Goal: Communication & Community: Answer question/provide support

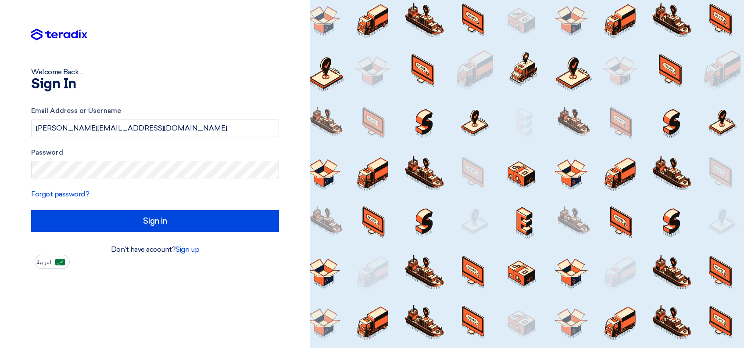
type input "Sign in"
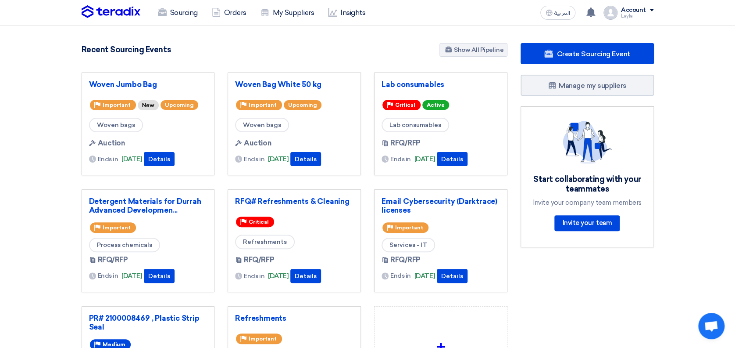
drag, startPoint x: 7, startPoint y: 127, endPoint x: 11, endPoint y: 156, distance: 28.8
click at [7, 129] on section "5492 RFx remaining 17 Auctions remaining Create Sourcing Event" at bounding box center [367, 246] width 735 height 443
click at [116, 80] on link "Woven Jumbo Bag" at bounding box center [148, 84] width 118 height 9
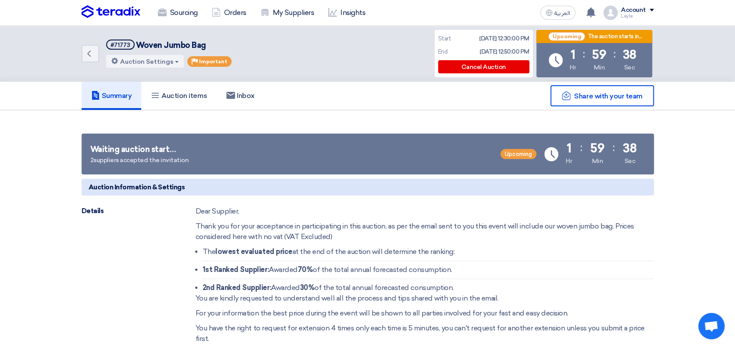
click at [90, 52] on icon "Back" at bounding box center [89, 53] width 11 height 11
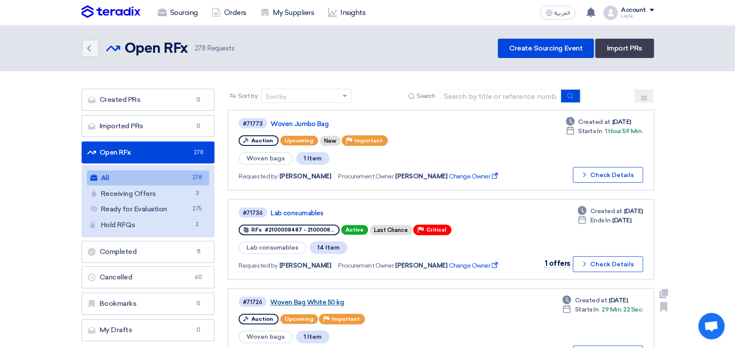
click at [288, 298] on link "Woven Bag White 50 kg" at bounding box center [379, 302] width 219 height 8
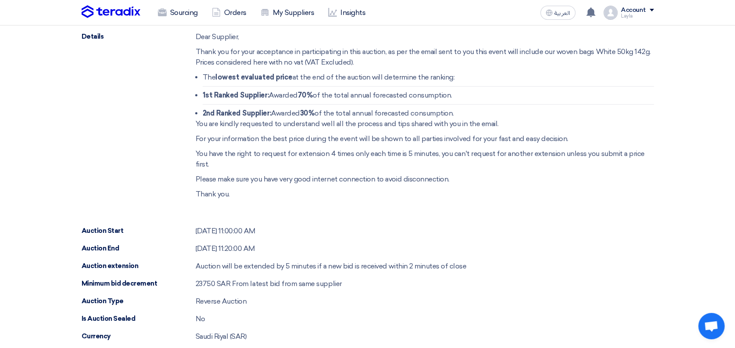
scroll to position [176, 0]
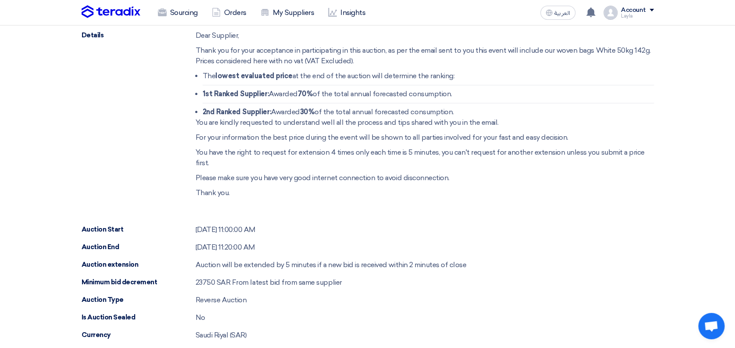
click at [477, 298] on div "Auction Type Reverse Auction" at bounding box center [368, 299] width 573 height 11
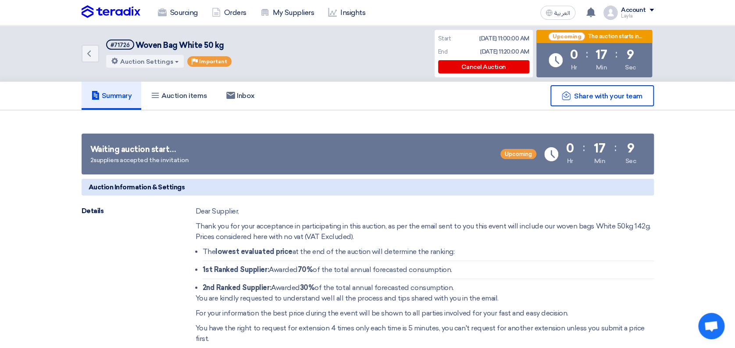
click at [88, 58] on icon "Back" at bounding box center [89, 53] width 11 height 11
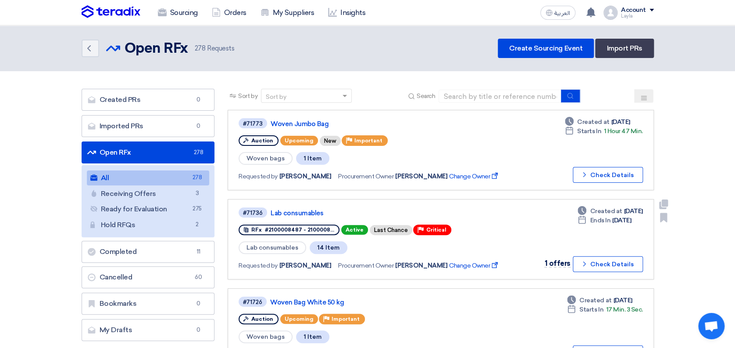
scroll to position [58, 0]
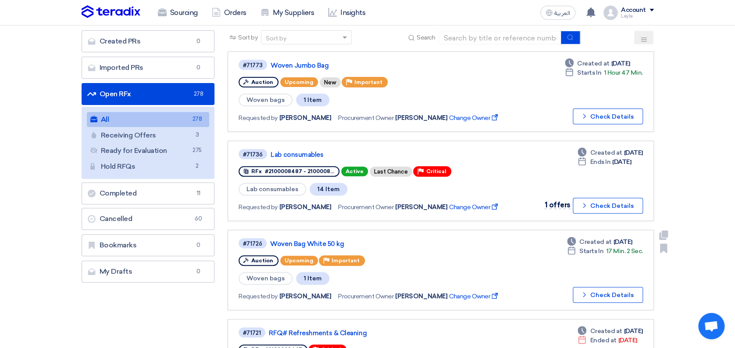
click at [288, 246] on div "#71726 Woven Bag White 50 kg" at bounding box center [374, 243] width 270 height 12
click at [290, 241] on link "Woven Bag White 50 kg" at bounding box center [379, 244] width 219 height 8
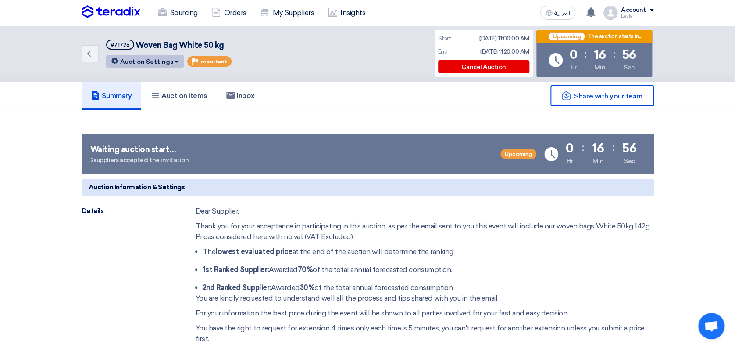
click at [156, 55] on button "Auction Settings" at bounding box center [145, 61] width 78 height 13
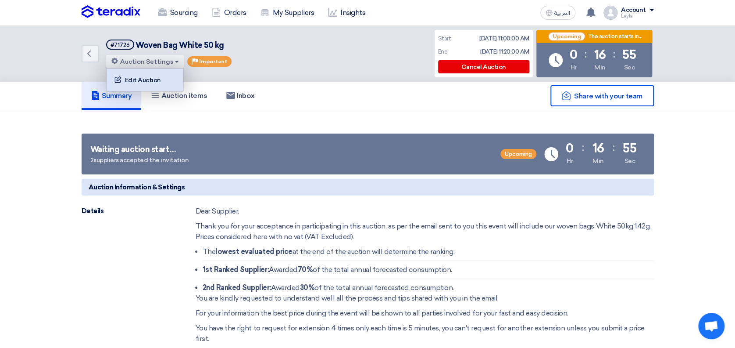
click at [151, 75] on div "Edit Auction" at bounding box center [145, 80] width 68 height 14
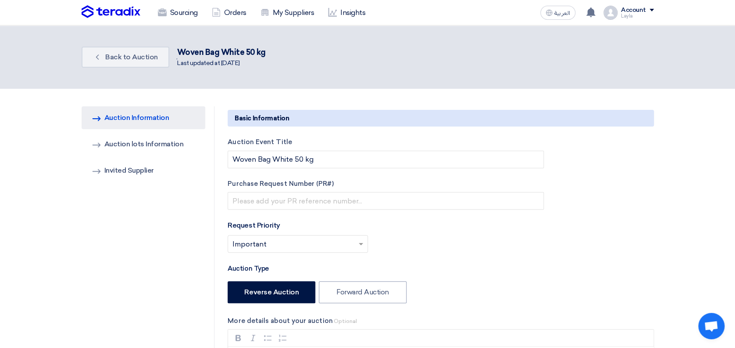
type input "10/15/2025"
type input "11"
type input "00"
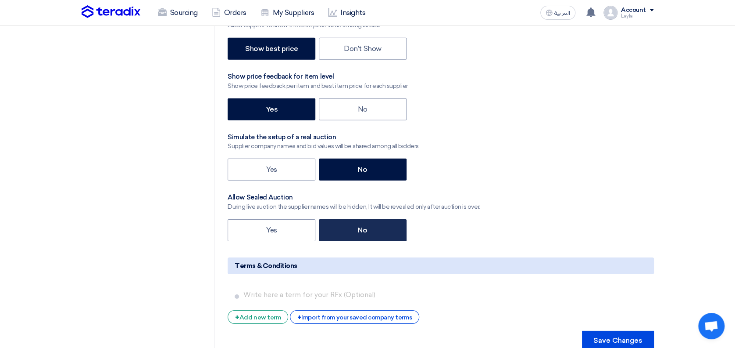
scroll to position [936, 0]
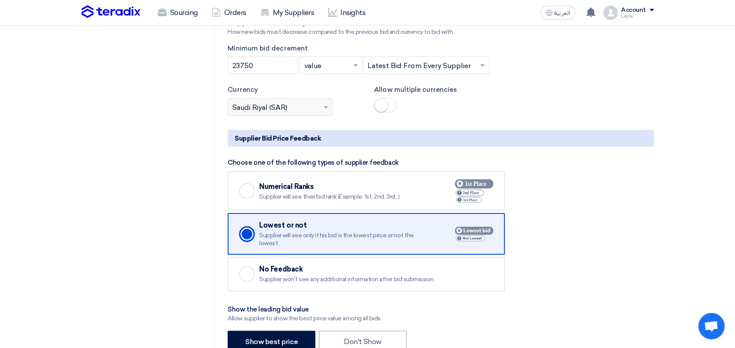
click at [252, 185] on div "Checked" at bounding box center [247, 191] width 16 height 16
click at [0, 0] on input "Checked Numerical Ranks Supplier will see their bid rank (Example: 1st, 2nd, 3r…" at bounding box center [0, 0] width 0 height 0
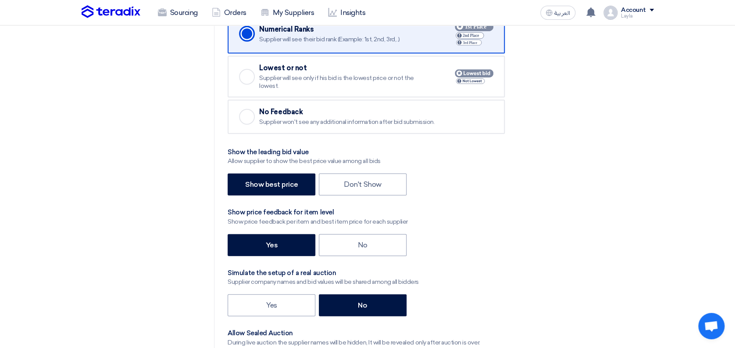
scroll to position [1112, 0]
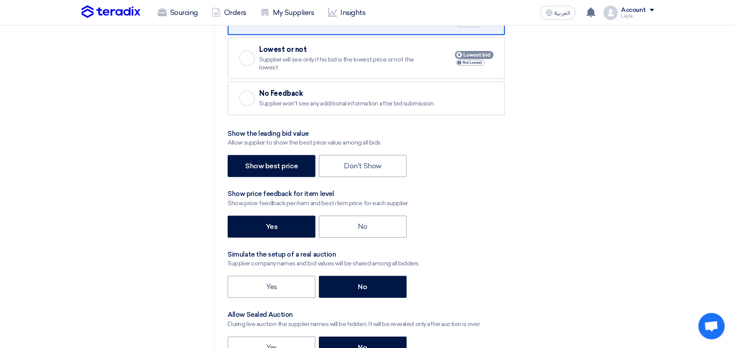
click at [588, 215] on div "Yes No" at bounding box center [441, 227] width 426 height 24
click at [586, 234] on div "Yes No" at bounding box center [441, 227] width 426 height 24
click at [377, 169] on label "Don't Show" at bounding box center [363, 166] width 88 height 22
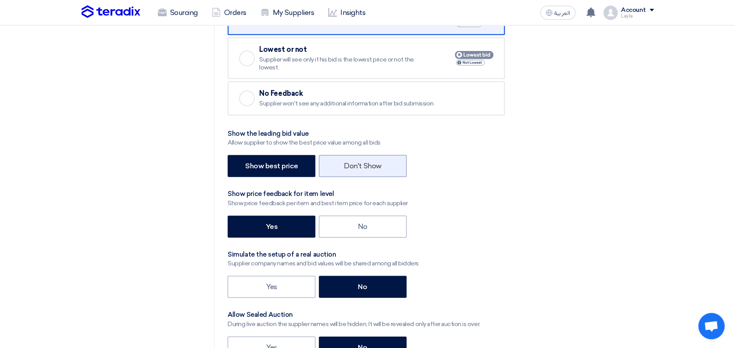
click at [350, 168] on input "Don't Show" at bounding box center [347, 165] width 6 height 6
radio input "true"
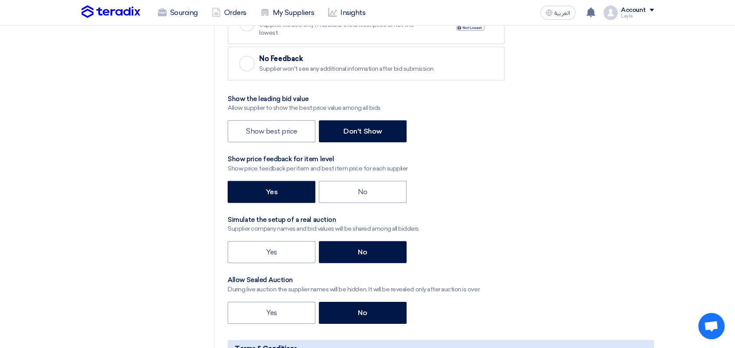
scroll to position [1170, 0]
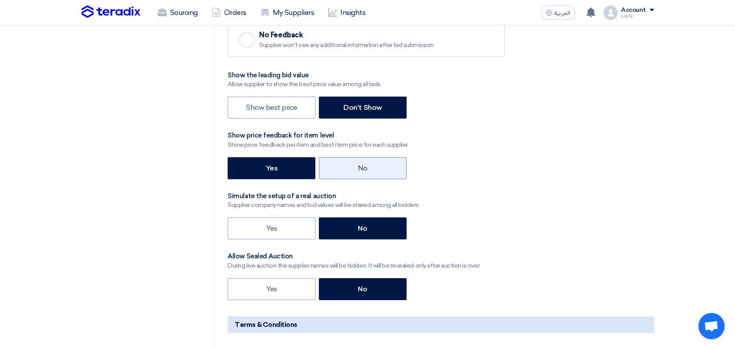
click at [374, 163] on label "No" at bounding box center [363, 168] width 88 height 22
click at [364, 165] on input "No" at bounding box center [361, 168] width 6 height 6
radio input "true"
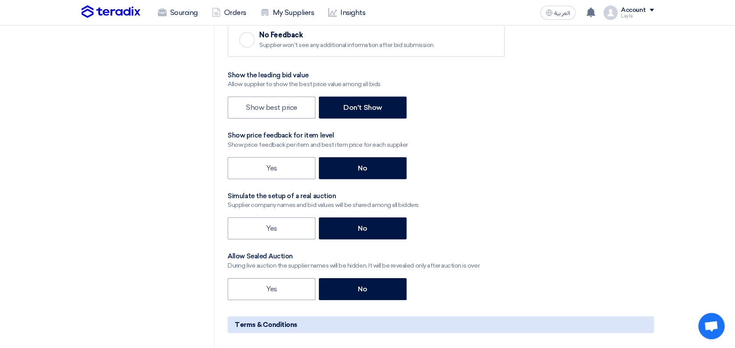
click at [502, 176] on div "Yes No" at bounding box center [441, 169] width 426 height 24
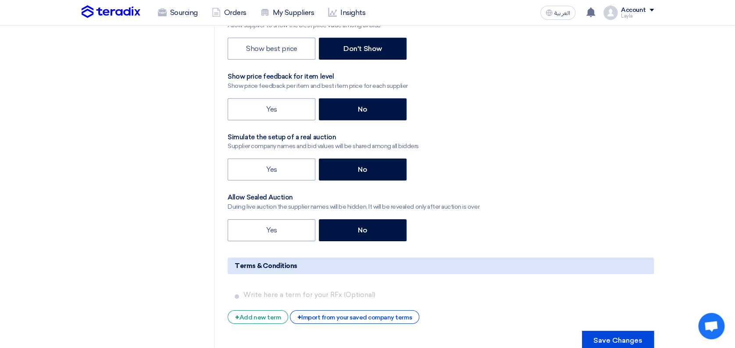
scroll to position [1287, 0]
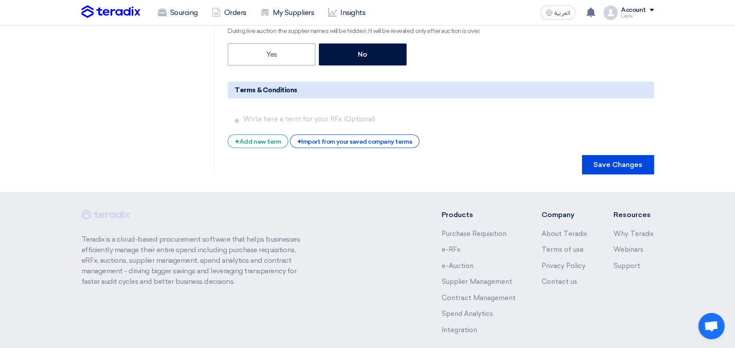
click at [676, 195] on footer "Teradix is a cloud-based procurement software that helps businesses efficiently…" at bounding box center [367, 291] width 735 height 199
click at [631, 162] on button "Save Changes" at bounding box center [618, 164] width 72 height 19
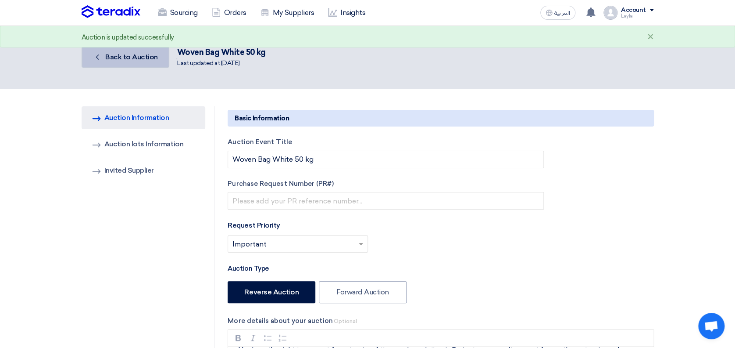
click at [115, 62] on link "Back Back to Auction" at bounding box center [126, 57] width 88 height 21
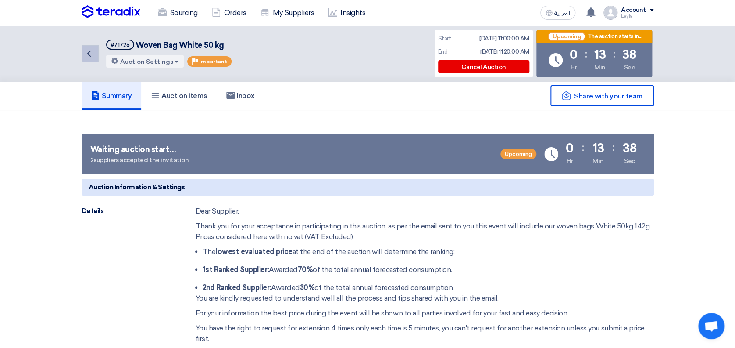
click at [88, 53] on use at bounding box center [89, 53] width 4 height 6
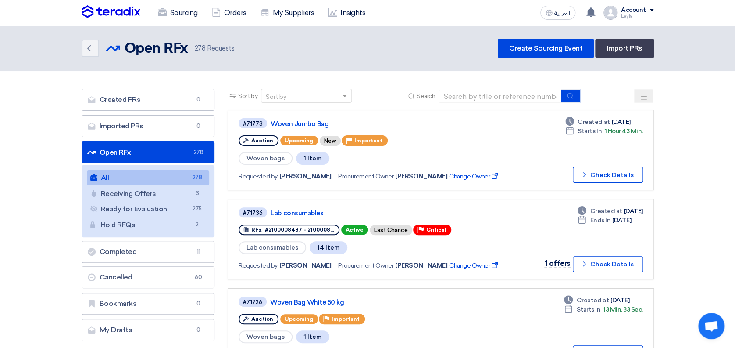
click at [115, 179] on link "All All 278" at bounding box center [148, 177] width 123 height 15
click at [285, 125] on link "Woven Jumbo Bag" at bounding box center [380, 124] width 219 height 8
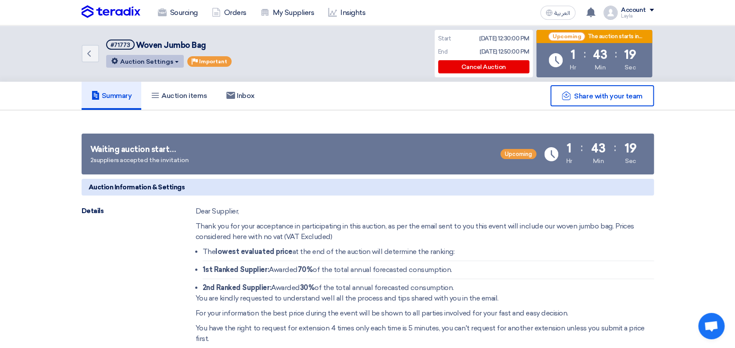
click at [135, 59] on button "Auction Settings" at bounding box center [145, 61] width 78 height 13
click at [163, 64] on button "Auction Settings" at bounding box center [145, 61] width 78 height 13
click at [137, 63] on button "Auction Settings" at bounding box center [145, 61] width 78 height 13
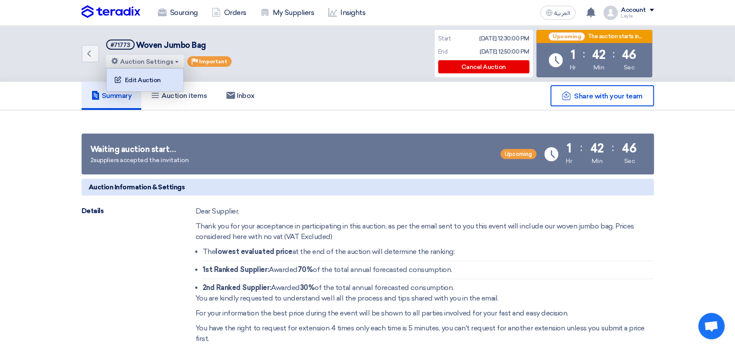
click at [138, 81] on div "Edit Auction" at bounding box center [145, 80] width 68 height 14
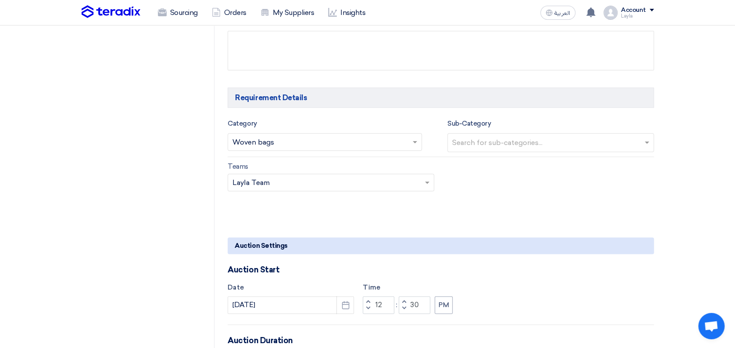
scroll to position [643, 0]
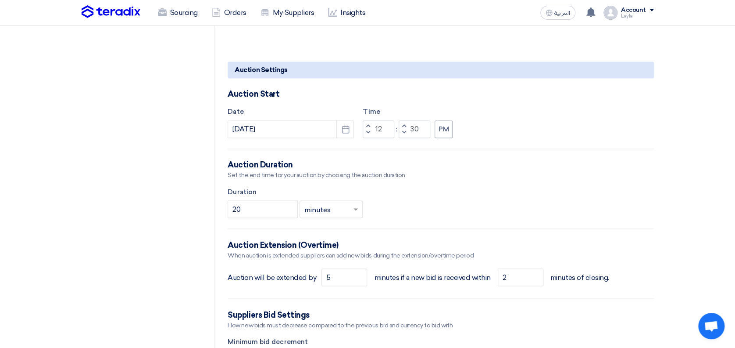
click at [669, 169] on section "AUCTION Information Auction Information Invited Suppliers Auction lots Informat…" at bounding box center [367, 198] width 735 height 1507
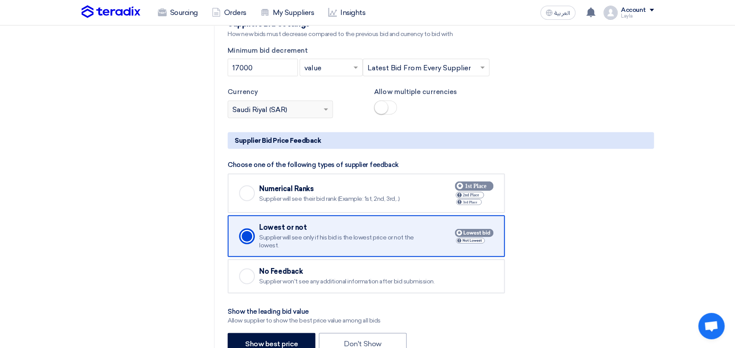
scroll to position [936, 0]
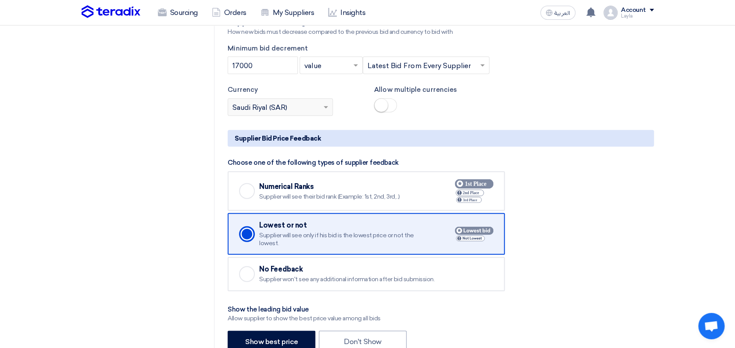
click at [250, 190] on div "Checked" at bounding box center [247, 191] width 16 height 16
click at [0, 0] on input "Checked Numerical Ranks Supplier will see their bid rank (Example: 1st, 2nd, 3r…" at bounding box center [0, 0] width 0 height 0
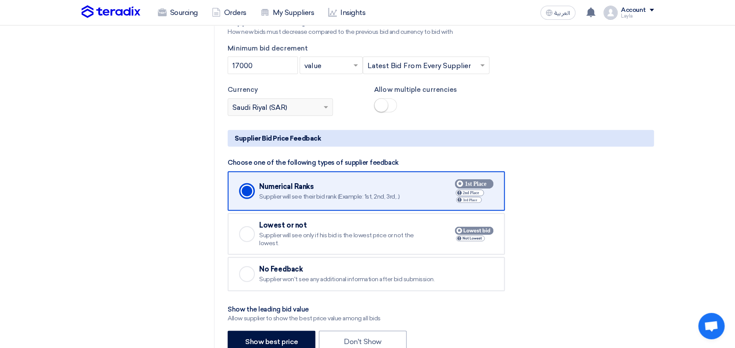
click at [604, 194] on div "Checked Numerical Ranks Supplier will see their bid rank (Example: 1st, 2nd, 3r…" at bounding box center [441, 230] width 426 height 119
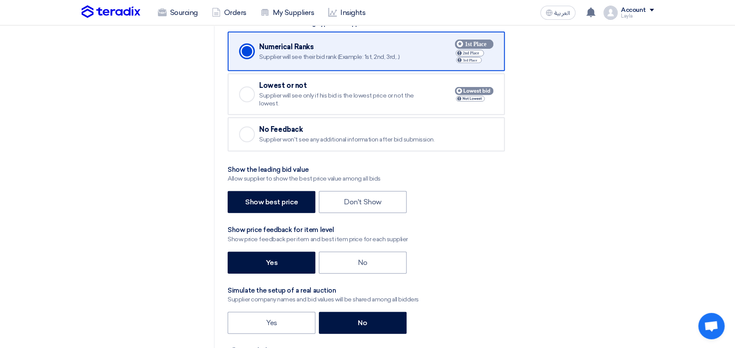
scroll to position [1112, 0]
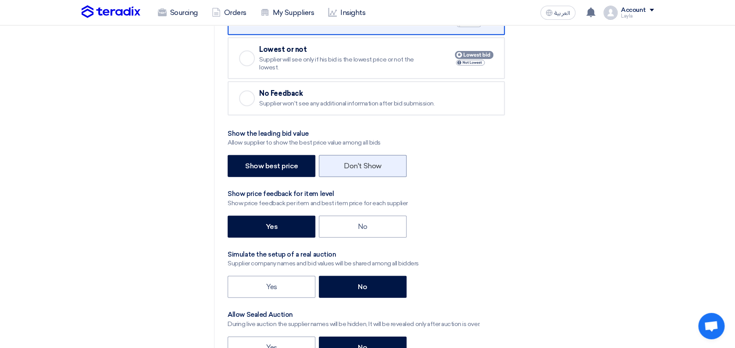
click at [365, 164] on label "Don't Show" at bounding box center [363, 166] width 88 height 22
click at [350, 164] on input "Don't Show" at bounding box center [347, 165] width 6 height 6
radio input "true"
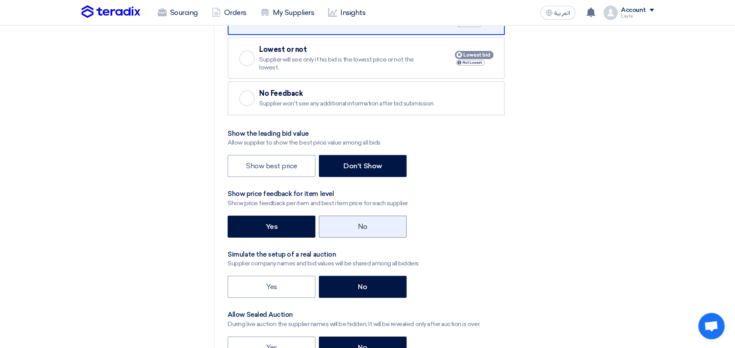
click at [369, 218] on label "No" at bounding box center [363, 226] width 88 height 22
click at [364, 223] on input "No" at bounding box center [361, 226] width 6 height 6
radio input "true"
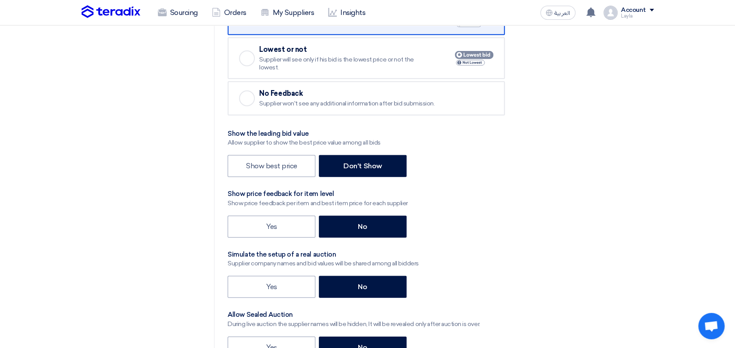
click at [546, 215] on div "Yes No" at bounding box center [441, 227] width 426 height 24
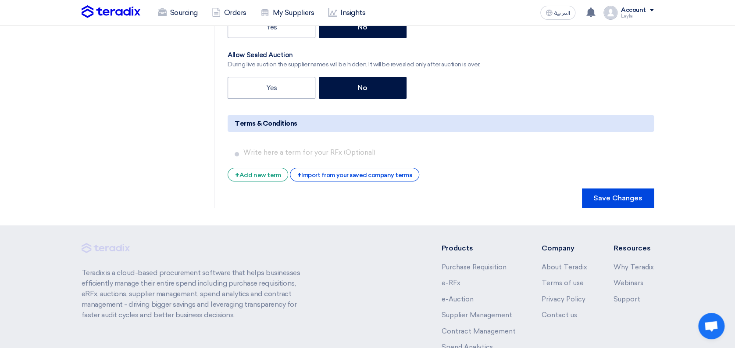
scroll to position [1345, 0]
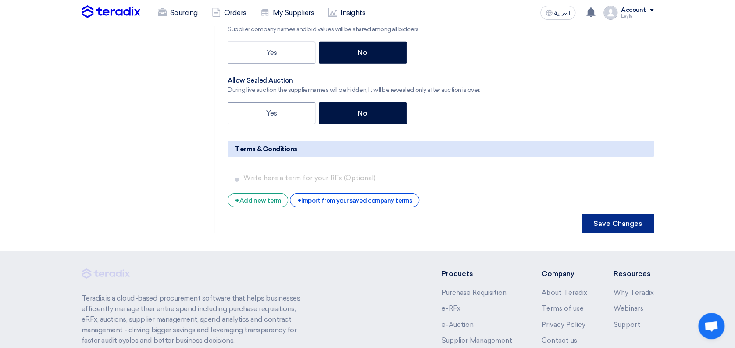
click at [603, 221] on button "Save Changes" at bounding box center [618, 223] width 72 height 19
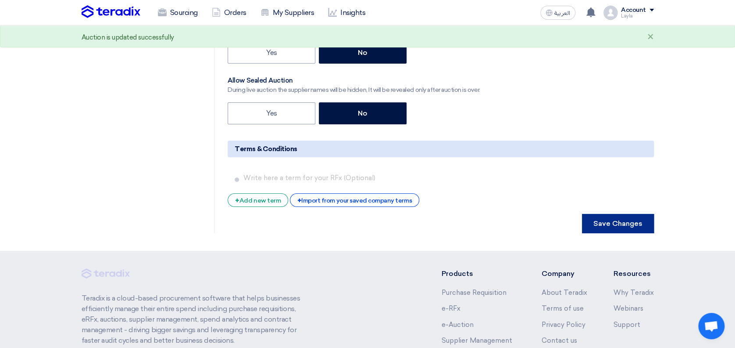
scroll to position [0, 0]
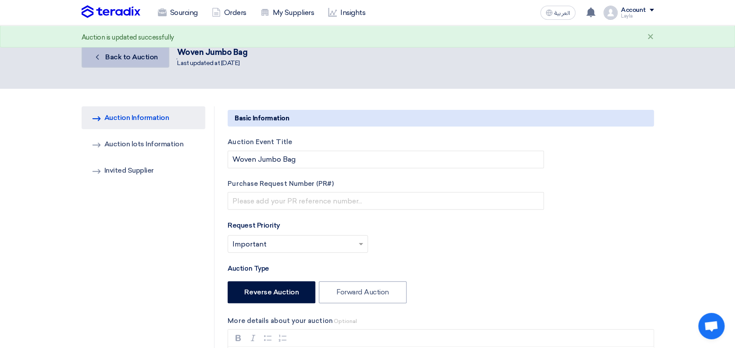
click at [140, 53] on span "Back to Auction" at bounding box center [131, 57] width 53 height 8
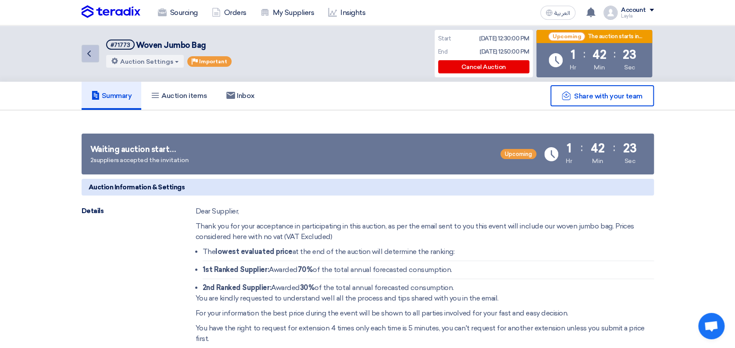
click at [90, 53] on icon "Back" at bounding box center [89, 53] width 11 height 11
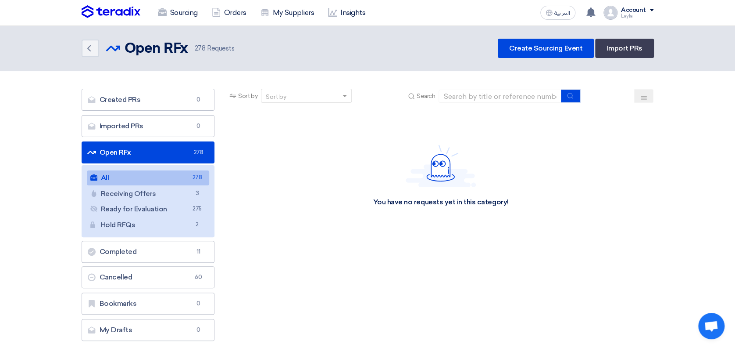
click at [531, 150] on div "You have no requests yet in this category!" at bounding box center [441, 176] width 426 height 132
click at [114, 179] on link "All All 278" at bounding box center [148, 177] width 123 height 15
click at [74, 172] on section "Created PRs Created PRs 0 Imported PRs Imported PRs 0 Open RFx Open RFx 278 All…" at bounding box center [367, 216] width 735 height 291
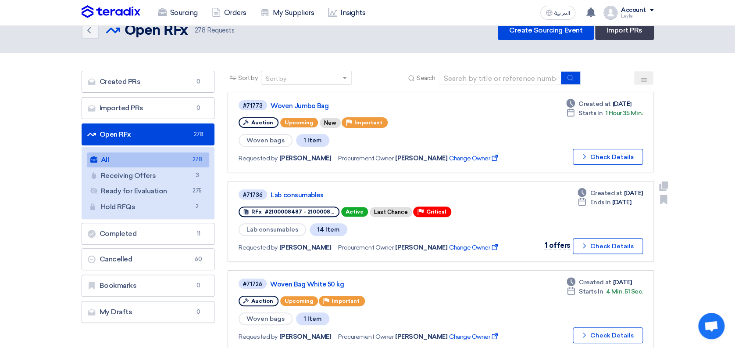
scroll to position [0, 0]
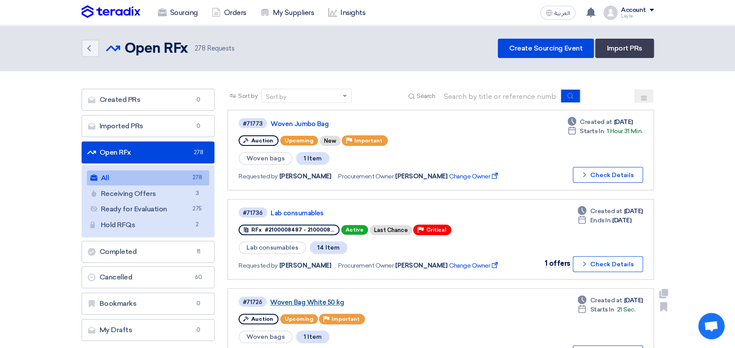
click at [294, 298] on link "Woven Bag White 50 kg" at bounding box center [379, 302] width 219 height 8
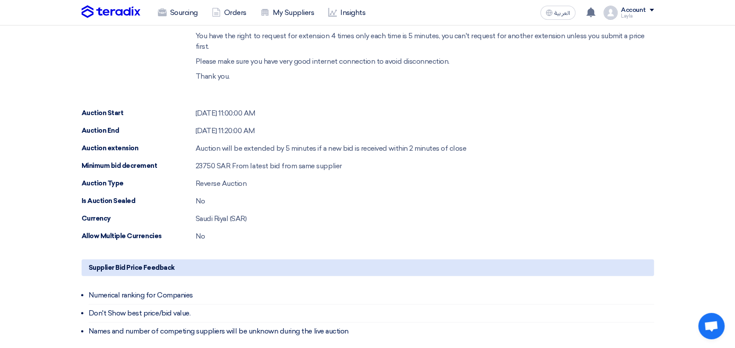
scroll to position [291, 0]
drag, startPoint x: 196, startPoint y: 166, endPoint x: 214, endPoint y: 166, distance: 18.0
click at [214, 166] on span "23750" at bounding box center [206, 166] width 20 height 8
copy span "23750"
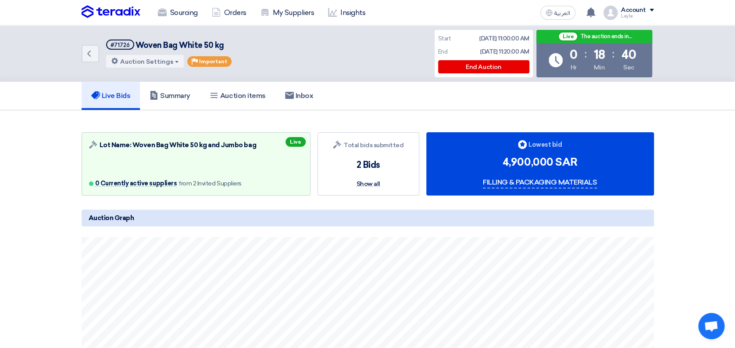
click at [693, 123] on section "Auction Lot Lot Name: Woven Bag White 50 kg and Jumbo bag 0 Currently active su…" at bounding box center [367, 326] width 735 height 433
click at [305, 92] on h5 "Inbox" at bounding box center [299, 95] width 29 height 9
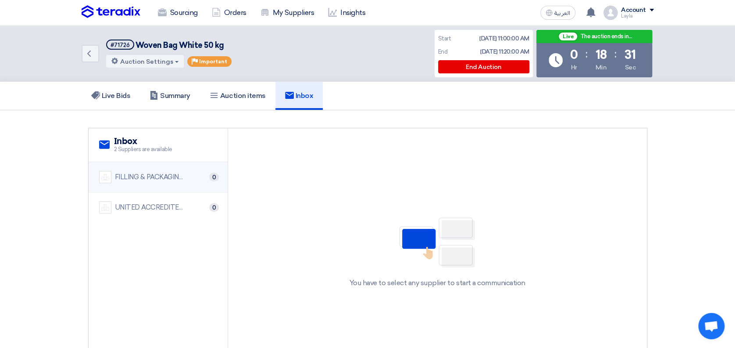
click at [111, 176] on img at bounding box center [105, 177] width 12 height 12
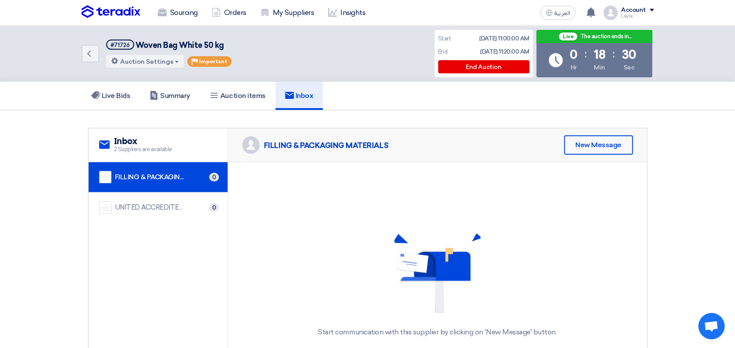
click at [360, 186] on div "Start communication with this supplier by clicking on 'New Message' button." at bounding box center [437, 285] width 419 height 246
click at [462, 178] on div "Start communication with this supplier by clicking on 'New Message' button." at bounding box center [437, 285] width 419 height 246
click at [610, 142] on div "New Message" at bounding box center [598, 144] width 69 height 19
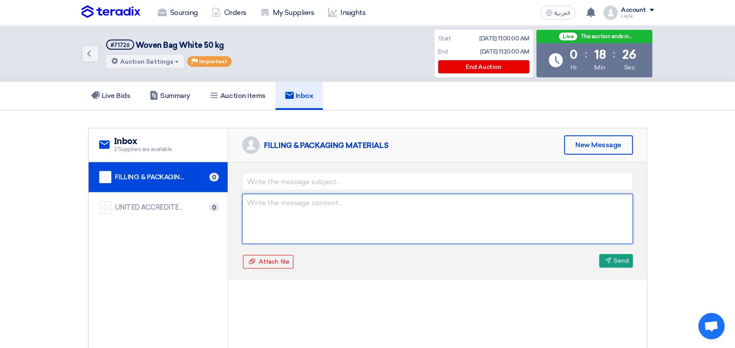
click at [348, 211] on textarea at bounding box center [437, 219] width 391 height 50
paste textarea "بدأ المزاد – تعليمات نهائية للمشاركة عزيزي المورد المورد، نشكر لكم انضمامكم لجو…"
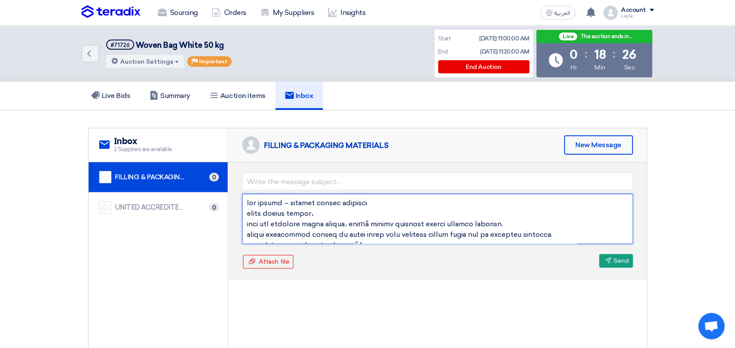
scroll to position [175, 0]
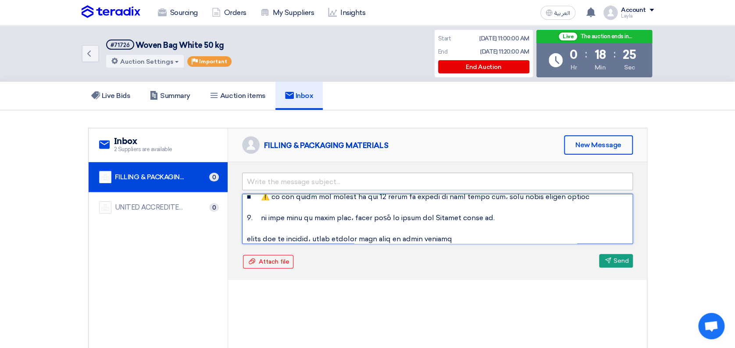
type textarea "بدأ المزاد – تعليمات نهائية للمشاركة عزيزي المورد المورد، نشكر لكم انضمامكم لجو…"
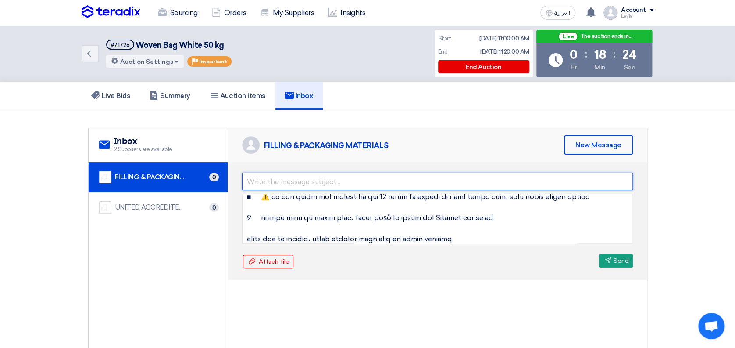
click at [334, 179] on input "text" at bounding box center [437, 181] width 391 height 18
type input "f"
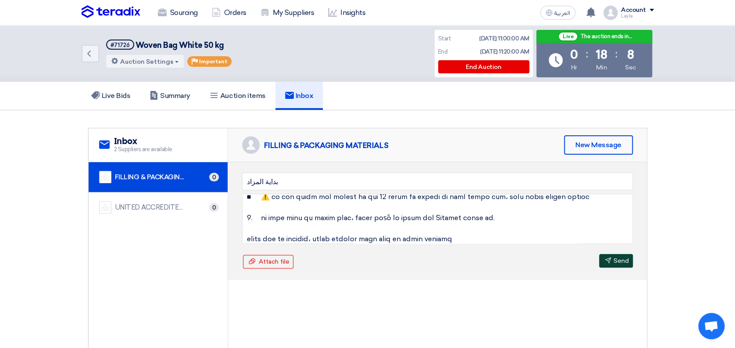
click at [613, 258] on button "Send Send" at bounding box center [616, 261] width 34 height 14
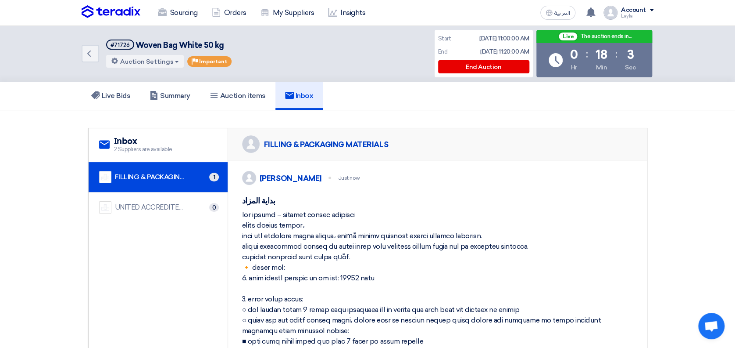
click at [162, 207] on div "UNITED ACCREDITED COMPANY" at bounding box center [150, 207] width 70 height 10
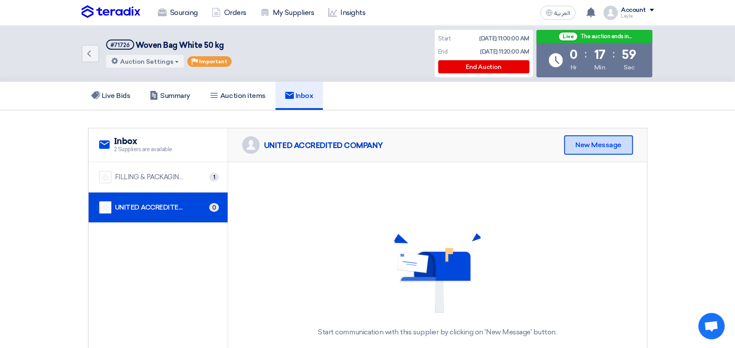
click at [572, 143] on div "New Message" at bounding box center [598, 144] width 69 height 19
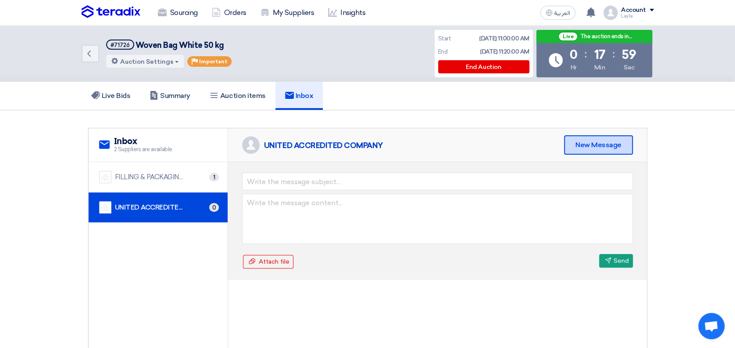
scroll to position [0, 0]
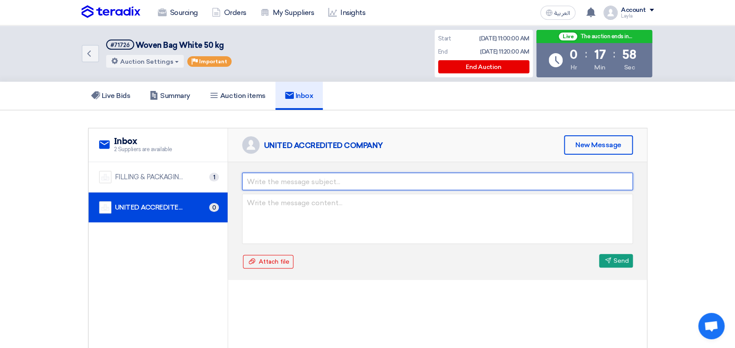
click at [341, 181] on input "text" at bounding box center [437, 181] width 391 height 18
type input "بداية المزاد"
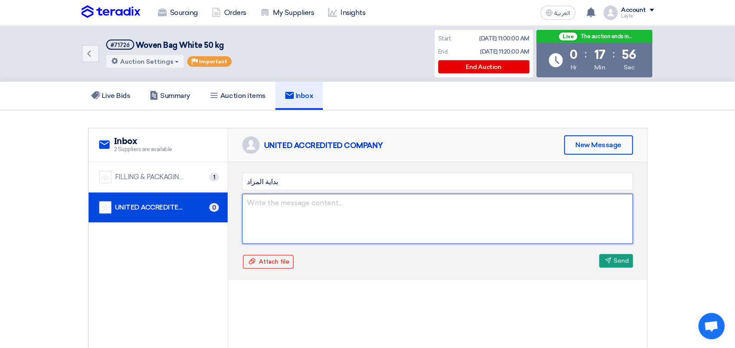
click at [347, 222] on textarea at bounding box center [437, 219] width 391 height 50
paste textarea "بدأ المزاد – تعليمات نهائية للمشاركة عزيزي المورد المورد، نشكر لكم انضمامكم لجو…"
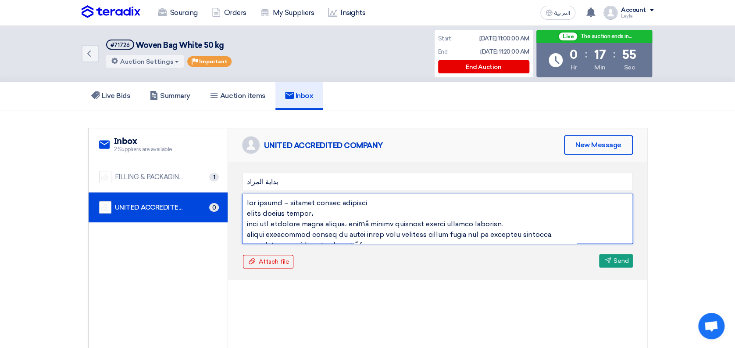
scroll to position [175, 0]
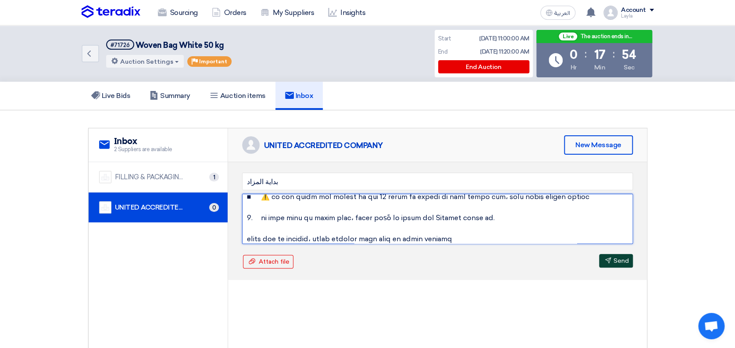
type textarea "بدأ المزاد – تعليمات نهائية للمشاركة عزيزي المورد المورد، نشكر لكم انضمامكم لجو…"
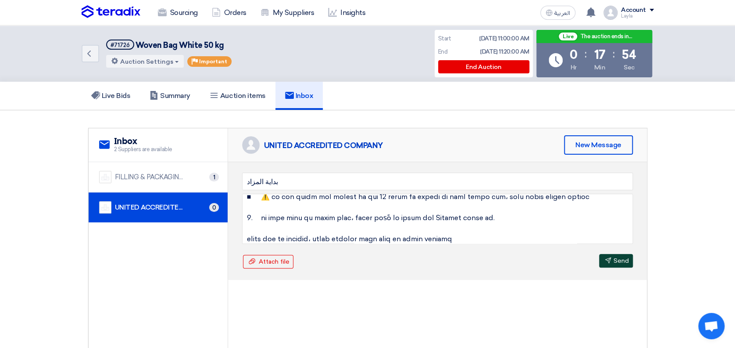
click at [612, 261] on button "Send Send" at bounding box center [616, 261] width 34 height 14
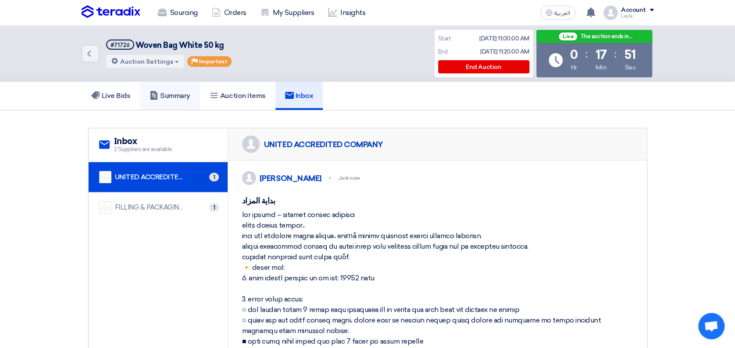
click at [157, 95] on use at bounding box center [154, 95] width 7 height 9
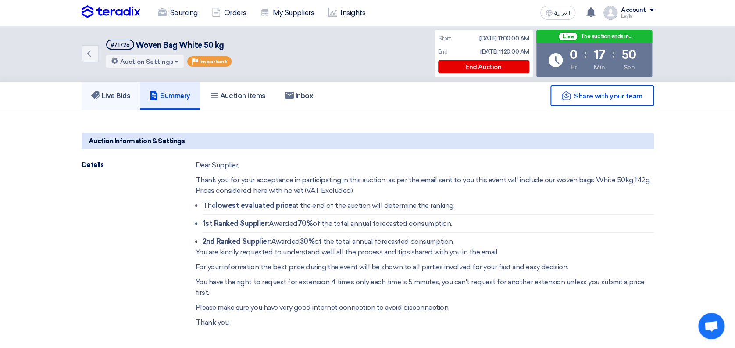
click at [127, 92] on h5 "Live Bids" at bounding box center [110, 95] width 39 height 9
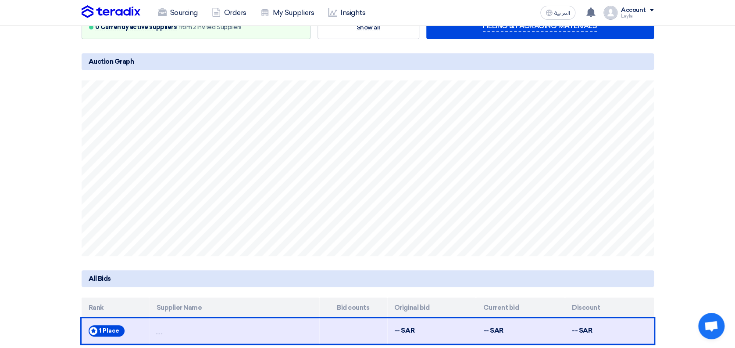
scroll to position [117, 0]
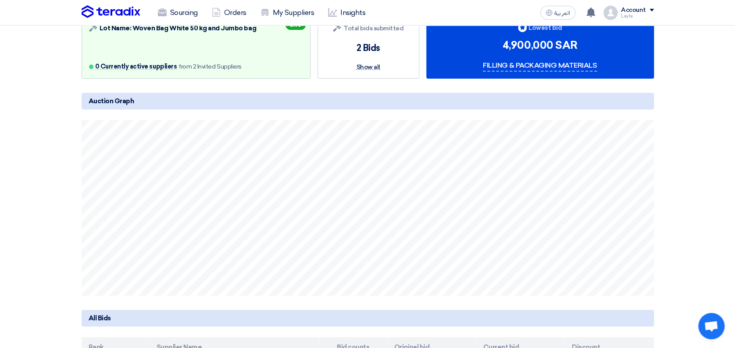
click at [369, 65] on span "Show all" at bounding box center [368, 67] width 24 height 5
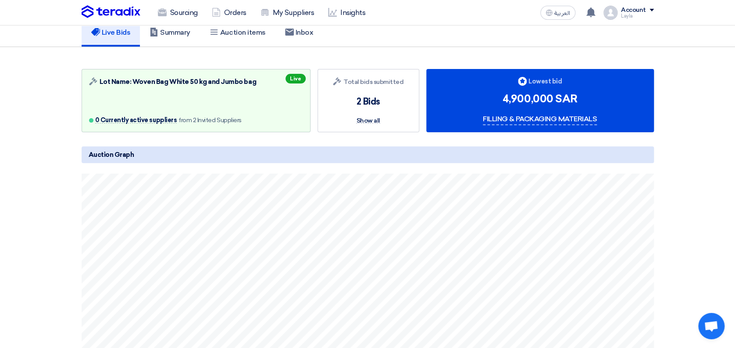
scroll to position [0, 0]
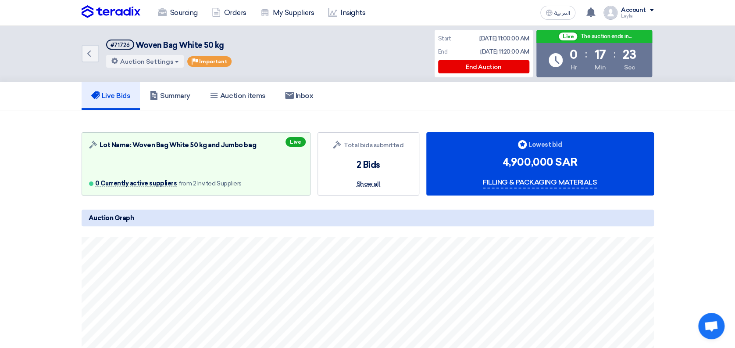
click at [370, 183] on span "Show all" at bounding box center [368, 183] width 24 height 5
click at [229, 169] on div "Auction Lot Lot Name: Woven Bag White 50 kg and Jumbo bag 0 Currently active su…" at bounding box center [196, 163] width 229 height 63
drag, startPoint x: 229, startPoint y: 169, endPoint x: 359, endPoint y: 182, distance: 130.9
click at [359, 182] on span "Show all" at bounding box center [368, 183] width 24 height 5
click at [694, 153] on section "Auction Lot Lot Name: Woven Bag White 50 kg and Jumbo bag 0 Currently active su…" at bounding box center [367, 326] width 735 height 433
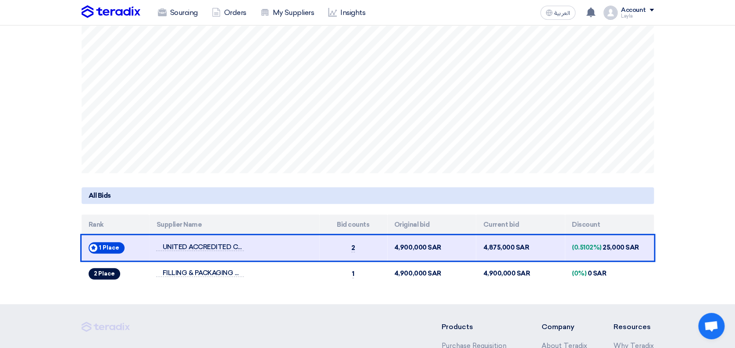
scroll to position [244, 0]
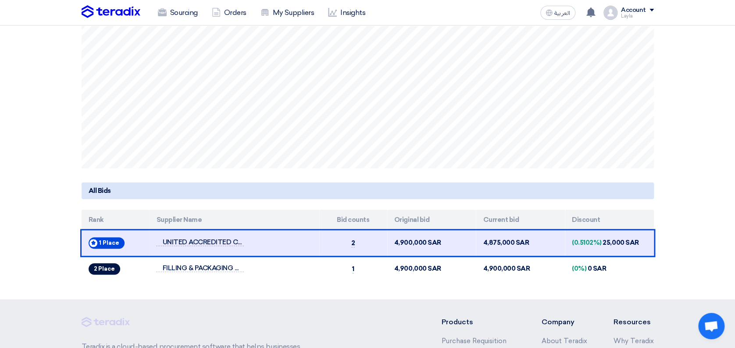
click at [698, 183] on section "Auction Lot Lot Name: Woven Bag White 50 kg and Jumbo bag 2 Currently active su…" at bounding box center [367, 82] width 735 height 433
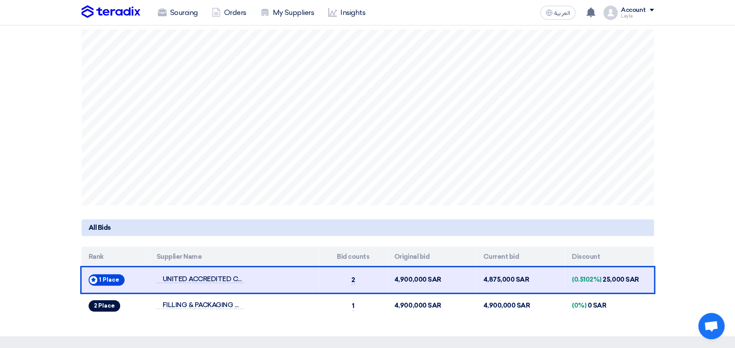
scroll to position [234, 0]
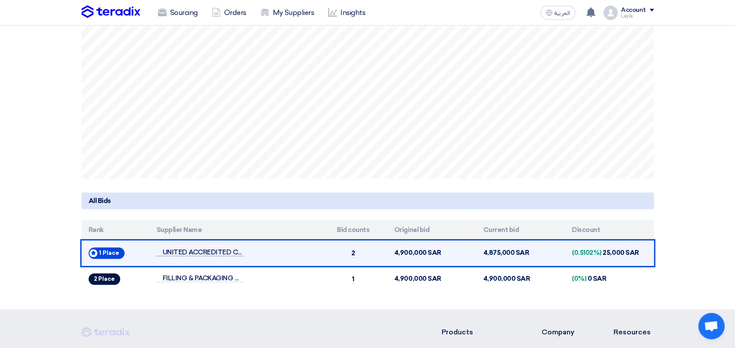
click at [188, 250] on span "UNITED ACCREDITED COMPANY" at bounding box center [200, 251] width 88 height 7
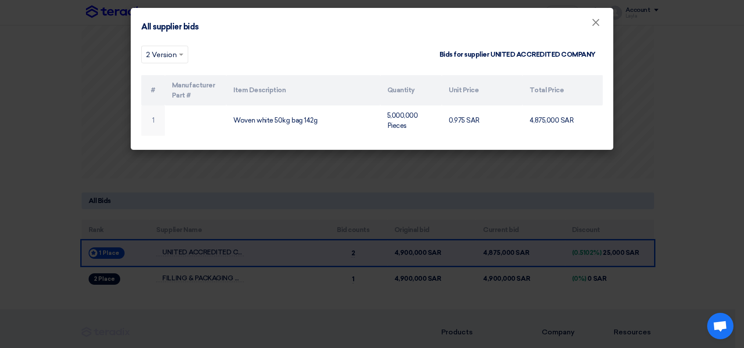
click at [676, 182] on modal-container "All supplier bids × × 2 Version Bids for supplier UNITED ACCREDITED COMPANY # M…" at bounding box center [372, 174] width 744 height 348
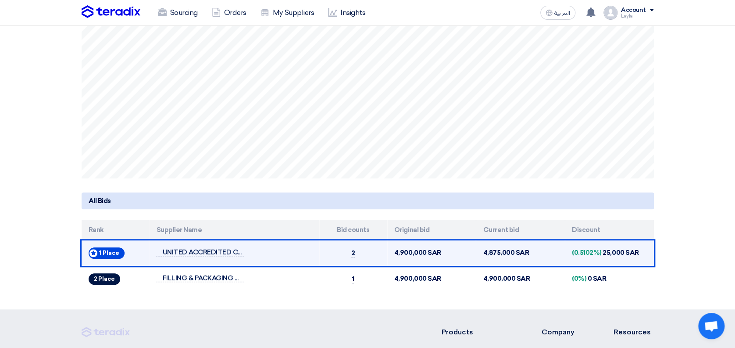
click at [204, 253] on span "UNITED ACCREDITED COMPANY" at bounding box center [200, 251] width 88 height 7
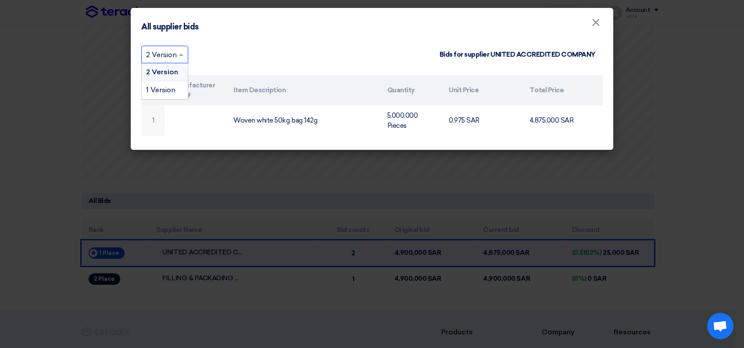
click at [158, 57] on input "text" at bounding box center [160, 55] width 29 height 14
click at [161, 88] on span "1 Version" at bounding box center [160, 90] width 29 height 8
click at [177, 53] on span at bounding box center [181, 54] width 11 height 11
click at [173, 72] on span "2 Version" at bounding box center [161, 72] width 31 height 8
click at [592, 25] on span "×" at bounding box center [596, 25] width 9 height 18
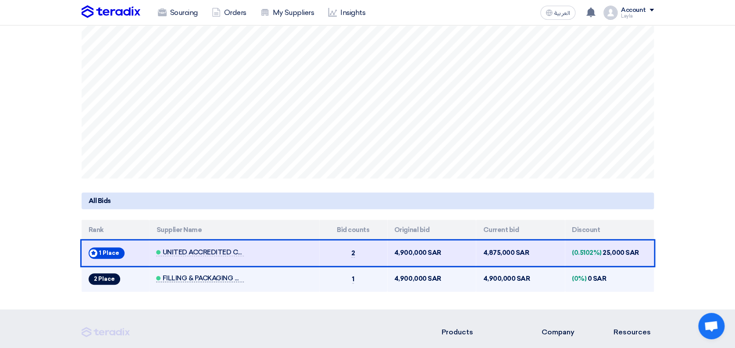
click at [183, 277] on span "FILLING & PACKAGING MATERIALS" at bounding box center [200, 277] width 88 height 7
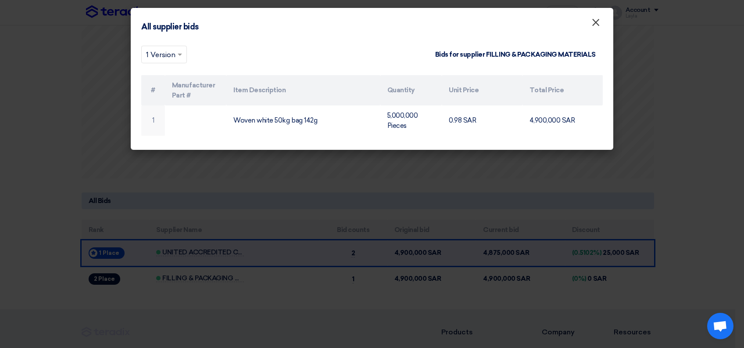
click at [596, 21] on span "×" at bounding box center [596, 25] width 9 height 18
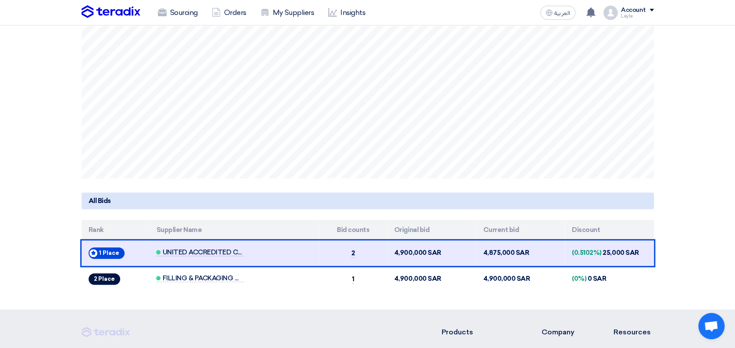
click at [699, 122] on section "Auction Lot Lot Name: Woven Bag White 50 kg and Jumbo bag 2 Currently active su…" at bounding box center [367, 92] width 735 height 433
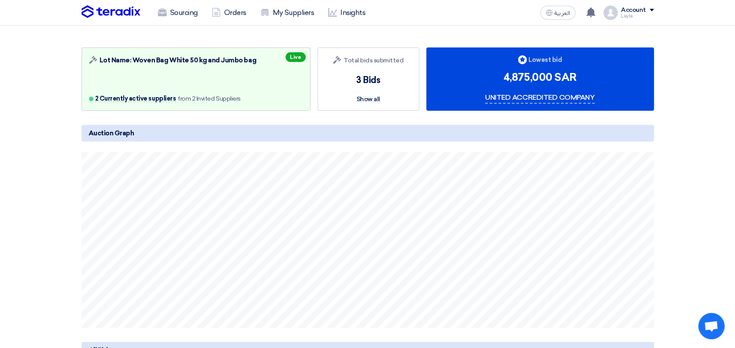
scroll to position [58, 0]
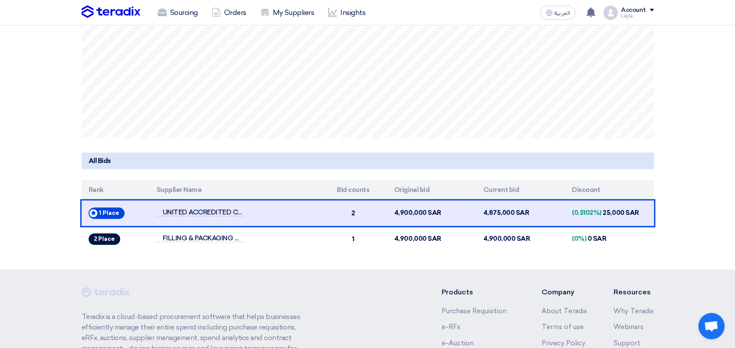
scroll to position [292, 0]
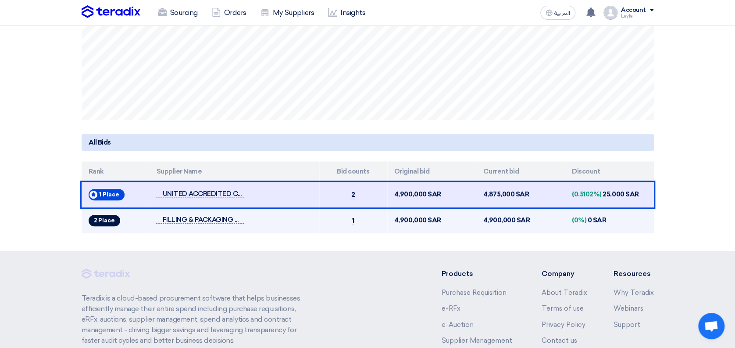
click at [222, 221] on span "FILLING & PACKAGING MATERIALS" at bounding box center [200, 219] width 88 height 7
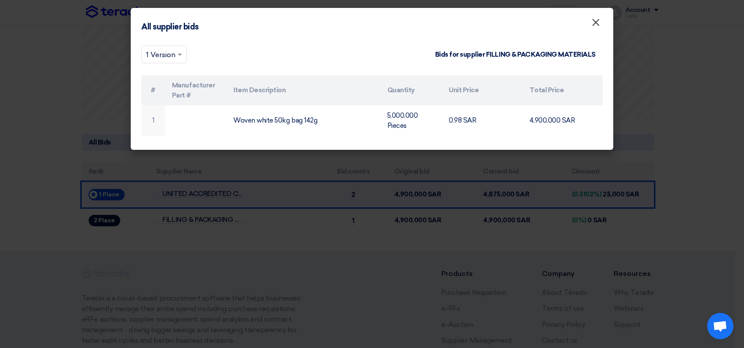
click at [586, 26] on button "×" at bounding box center [596, 23] width 23 height 18
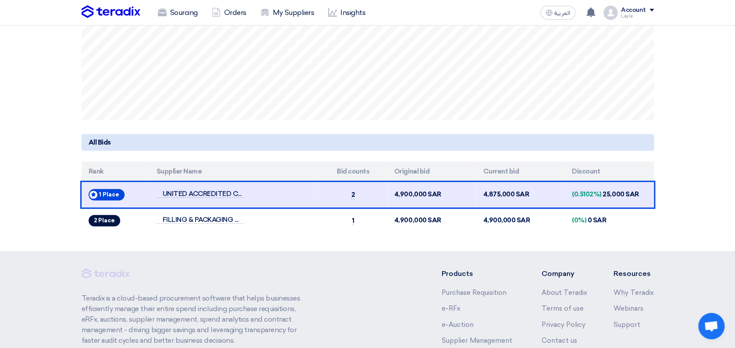
click at [288, 246] on section "Auction Lot Lot Name: Woven Bag White 50 kg and Jumbo bag 2 Currently active su…" at bounding box center [367, 34] width 735 height 433
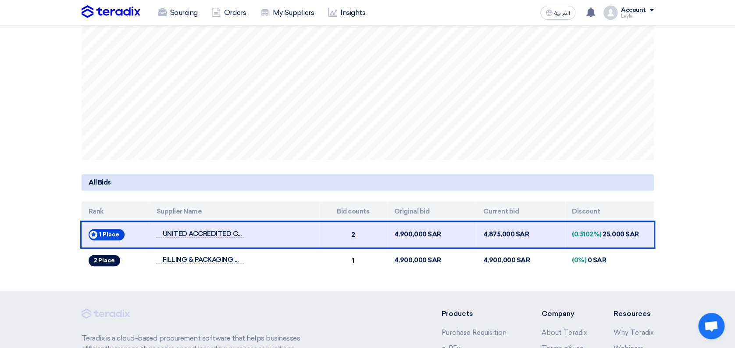
scroll to position [234, 0]
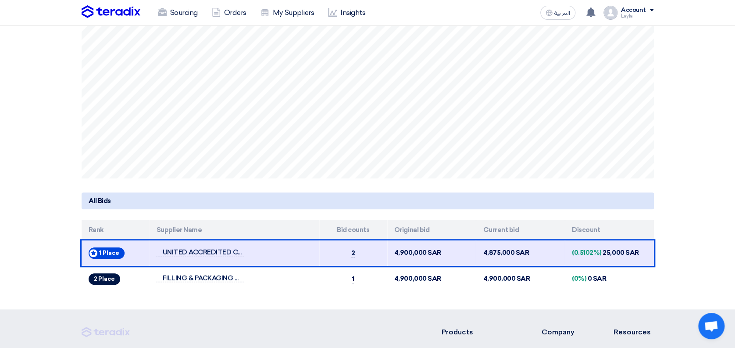
click at [696, 212] on section "Auction Lot Lot Name: Woven Bag White 50 kg and Jumbo bag 2 Currently active su…" at bounding box center [367, 92] width 735 height 433
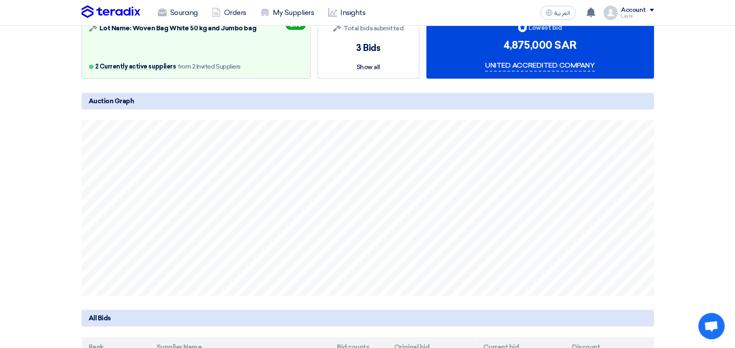
scroll to position [0, 0]
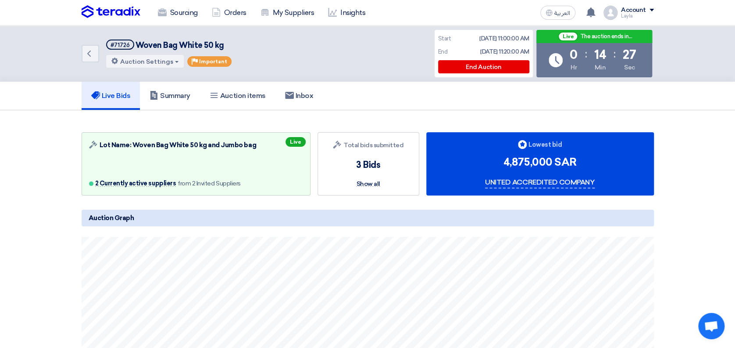
click at [706, 200] on section "Auction Lot Lot Name: Woven Bag White 50 kg and Jumbo bag 2 Currently active su…" at bounding box center [367, 326] width 735 height 433
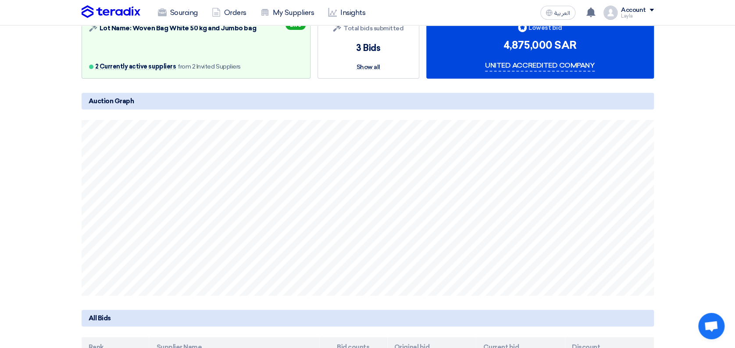
scroll to position [176, 0]
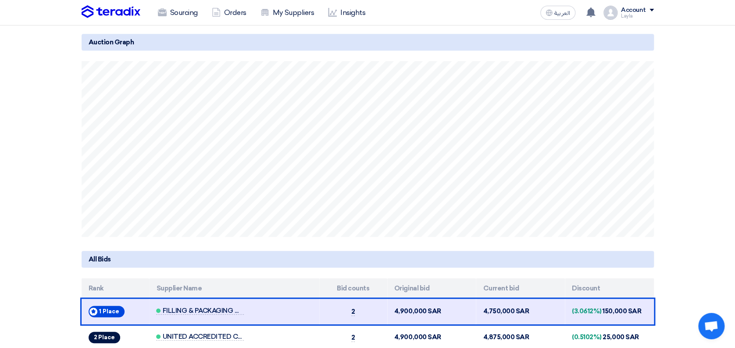
click at [706, 200] on section "Auction Lot Lot Name: Woven Bag White 50 kg and Jumbo bag 2 Currently active su…" at bounding box center [367, 151] width 735 height 433
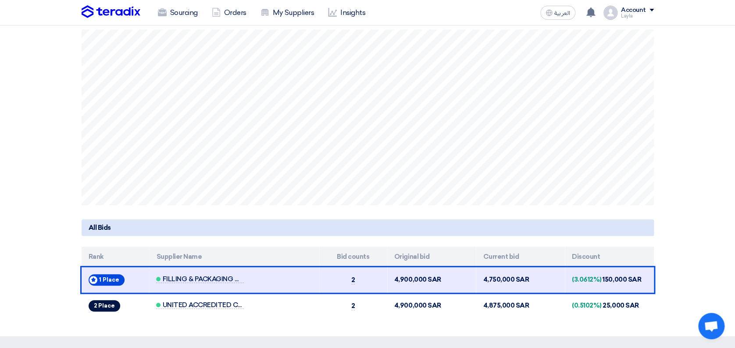
scroll to position [234, 0]
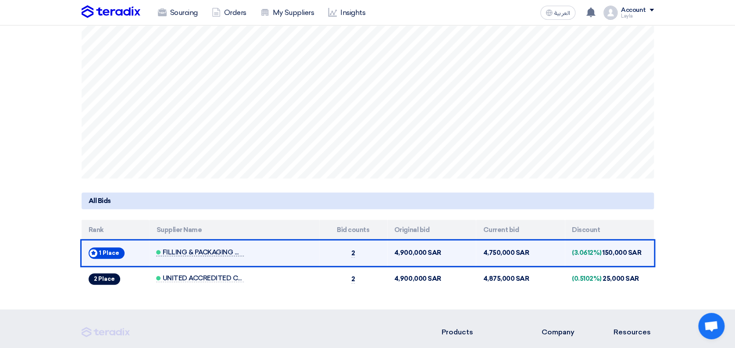
click at [215, 251] on span "FILLING & PACKAGING MATERIALS" at bounding box center [200, 251] width 88 height 7
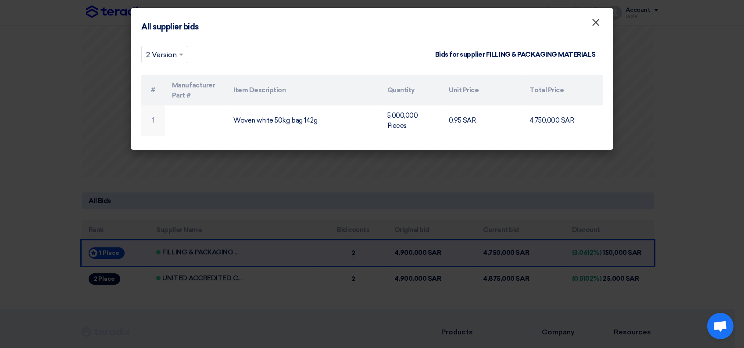
drag, startPoint x: 597, startPoint y: 25, endPoint x: 655, endPoint y: 67, distance: 71.9
click at [597, 25] on span "×" at bounding box center [596, 25] width 9 height 18
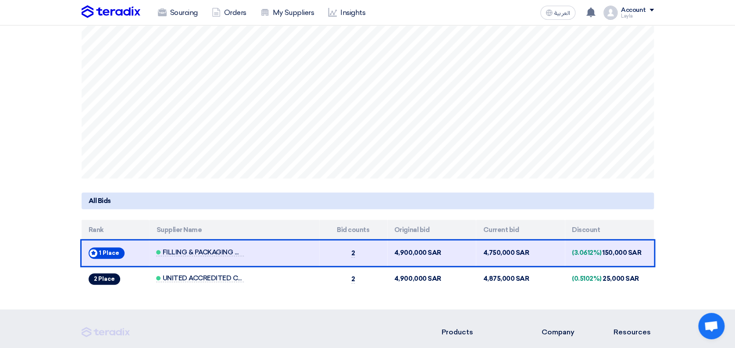
click at [691, 179] on section "Auction Lot Lot Name: Woven Bag White 50 kg and Jumbo bag 2 Currently active su…" at bounding box center [367, 92] width 735 height 433
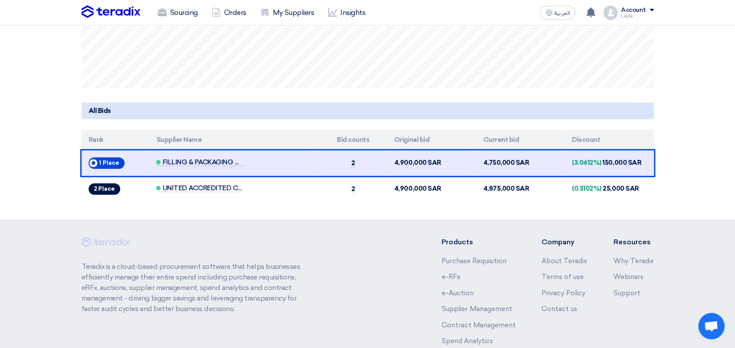
scroll to position [351, 0]
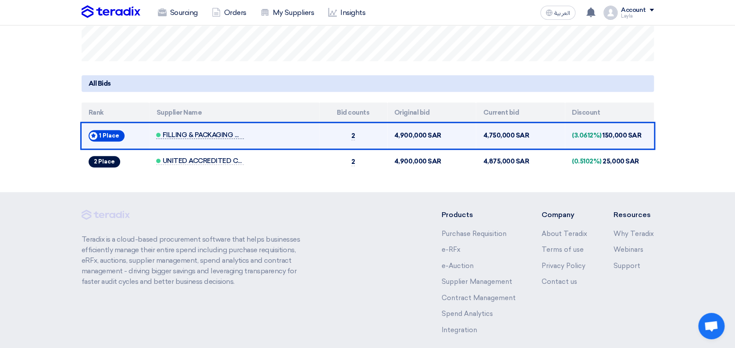
click at [232, 133] on span "FILLING & PACKAGING MATERIALS" at bounding box center [200, 134] width 88 height 7
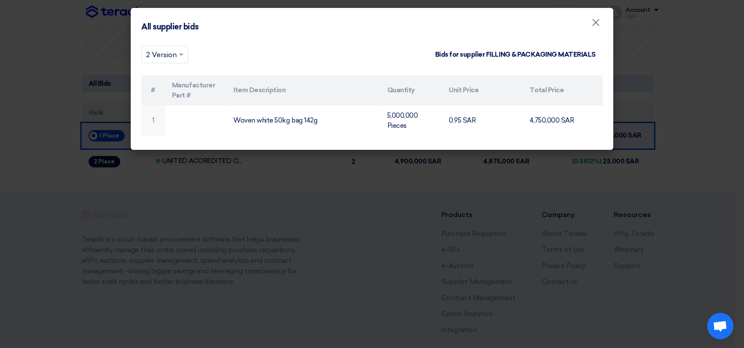
click at [684, 160] on modal-container "All supplier bids × × 2 Version Bids for supplier FILLING & PACKAGING MATERIALS…" at bounding box center [372, 174] width 744 height 348
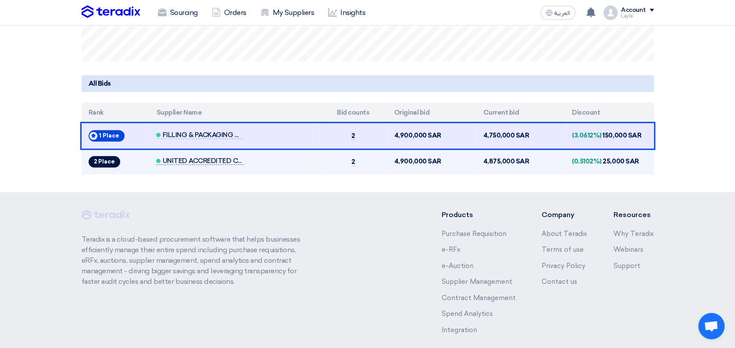
click at [195, 161] on span "UNITED ACCREDITED COMPANY" at bounding box center [200, 160] width 88 height 7
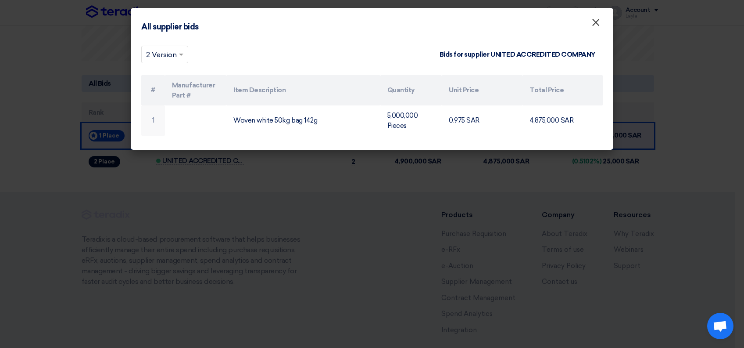
click at [596, 24] on span "×" at bounding box center [596, 25] width 9 height 18
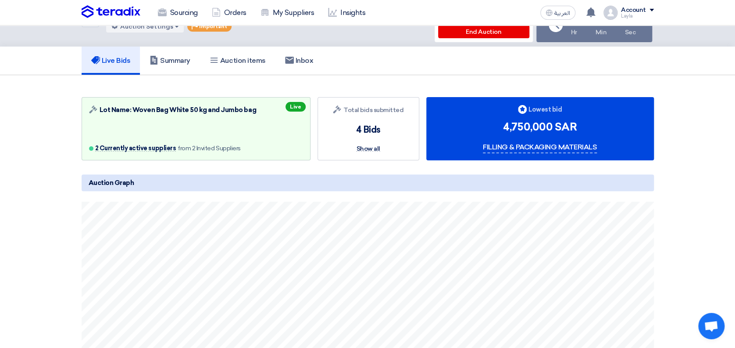
scroll to position [0, 0]
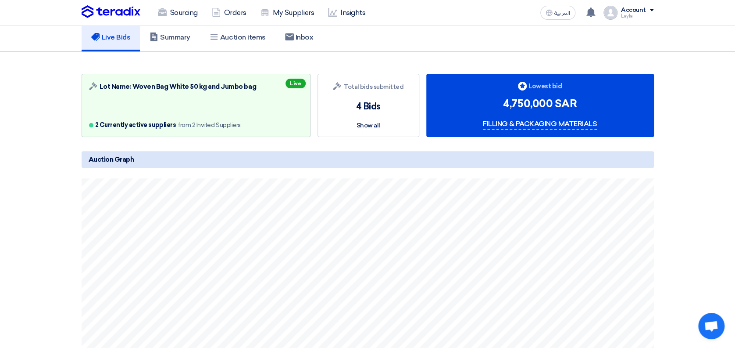
click at [675, 222] on section "Auction Lot Lot Name: Woven Bag White 50 kg and Jumbo bag 2 Currently active su…" at bounding box center [367, 268] width 735 height 433
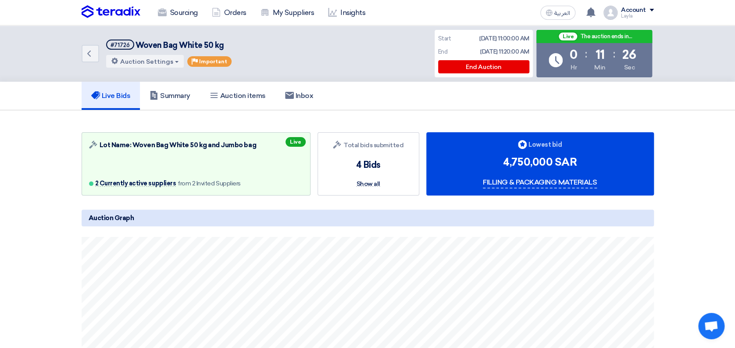
click at [685, 227] on section "Auction Lot Lot Name: Woven Bag White 50 kg and Jumbo bag 2 Currently active su…" at bounding box center [367, 326] width 735 height 433
click at [689, 233] on section "Auction Lot Lot Name: Woven Bag White 50 kg and Jumbo bag 2 Currently active su…" at bounding box center [367, 326] width 735 height 433
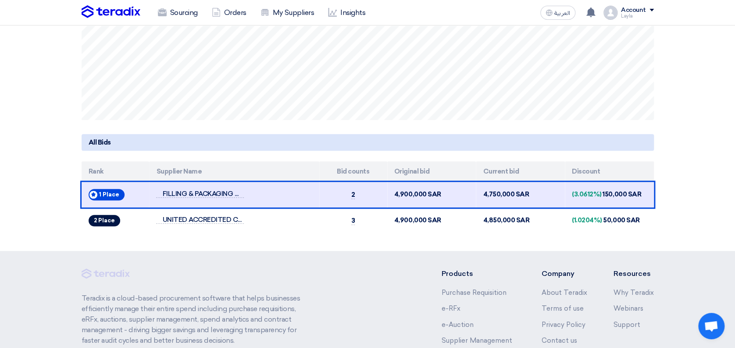
click at [307, 248] on section "Auction Lot Lot Name: Woven Bag White 50 kg and Jumbo bag 2 Currently active su…" at bounding box center [367, 34] width 735 height 433
click at [345, 233] on section "Auction Lot Lot Name: Woven Bag White 50 kg and Jumbo bag 2 Currently active su…" at bounding box center [367, 34] width 735 height 433
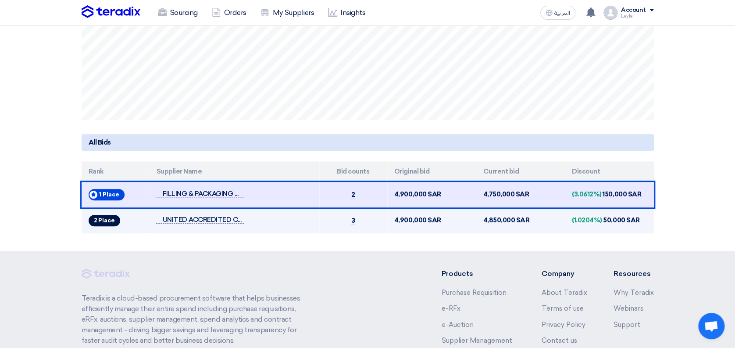
click at [223, 218] on span "UNITED ACCREDITED COMPANY" at bounding box center [200, 219] width 88 height 7
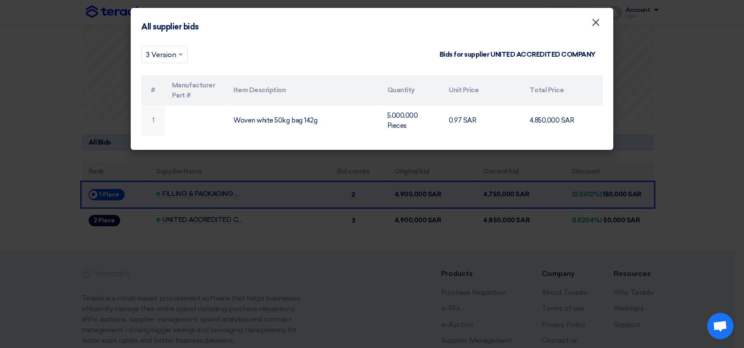
click at [592, 25] on span "×" at bounding box center [596, 25] width 9 height 18
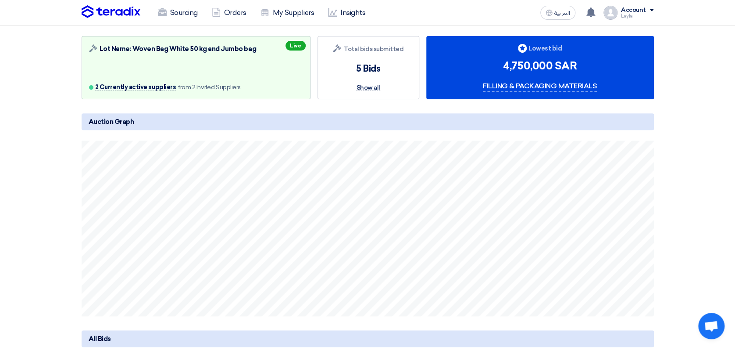
scroll to position [0, 0]
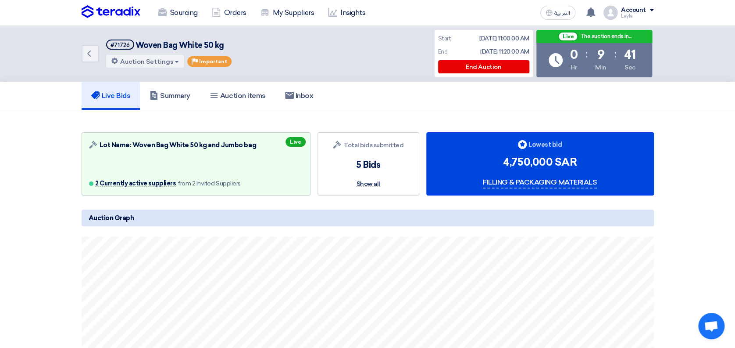
click at [692, 210] on section "Auction Lot Lot Name: Woven Bag White 50 kg and Jumbo bag 2 Currently active su…" at bounding box center [367, 326] width 735 height 433
click at [686, 156] on section "Auction Lot Lot Name: Woven Bag White 50 kg and Jumbo bag 2 Currently active su…" at bounding box center [367, 326] width 735 height 433
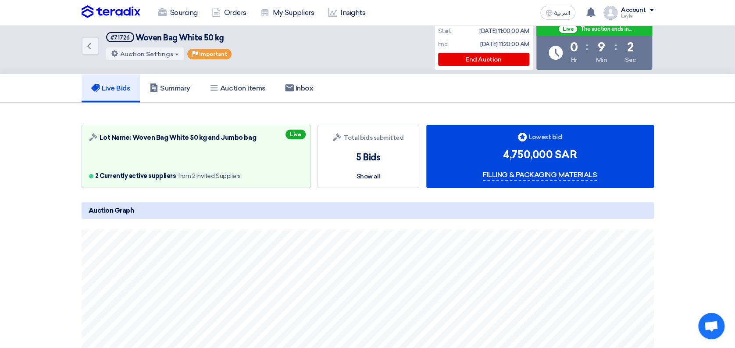
scroll to position [4, 0]
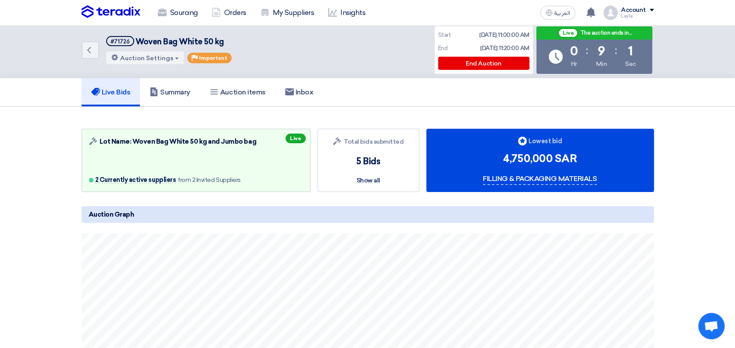
click at [704, 161] on section "Auction Lot Lot Name: Woven Bag White 50 kg and Jumbo bag 2 Currently active su…" at bounding box center [367, 323] width 735 height 433
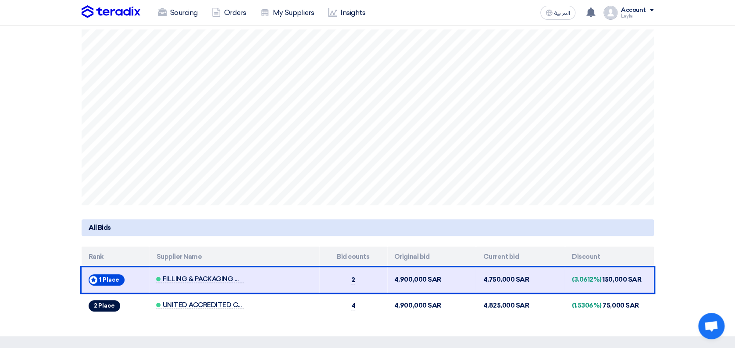
scroll to position [218, 0]
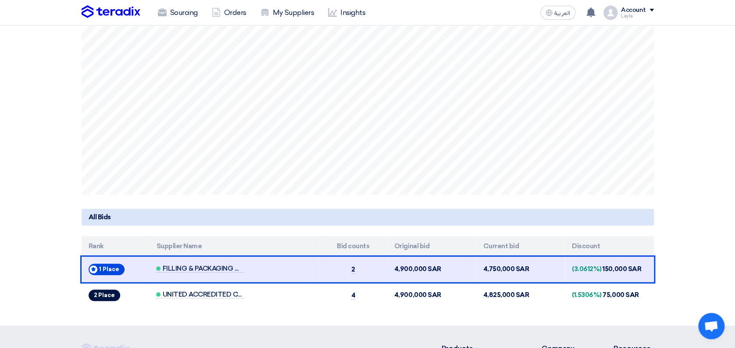
click at [720, 169] on section "Auction Lot Lot Name: Woven Bag White 50 kg and Jumbo bag 2 Currently active su…" at bounding box center [367, 108] width 735 height 433
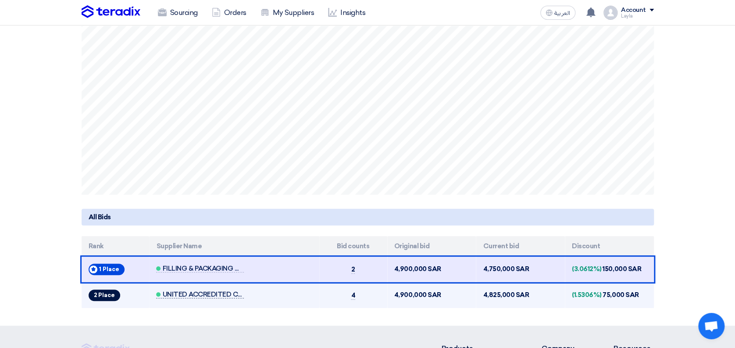
click at [227, 290] on span "UNITED ACCREDITED COMPANY" at bounding box center [200, 293] width 88 height 7
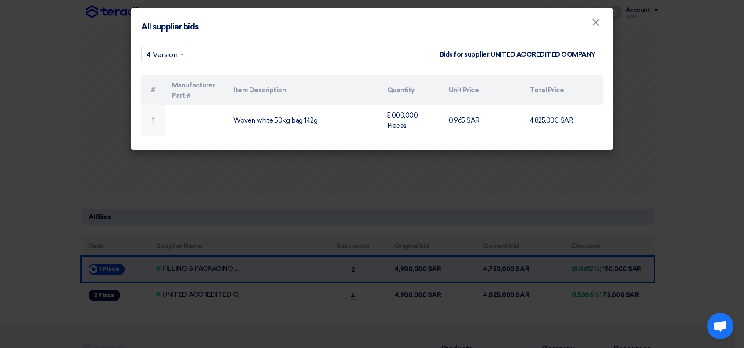
click at [718, 143] on modal-container "All supplier bids × × 4 Version Bids for supplier UNITED ACCREDITED COMPANY # M…" at bounding box center [372, 174] width 744 height 348
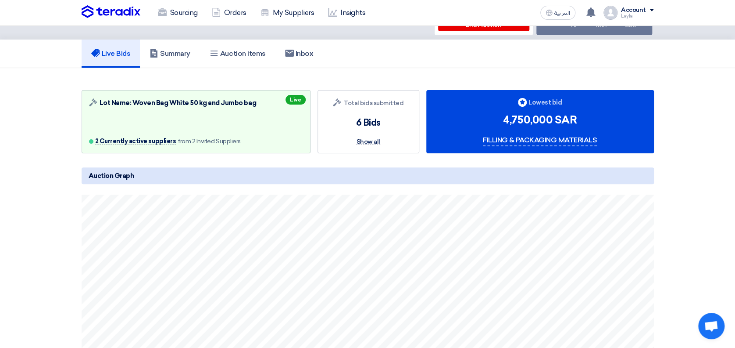
scroll to position [0, 0]
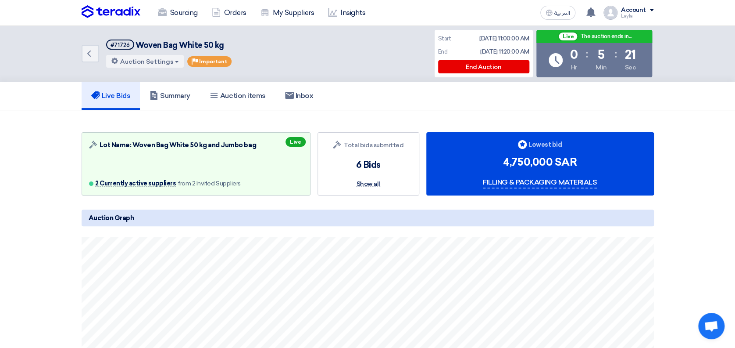
click at [699, 286] on section "Auction Lot Lot Name: Woven Bag White 50 kg and Jumbo bag 2 Currently active su…" at bounding box center [367, 326] width 735 height 433
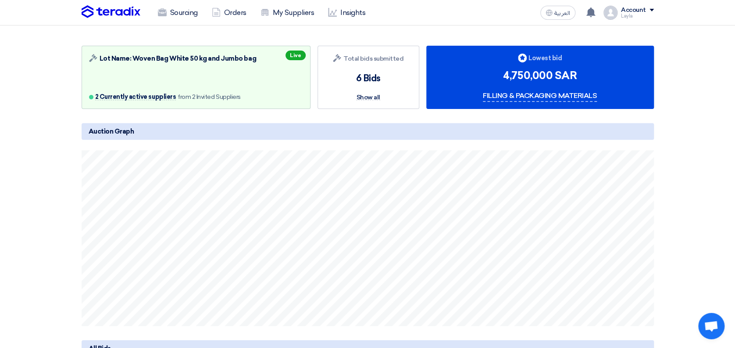
scroll to position [85, 0]
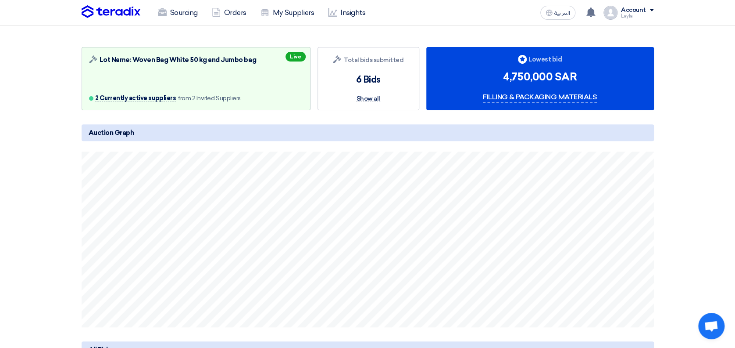
click at [712, 211] on section "Auction Lot Lot Name: Woven Bag White 50 kg and Jumbo bag 2 Currently active su…" at bounding box center [367, 241] width 735 height 433
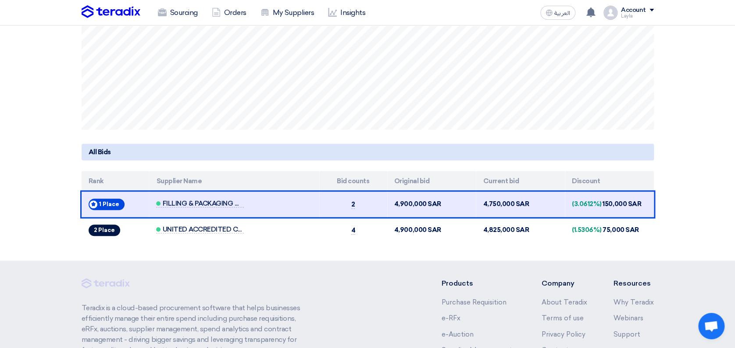
scroll to position [351, 0]
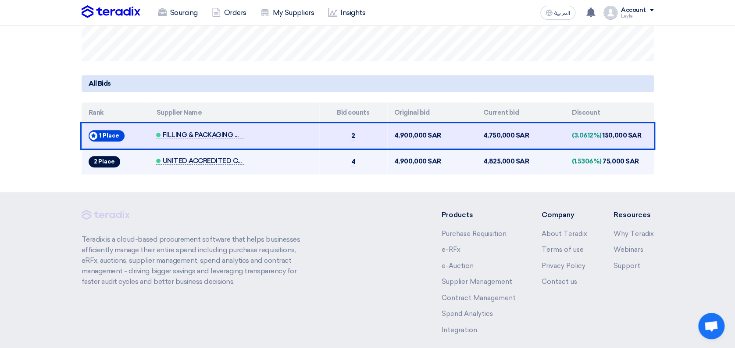
click at [218, 157] on span "UNITED ACCREDITED COMPANY" at bounding box center [200, 160] width 88 height 7
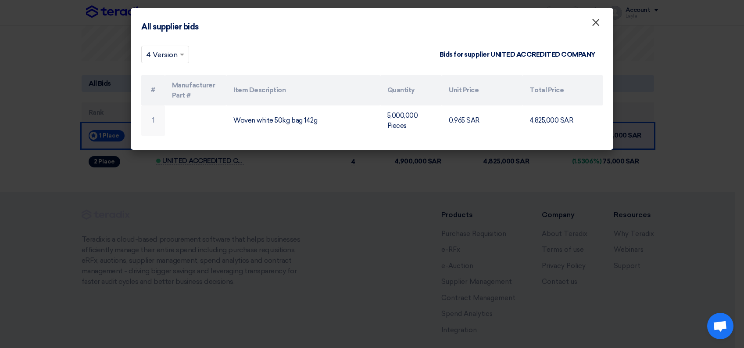
click at [602, 25] on button "×" at bounding box center [596, 23] width 23 height 18
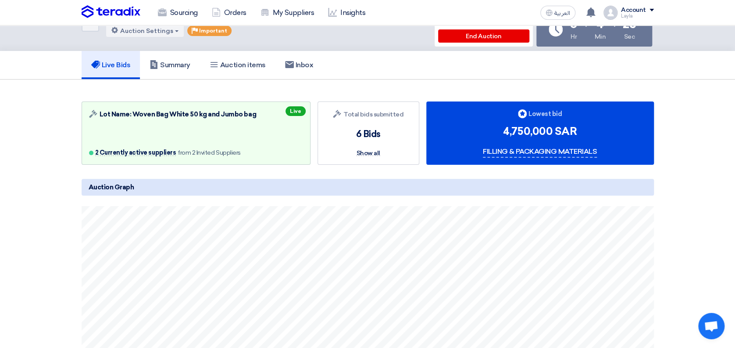
scroll to position [0, 0]
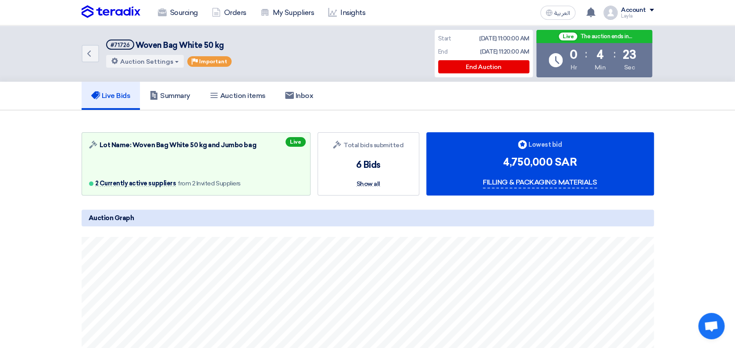
click at [681, 144] on section "Auction Lot Lot Name: Woven Bag White 50 kg and Jumbo bag 2 Currently active su…" at bounding box center [367, 326] width 735 height 433
click at [689, 171] on section "Auction Lot Lot Name: Woven Bag White 50 kg and Jumbo bag 2 Currently active su…" at bounding box center [367, 326] width 735 height 433
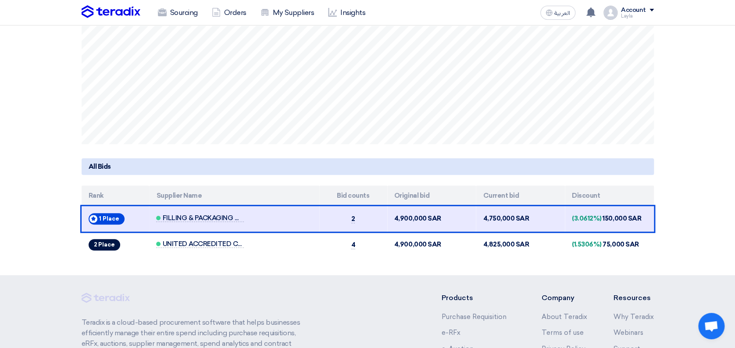
scroll to position [277, 0]
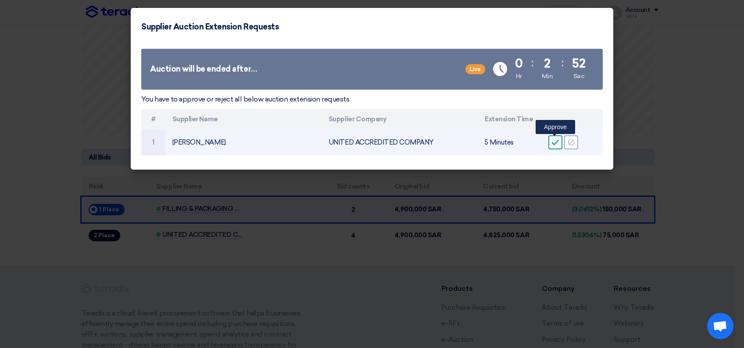
click at [553, 144] on icon "Accept" at bounding box center [556, 142] width 8 height 8
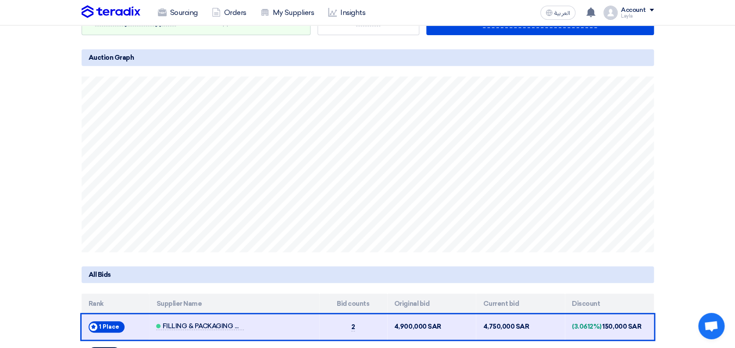
scroll to position [219, 0]
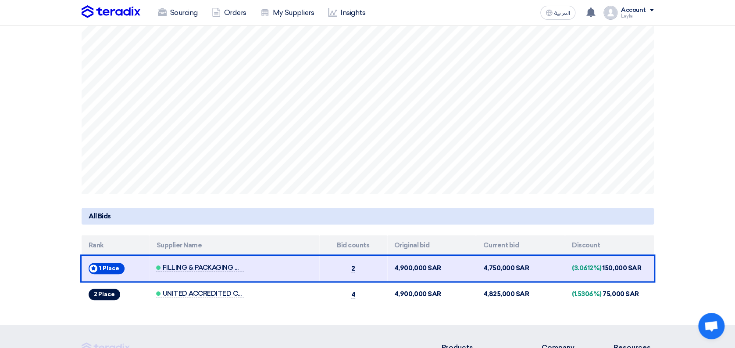
click at [713, 222] on section "Auction Lot Lot Name: Woven Bag White 50 kg and Jumbo bag 2 Currently active su…" at bounding box center [367, 108] width 735 height 433
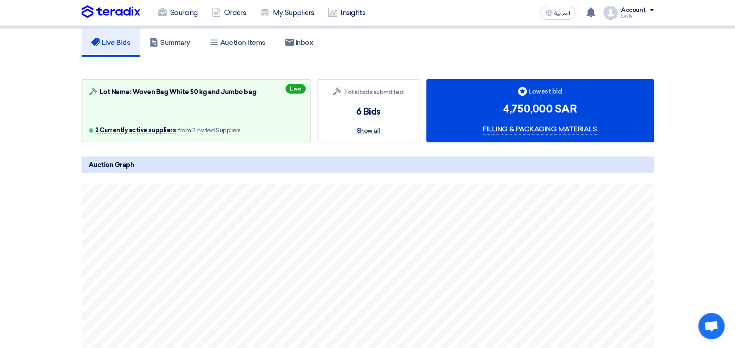
scroll to position [0, 0]
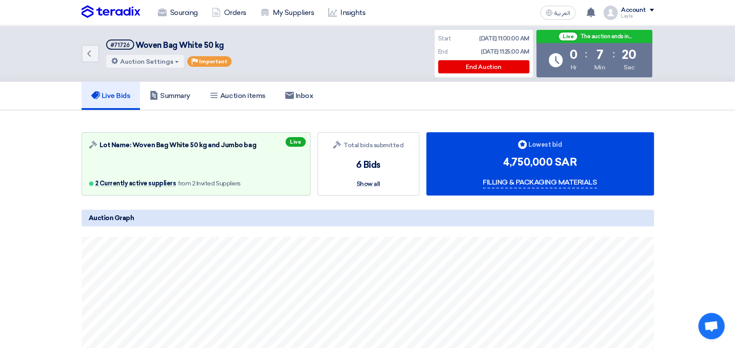
click at [719, 240] on section "Auction Lot Lot Name: Woven Bag White 50 kg and Jumbo bag 2 Currently active su…" at bounding box center [367, 326] width 735 height 433
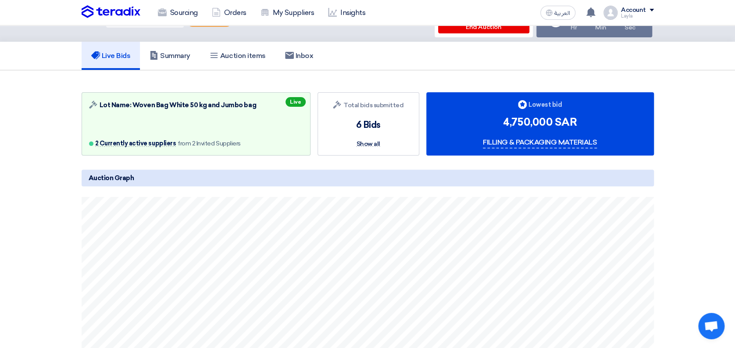
scroll to position [58, 0]
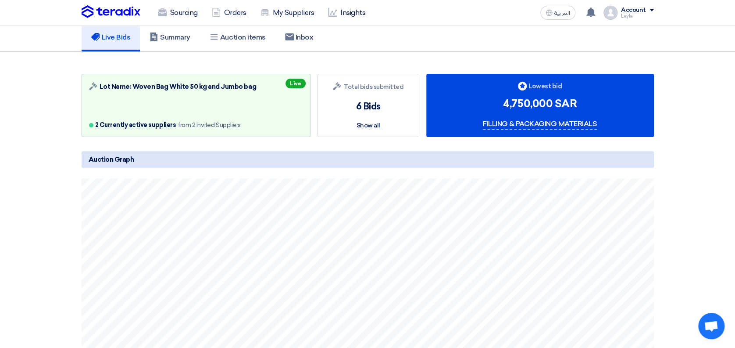
click at [719, 240] on section "Auction Lot Lot Name: Woven Bag White 50 kg and Jumbo bag 2 Currently active su…" at bounding box center [367, 268] width 735 height 433
click at [683, 177] on section "Auction Lot Lot Name: Woven Bag White 50 kg and Jumbo bag 2 Currently active su…" at bounding box center [367, 268] width 735 height 433
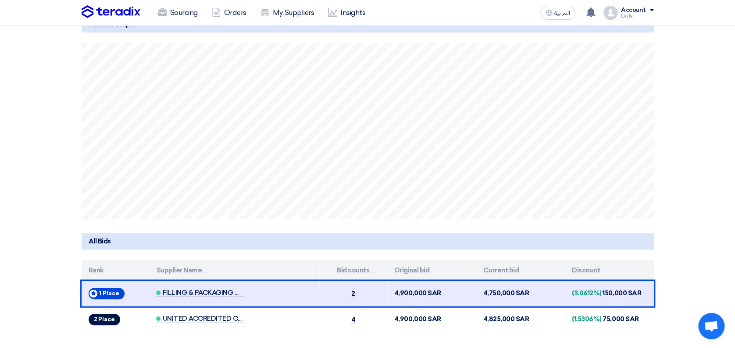
scroll to position [176, 0]
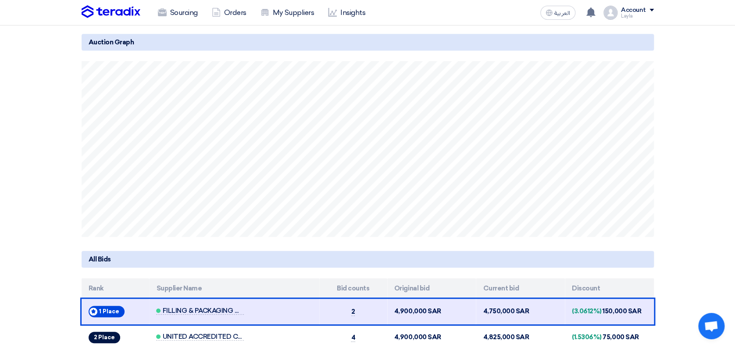
click at [680, 251] on section "Auction Lot Lot Name: Woven Bag White 50 kg and Jumbo bag 2 Currently active su…" at bounding box center [367, 151] width 735 height 433
click at [685, 251] on section "Auction Lot Lot Name: Woven Bag White 50 kg and Jumbo bag 2 Currently active su…" at bounding box center [367, 151] width 735 height 433
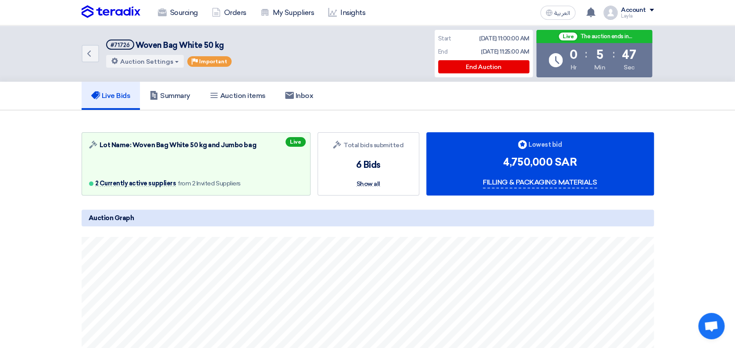
click at [706, 268] on section "Auction Lot Lot Name: Woven Bag White 50 kg and Jumbo bag 2 Currently active su…" at bounding box center [367, 326] width 735 height 433
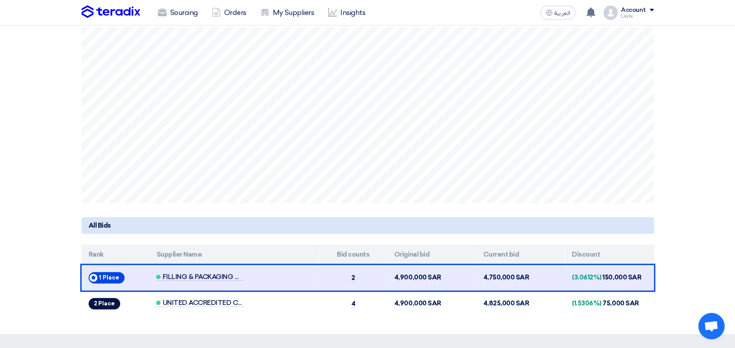
scroll to position [234, 0]
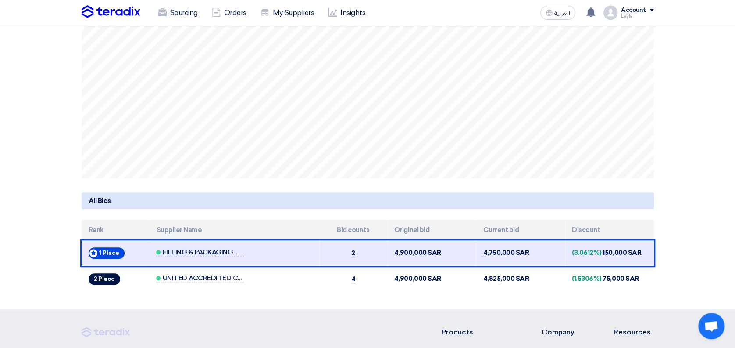
click at [674, 186] on section "Auction Lot Lot Name: Woven Bag White 50 kg and Jumbo bag 2 Currently active su…" at bounding box center [367, 92] width 735 height 433
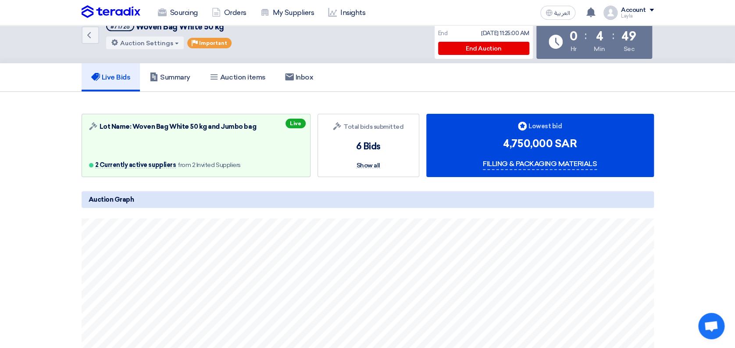
scroll to position [0, 0]
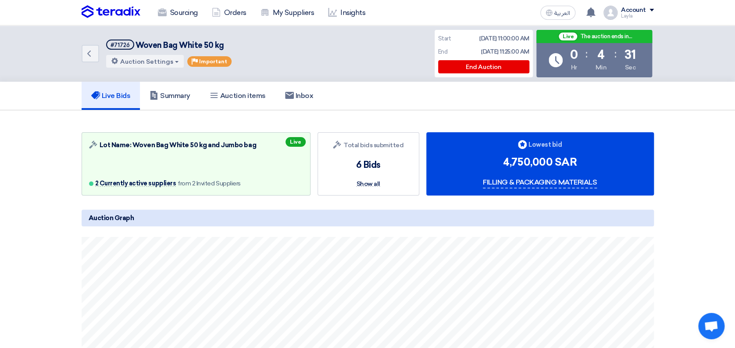
click at [693, 192] on section "Auction Lot Lot Name: Woven Bag White 50 kg and Jumbo bag 2 Currently active su…" at bounding box center [367, 326] width 735 height 433
click at [699, 212] on section "Auction Lot Lot Name: Woven Bag White 50 kg and Jumbo bag 2 Currently active su…" at bounding box center [367, 326] width 735 height 433
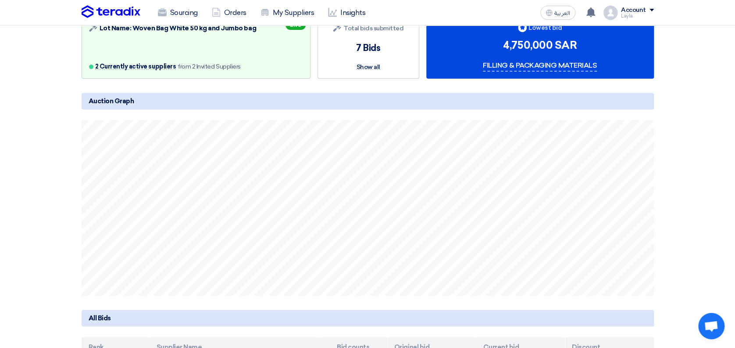
scroll to position [234, 0]
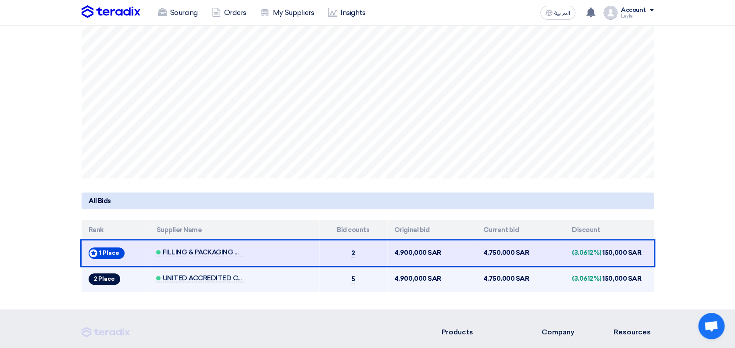
click at [215, 280] on span "UNITED ACCREDITED COMPANY" at bounding box center [200, 277] width 88 height 7
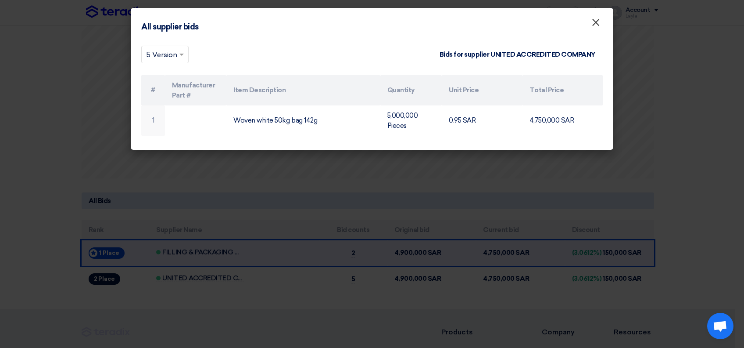
click at [596, 27] on span "×" at bounding box center [596, 25] width 9 height 18
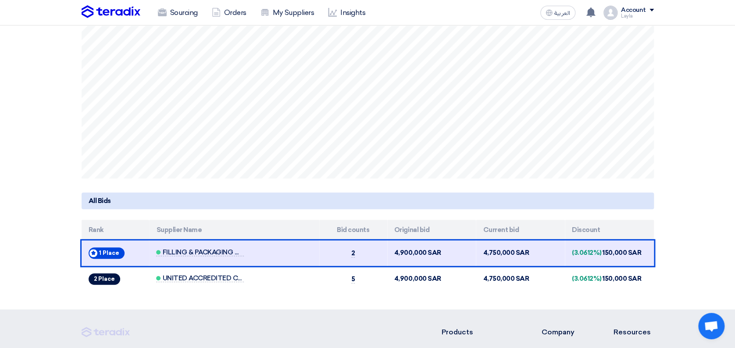
click at [698, 216] on section "Auction Lot Lot Name: Woven Bag White 50 kg and Jumbo bag 2 Currently active su…" at bounding box center [367, 92] width 735 height 433
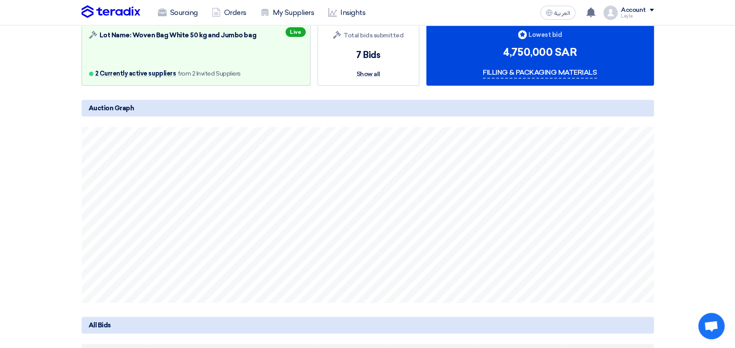
scroll to position [117, 0]
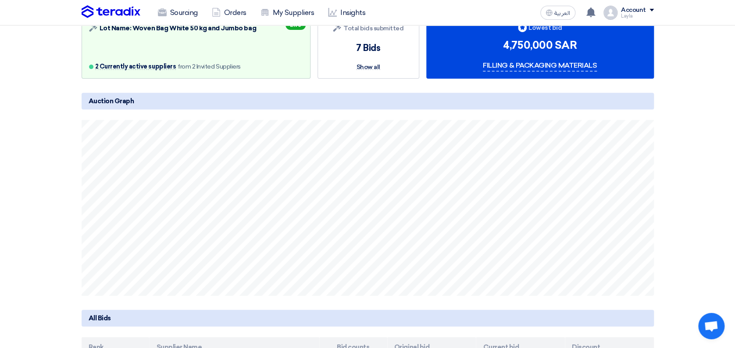
click at [688, 246] on section "Auction Lot Lot Name: Woven Bag White 50 kg and Jumbo bag 2 Currently active su…" at bounding box center [367, 209] width 735 height 433
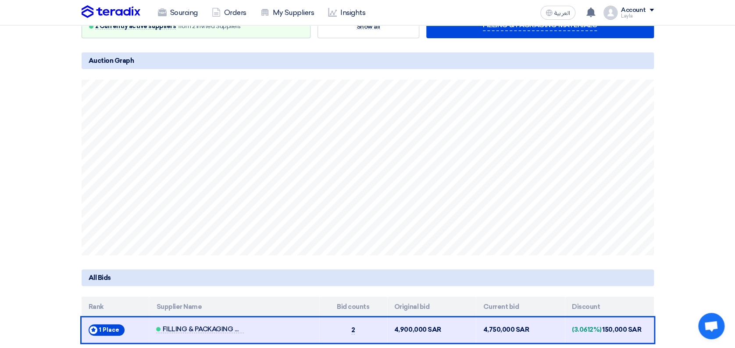
scroll to position [176, 0]
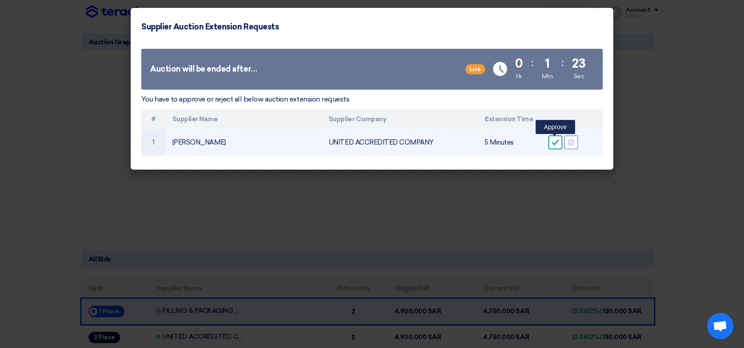
click at [556, 142] on use at bounding box center [555, 143] width 7 height 6
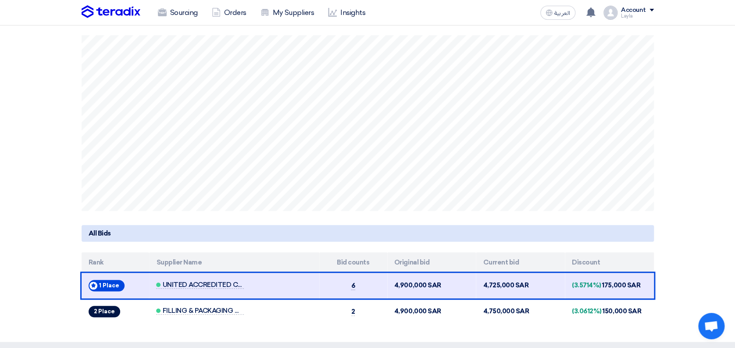
scroll to position [205, 0]
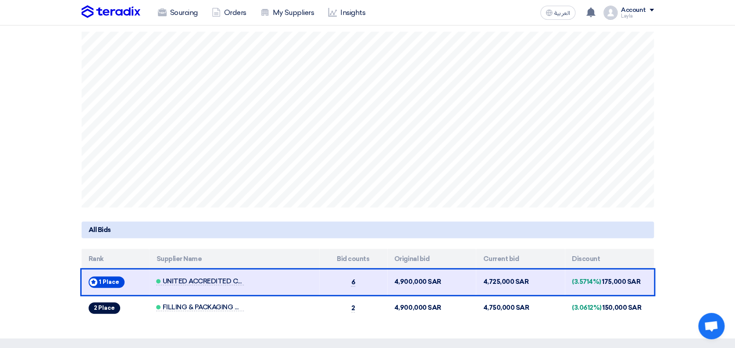
click at [717, 150] on section "Auction Lot Lot Name: Woven Bag White 50 kg and Jumbo bag 2 Currently active su…" at bounding box center [367, 121] width 735 height 433
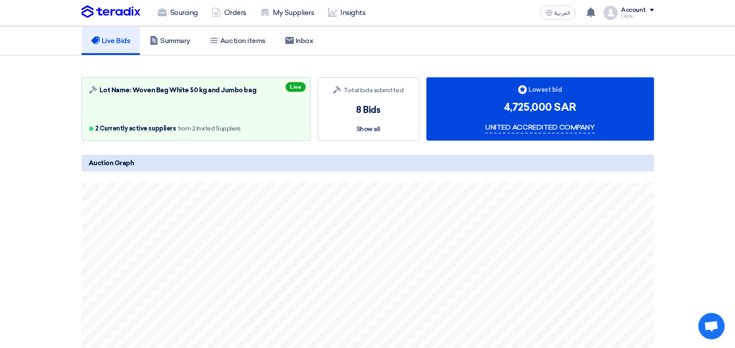
scroll to position [21, 0]
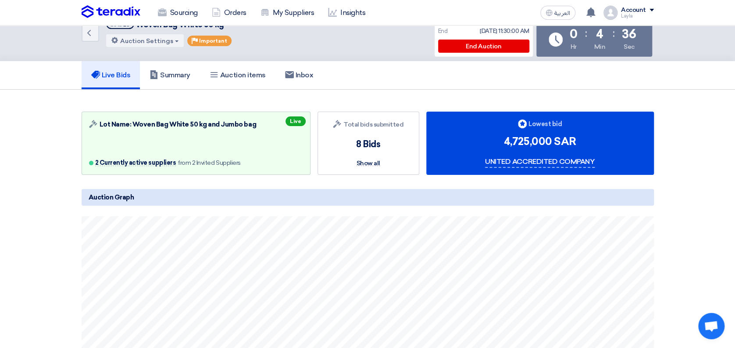
click at [696, 161] on section "Auction Lot Lot Name: Woven Bag White 50 kg and Jumbo bag 2 Currently active su…" at bounding box center [367, 306] width 735 height 433
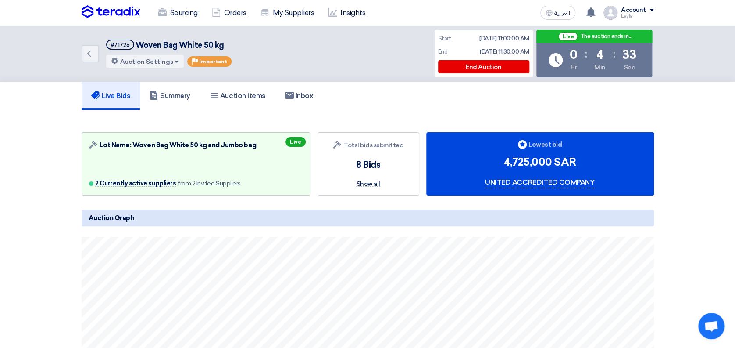
click at [725, 151] on section "Auction Lot Lot Name: Woven Bag White 50 kg and Jumbo bag 2 Currently active su…" at bounding box center [367, 326] width 735 height 433
click at [717, 153] on section "Auction Lot Lot Name: Woven Bag White 50 kg and Jumbo bag 2 Currently active su…" at bounding box center [367, 326] width 735 height 433
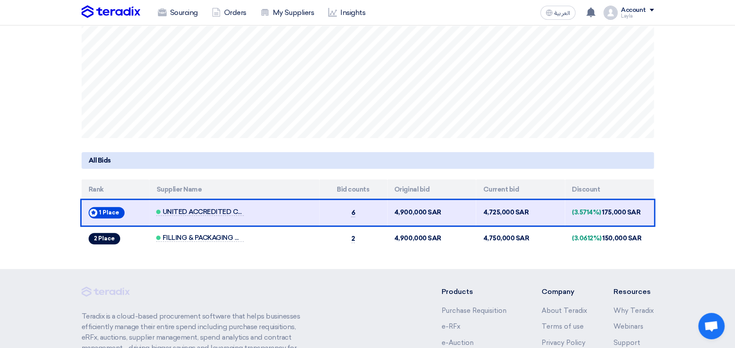
scroll to position [292, 0]
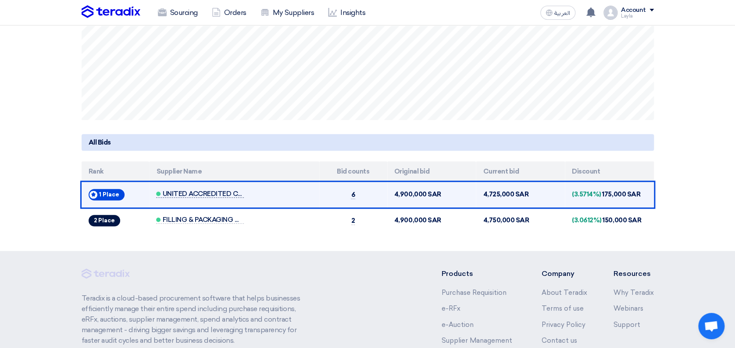
click at [203, 190] on span "UNITED ACCREDITED COMPANY" at bounding box center [200, 193] width 88 height 7
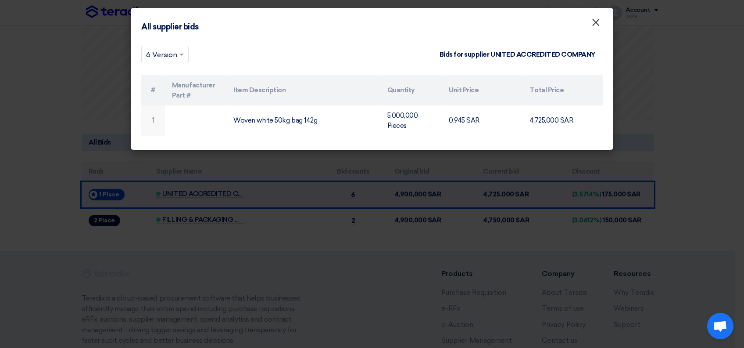
click at [592, 25] on span "×" at bounding box center [596, 25] width 9 height 18
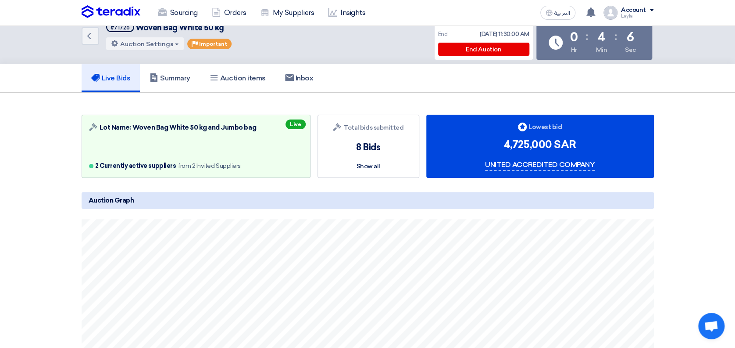
scroll to position [0, 0]
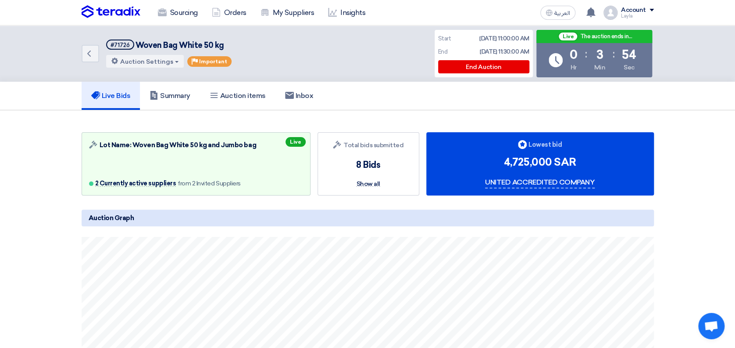
click at [698, 132] on section "Auction Lot Lot Name: Woven Bag White 50 kg and Jumbo bag 2 Currently active su…" at bounding box center [367, 326] width 735 height 433
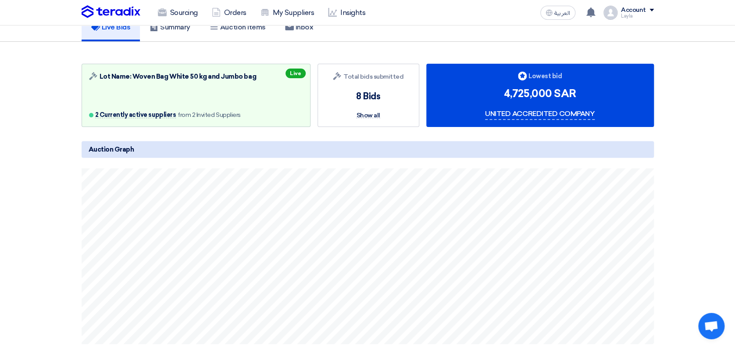
scroll to position [58, 0]
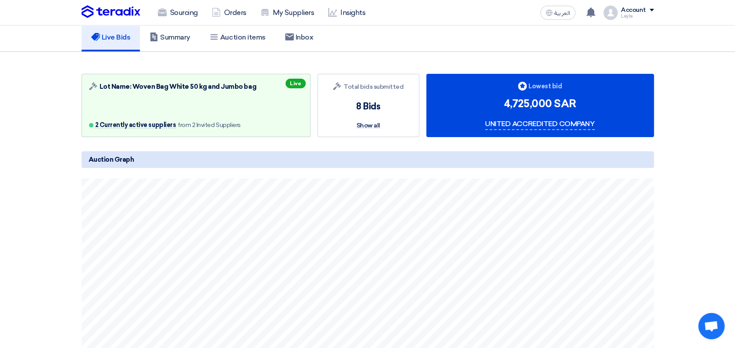
click at [698, 136] on section "Auction Lot Lot Name: Woven Bag White 50 kg and Jumbo bag 2 Currently active su…" at bounding box center [367, 268] width 735 height 433
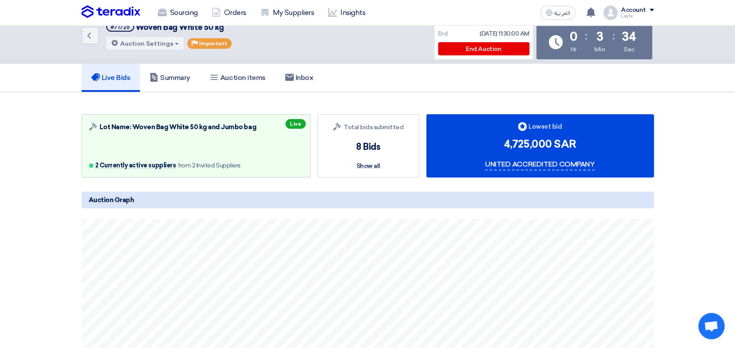
scroll to position [0, 0]
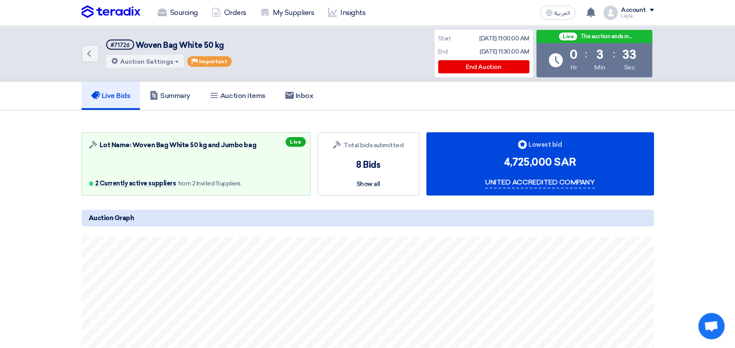
click at [702, 154] on section "Auction Lot Lot Name: Woven Bag White 50 kg and Jumbo bag 2 Currently active su…" at bounding box center [367, 326] width 735 height 433
click at [705, 151] on section "Auction Lot Lot Name: Woven Bag White 50 kg and Jumbo bag 2 Currently active su…" at bounding box center [367, 326] width 735 height 433
click at [712, 146] on section "Auction Lot Lot Name: Woven Bag White 50 kg and Jumbo bag 2 Currently active su…" at bounding box center [367, 326] width 735 height 433
click at [709, 150] on section "Auction Lot Lot Name: Woven Bag White 50 kg and Jumbo bag 2 Currently active su…" at bounding box center [367, 326] width 735 height 433
click at [695, 154] on section "Auction Lot Lot Name: Woven Bag White 50 kg and Jumbo bag 2 Currently active su…" at bounding box center [367, 326] width 735 height 433
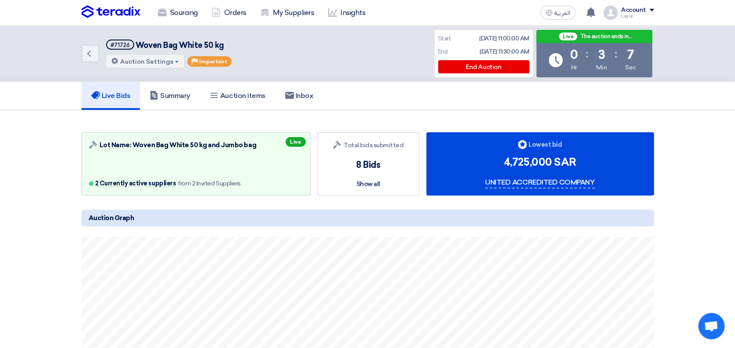
click at [712, 161] on section "Auction Lot Lot Name: Woven Bag White 50 kg and Jumbo bag 2 Currently active su…" at bounding box center [367, 326] width 735 height 433
click at [710, 159] on section "Auction Lot Lot Name: Woven Bag White 50 kg and Jumbo bag 2 Currently active su…" at bounding box center [367, 326] width 735 height 433
click at [690, 161] on section "Auction Lot Lot Name: Woven Bag White 50 kg and Jumbo bag 2 Currently active su…" at bounding box center [367, 326] width 735 height 433
click at [694, 192] on section "Auction Lot Lot Name: Woven Bag White 50 kg and Jumbo bag 2 Currently active su…" at bounding box center [367, 326] width 735 height 433
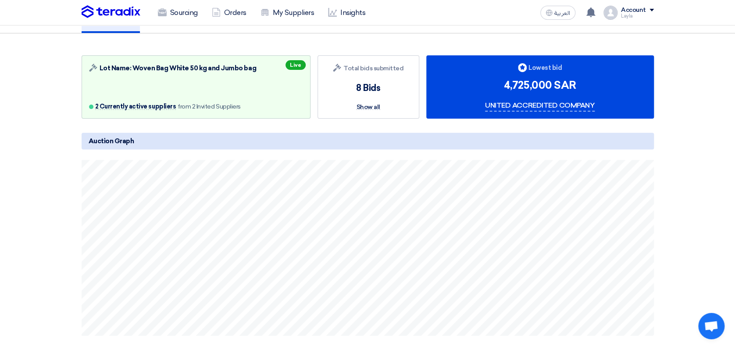
scroll to position [58, 0]
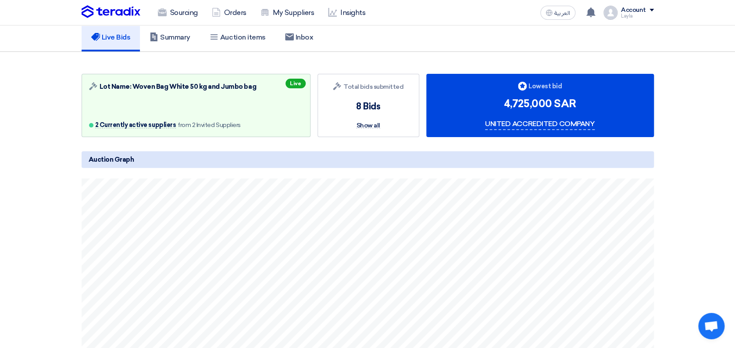
click at [699, 211] on section "Auction Lot Lot Name: Woven Bag White 50 kg and Jumbo bag 2 Currently active su…" at bounding box center [367, 268] width 735 height 433
click at [722, 195] on section "Auction Lot Lot Name: Woven Bag White 50 kg and Jumbo bag 2 Currently active su…" at bounding box center [367, 268] width 735 height 433
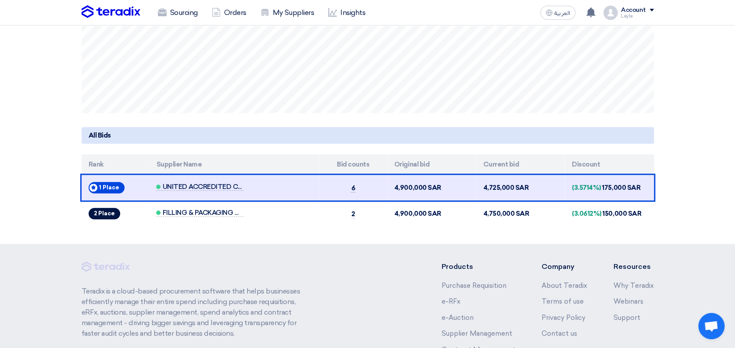
scroll to position [292, 0]
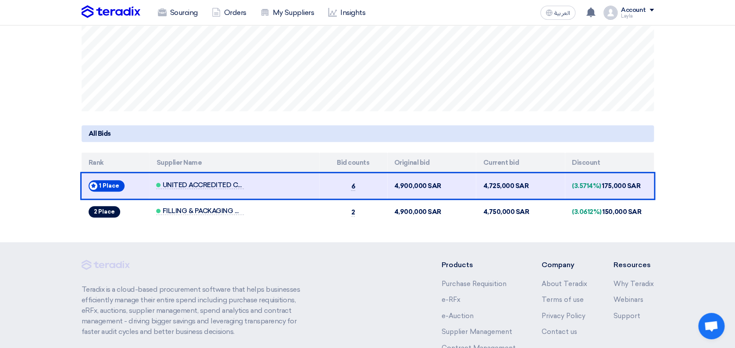
click at [715, 197] on section "Auction Lot Lot Name: Woven Bag White 50 kg and Jumbo bag Ended Bids submitted …" at bounding box center [367, 25] width 735 height 433
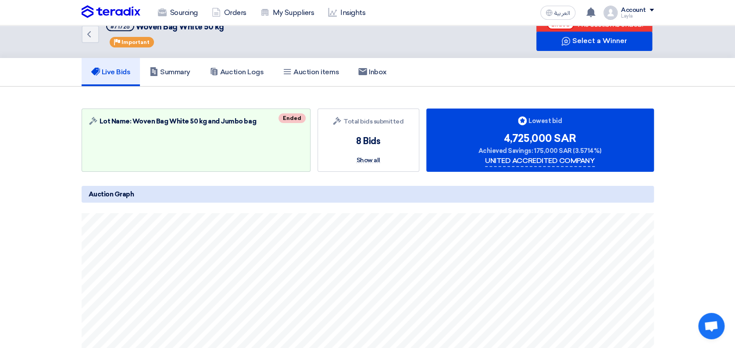
scroll to position [0, 0]
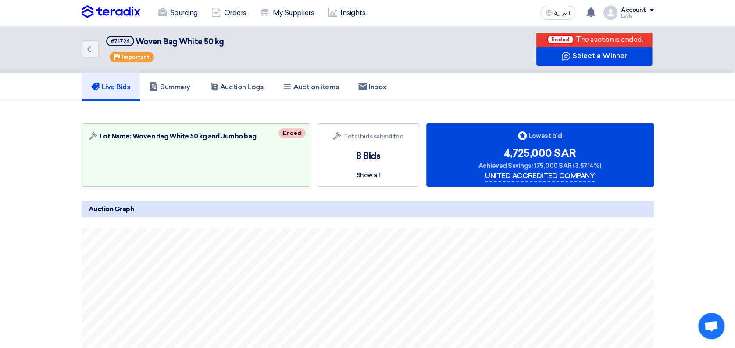
click at [716, 122] on section "Auction Lot Lot Name: Woven Bag White 50 kg and Jumbo bag Ended Bids submitted …" at bounding box center [367, 317] width 735 height 433
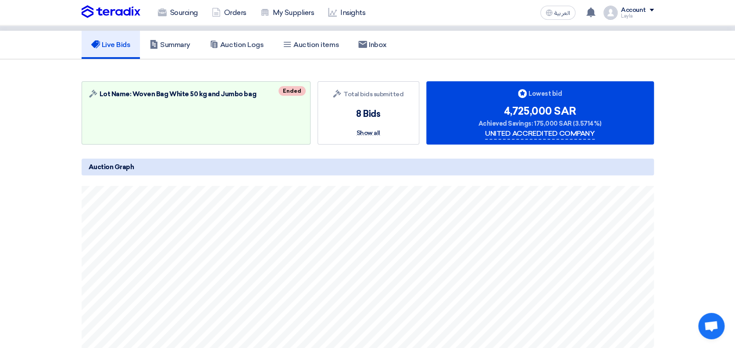
scroll to position [117, 0]
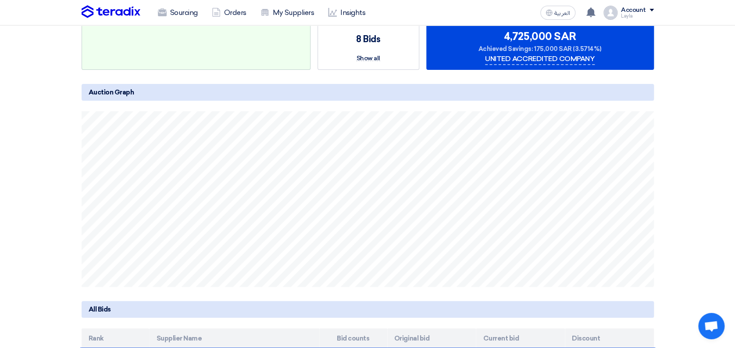
drag, startPoint x: 677, startPoint y: 192, endPoint x: 711, endPoint y: 182, distance: 36.1
click at [677, 192] on section "Auction Lot Lot Name: Woven Bag White 50 kg and Jumbo bag Ended Bids submitted …" at bounding box center [367, 201] width 735 height 433
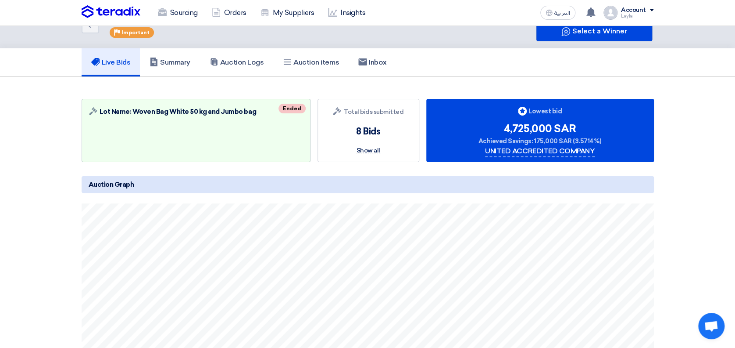
scroll to position [0, 0]
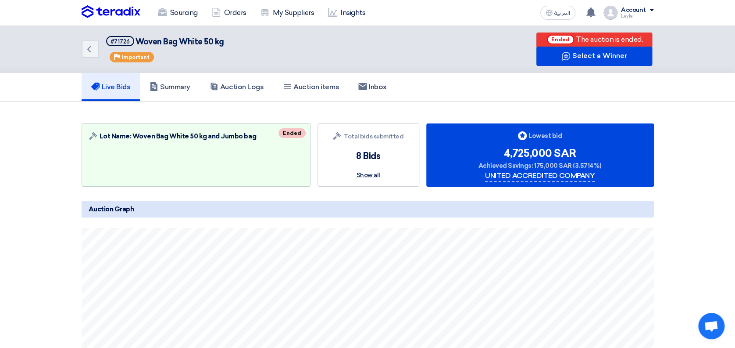
click at [717, 148] on section "Auction Lot Lot Name: Woven Bag White 50 kg and Jumbo bag Ended Bids submitted …" at bounding box center [367, 317] width 735 height 433
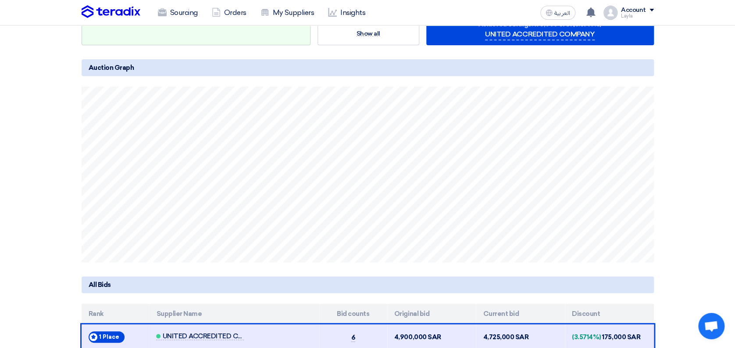
scroll to position [186, 0]
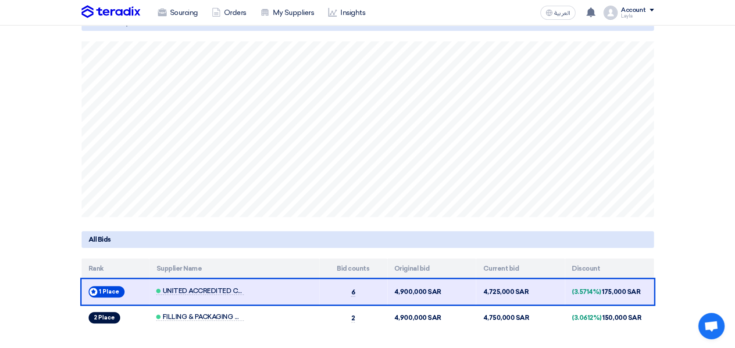
click at [695, 142] on section "Auction Lot Lot Name: Woven Bag White 50 kg and Jumbo bag Ended Bids submitted …" at bounding box center [367, 131] width 735 height 433
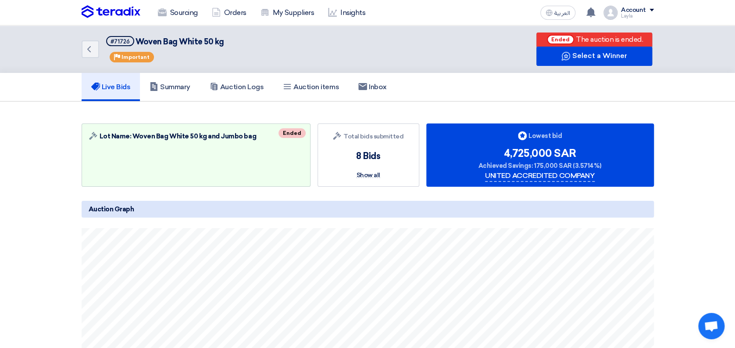
scroll to position [0, 0]
click at [46, 197] on section "Auction Lot Lot Name: Woven Bag White 50 kg and Jumbo bag Ended Bids submitted …" at bounding box center [367, 317] width 735 height 433
click at [90, 54] on link "Back" at bounding box center [91, 49] width 18 height 18
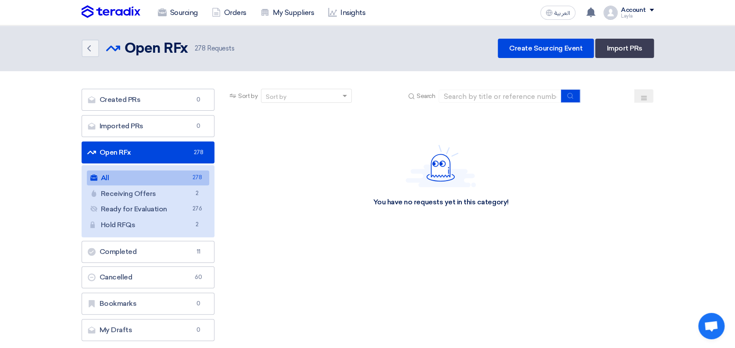
click at [116, 178] on link "All All 278" at bounding box center [148, 177] width 123 height 15
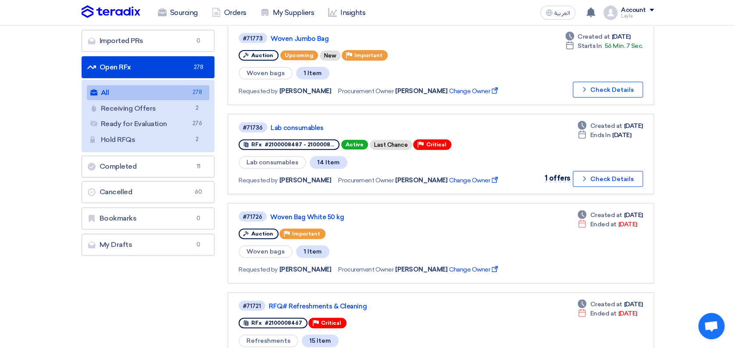
scroll to position [81, 0]
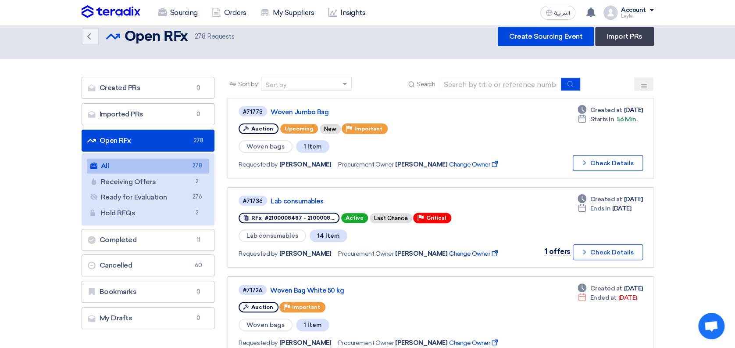
scroll to position [25, 0]
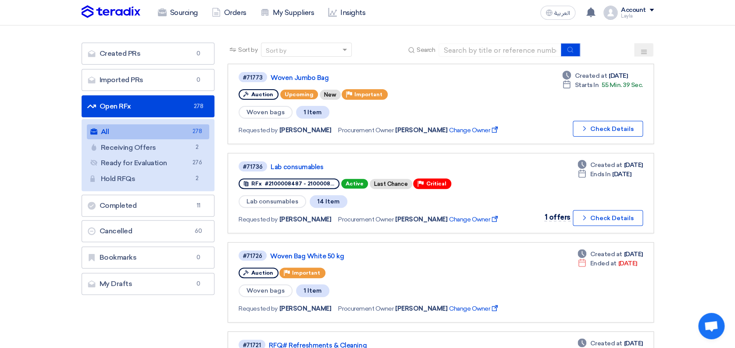
scroll to position [0, 0]
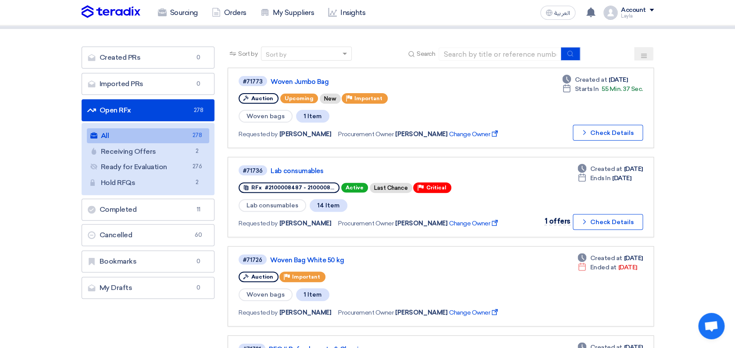
scroll to position [49, 0]
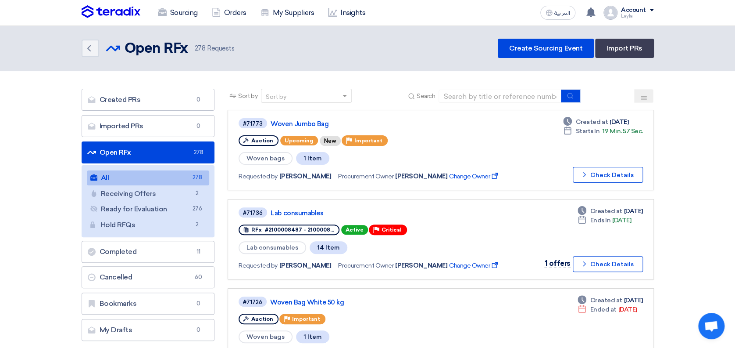
click at [293, 123] on link "Woven Jumbo Bag" at bounding box center [380, 124] width 219 height 8
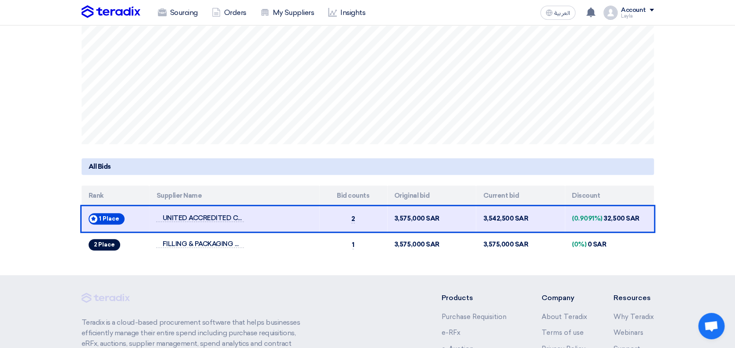
scroll to position [274, 0]
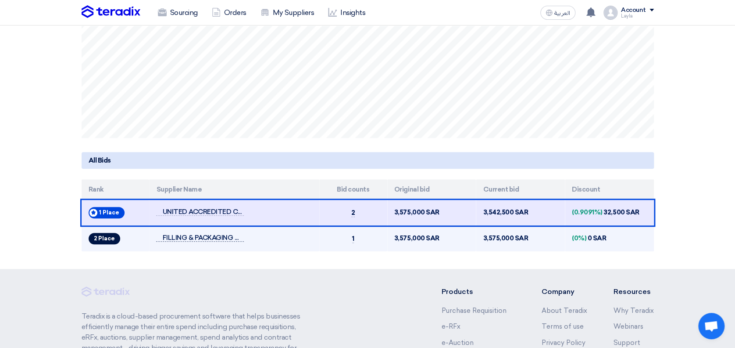
click at [185, 234] on span "FILLING & PACKAGING MATERIALS" at bounding box center [200, 237] width 88 height 7
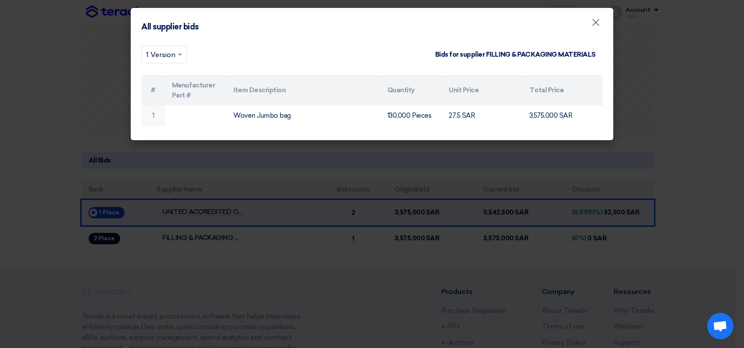
click at [58, 233] on modal-container "All supplier bids × × 1 Version Bids for supplier FILLING & PACKAGING MATERIALS…" at bounding box center [372, 174] width 744 height 348
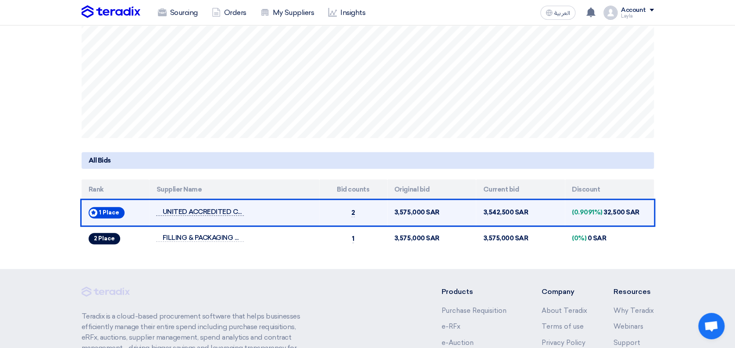
click at [207, 208] on span "UNITED ACCREDITED COMPANY" at bounding box center [200, 211] width 88 height 7
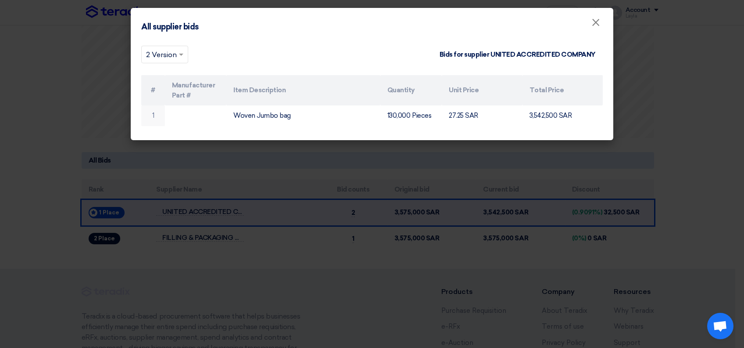
click at [676, 185] on modal-container "All supplier bids × × 2 Version Bids for supplier UNITED ACCREDITED COMPANY # M…" at bounding box center [372, 174] width 744 height 348
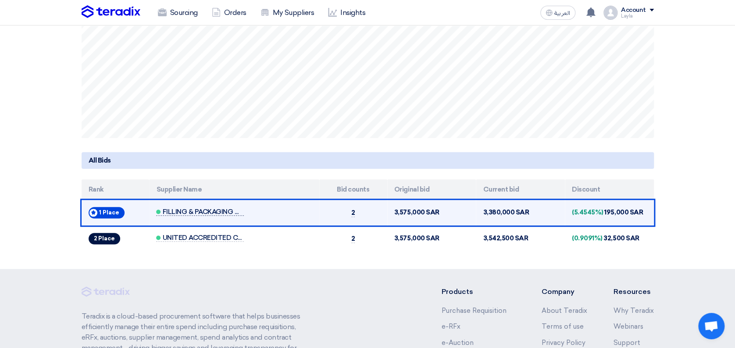
click at [215, 208] on span "FILLING & PACKAGING MATERIALS" at bounding box center [200, 211] width 88 height 7
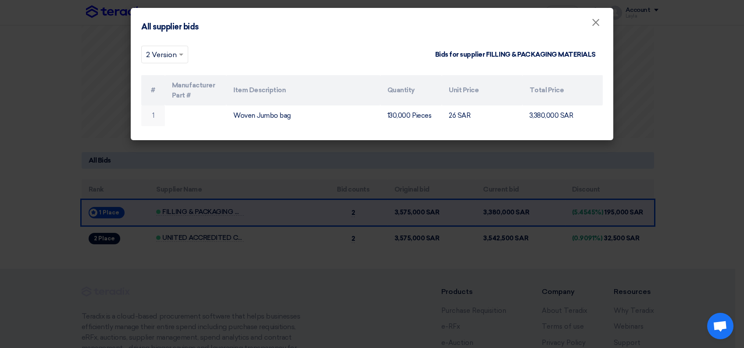
click at [687, 187] on modal-container "All supplier bids × × 2 Version Bids for supplier FILLING & PACKAGING MATERIALS…" at bounding box center [372, 174] width 744 height 348
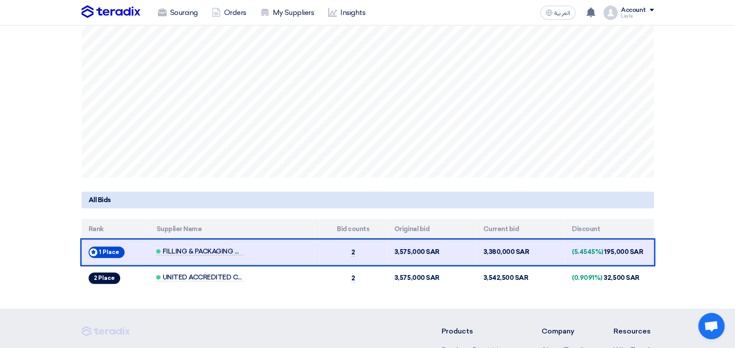
scroll to position [216, 0]
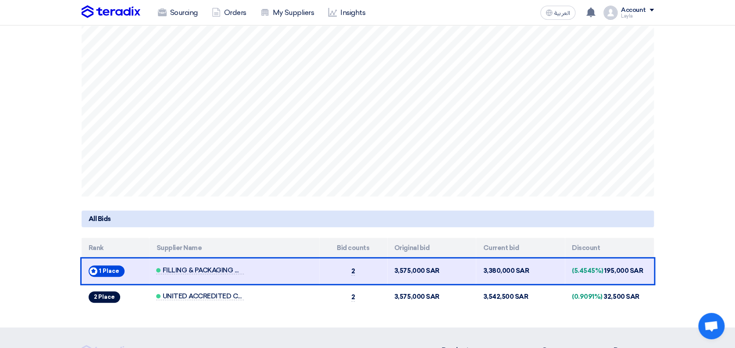
click at [704, 211] on section "Auction Lot Lot Name: Woven Bag White 50 kg and Jumbo bag 2 Currently active su…" at bounding box center [367, 110] width 735 height 433
click at [707, 236] on section "Auction Lot Lot Name: Woven Bag White 50 kg and Jumbo bag 2 Currently active su…" at bounding box center [367, 110] width 735 height 433
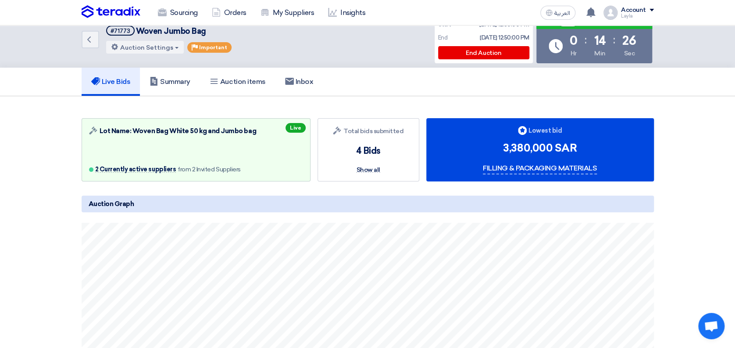
scroll to position [0, 0]
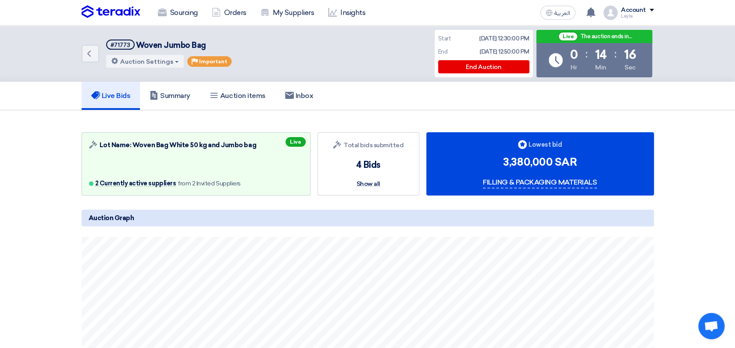
click at [688, 230] on section "Auction Lot Lot Name: Woven Bag White 50 kg and Jumbo bag 2 Currently active su…" at bounding box center [367, 326] width 735 height 433
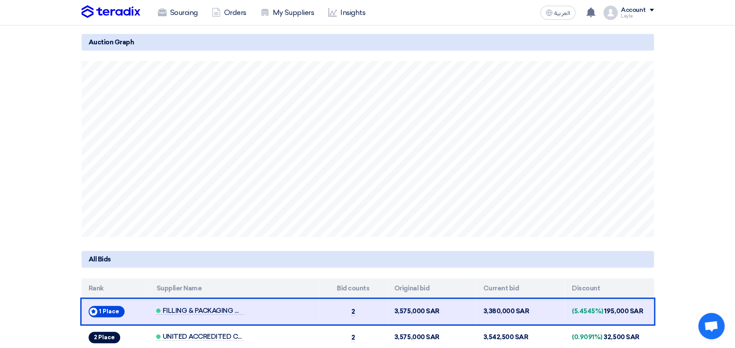
scroll to position [234, 0]
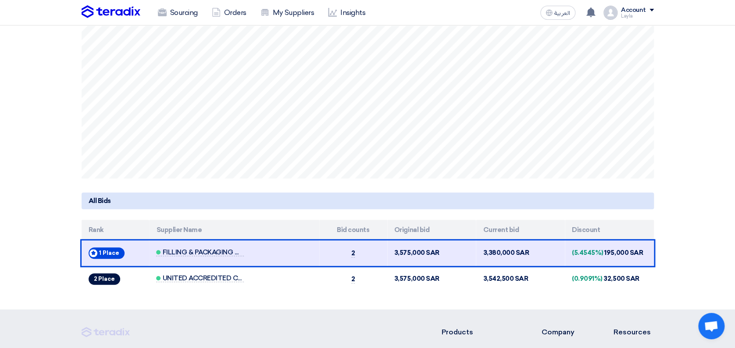
click at [688, 230] on section "Auction Lot Lot Name: Woven Bag White 50 kg and Jumbo bag 2 Currently active su…" at bounding box center [367, 92] width 735 height 433
click at [689, 222] on section "Auction Lot Lot Name: Woven Bag White 50 kg and Jumbo bag 2 Currently active su…" at bounding box center [367, 92] width 735 height 433
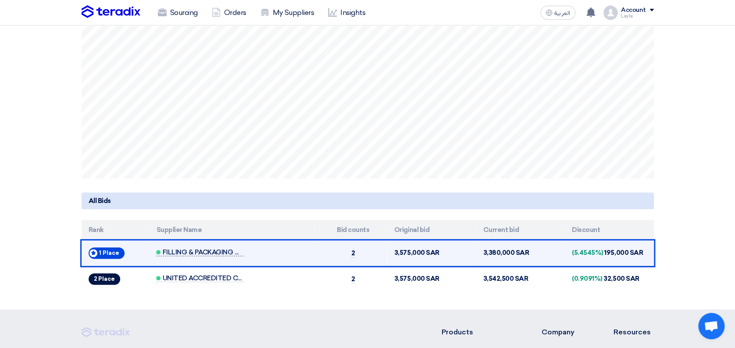
click at [215, 249] on span "FILLING & PACKAGING MATERIALS" at bounding box center [200, 251] width 88 height 7
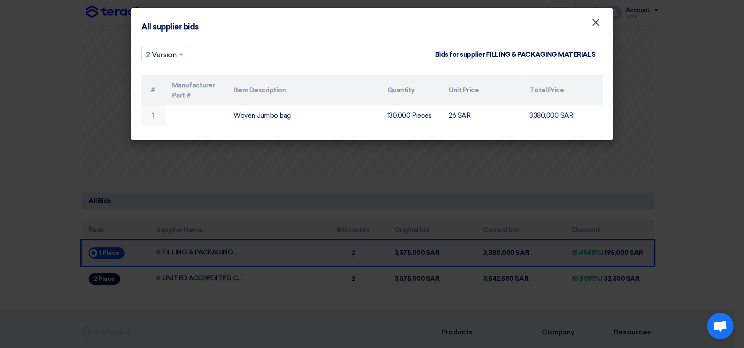
drag, startPoint x: 599, startPoint y: 17, endPoint x: 603, endPoint y: 22, distance: 6.2
click at [599, 17] on span "×" at bounding box center [596, 25] width 9 height 18
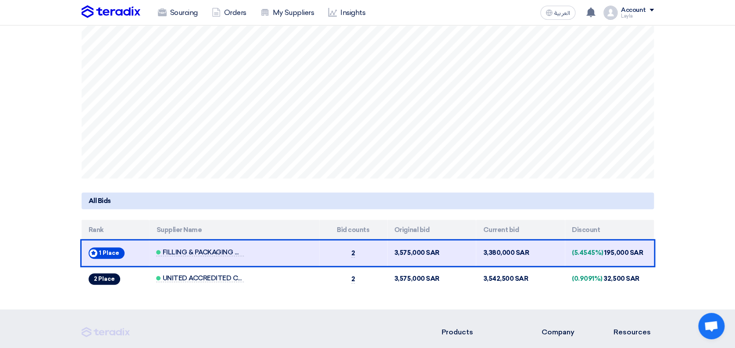
click at [705, 126] on section "Auction Lot Lot Name: Woven Bag White 50 kg and Jumbo bag 2 Currently active su…" at bounding box center [367, 92] width 735 height 433
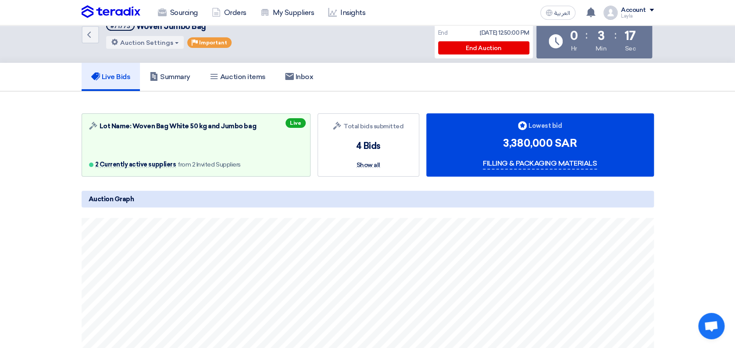
scroll to position [0, 0]
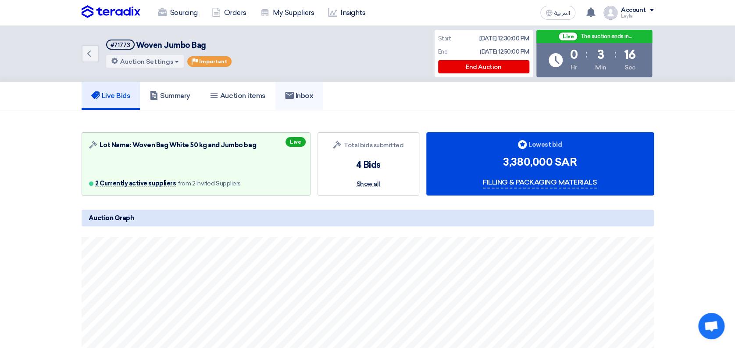
click at [303, 89] on link "Inbox" at bounding box center [300, 96] width 48 height 28
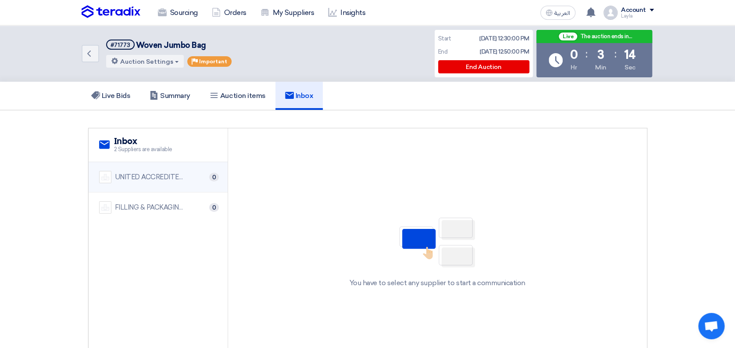
click at [145, 180] on div "UNITED ACCREDITED COMPANY" at bounding box center [150, 177] width 70 height 10
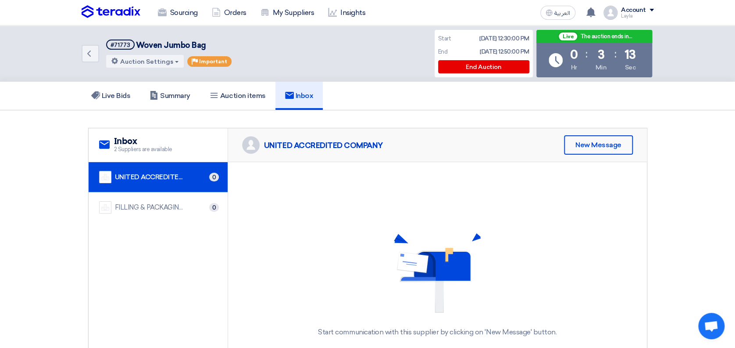
click at [396, 216] on div "Start communication with this supplier by clicking on 'New Message' button." at bounding box center [437, 285] width 419 height 246
click at [581, 149] on div "New Message" at bounding box center [598, 144] width 69 height 19
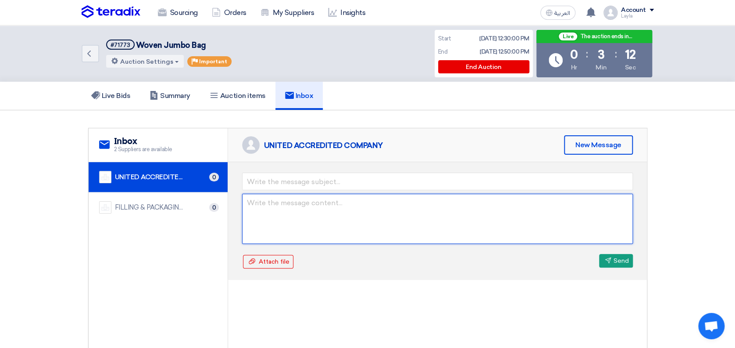
click at [373, 221] on textarea at bounding box center [437, 219] width 391 height 50
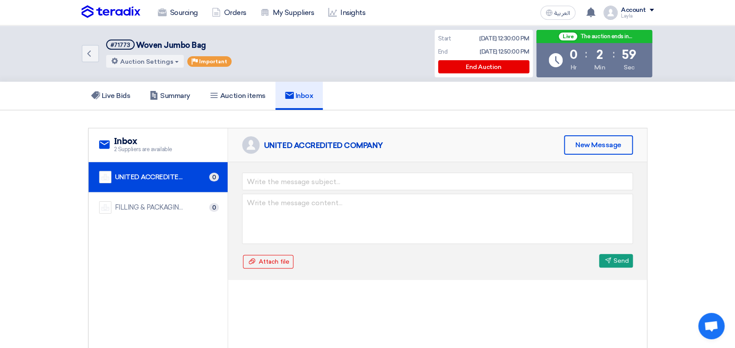
click at [383, 98] on div "Live Bids Summary Auction items Inbox" at bounding box center [368, 96] width 573 height 28
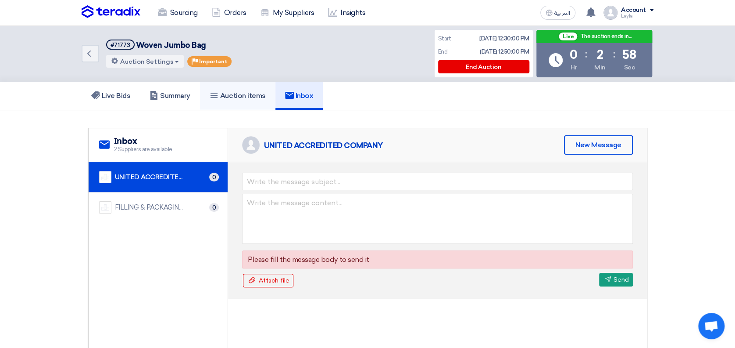
click at [243, 101] on link "Auction items" at bounding box center [237, 96] width 75 height 28
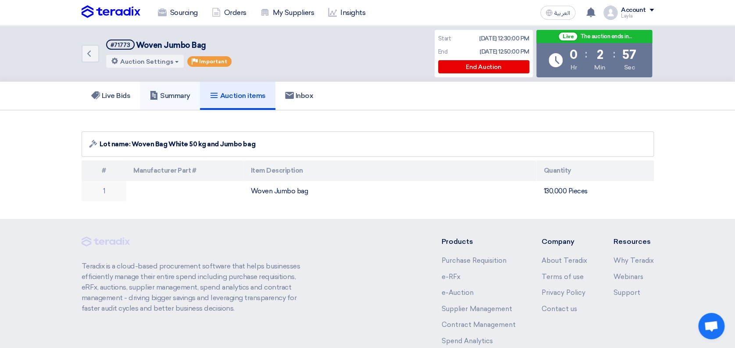
click at [168, 97] on h5 "Summary" at bounding box center [170, 95] width 41 height 9
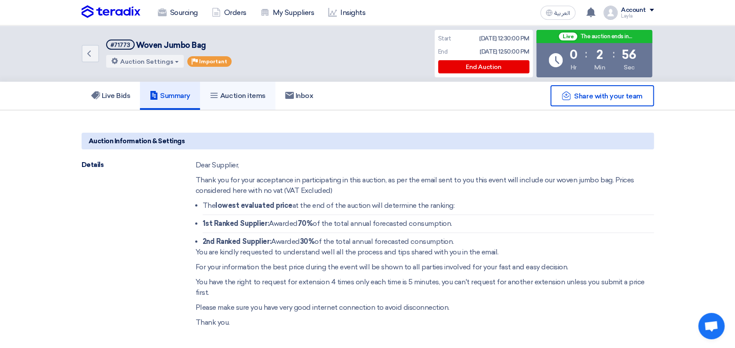
click at [235, 91] on link "Auction items" at bounding box center [237, 96] width 75 height 28
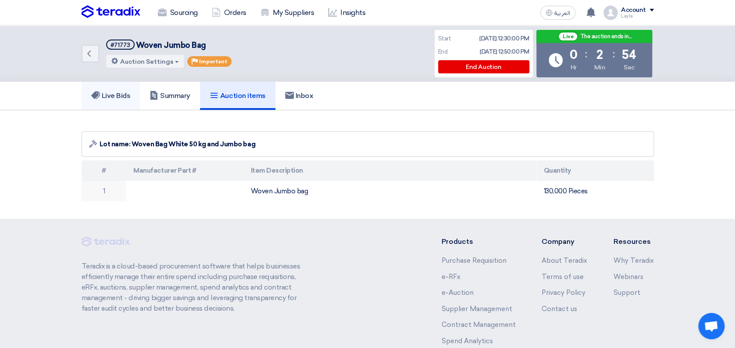
click at [97, 101] on link "Live Bids" at bounding box center [111, 96] width 59 height 28
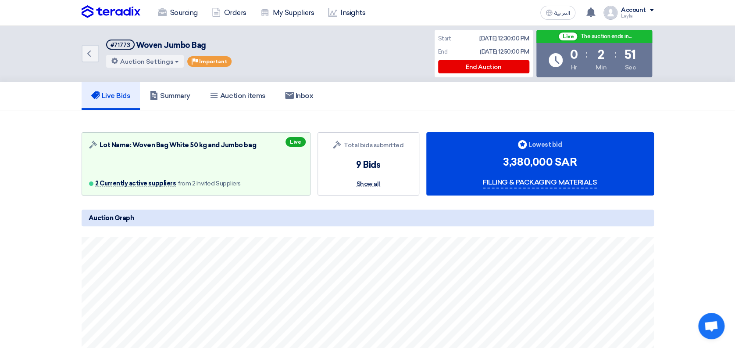
click at [714, 191] on section "Auction Lot Lot Name: Woven Bag White 50 kg and Jumbo bag 2 Currently active su…" at bounding box center [367, 326] width 735 height 433
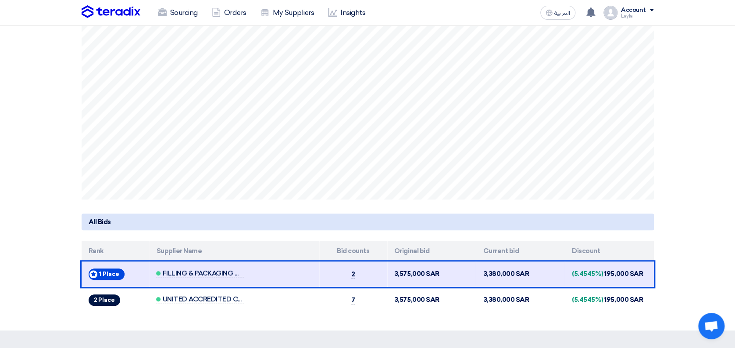
scroll to position [292, 0]
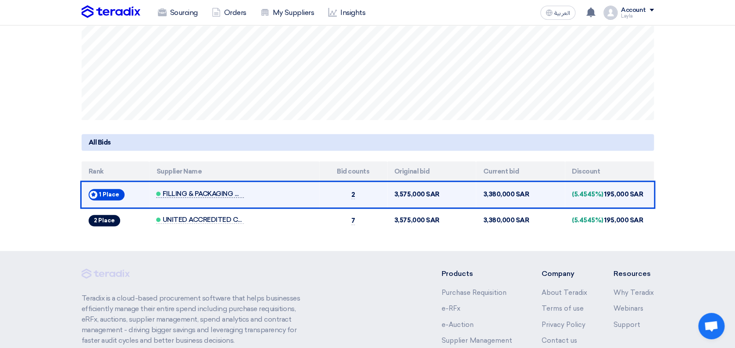
click at [218, 190] on span "FILLING & PACKAGING MATERIALS" at bounding box center [200, 193] width 88 height 7
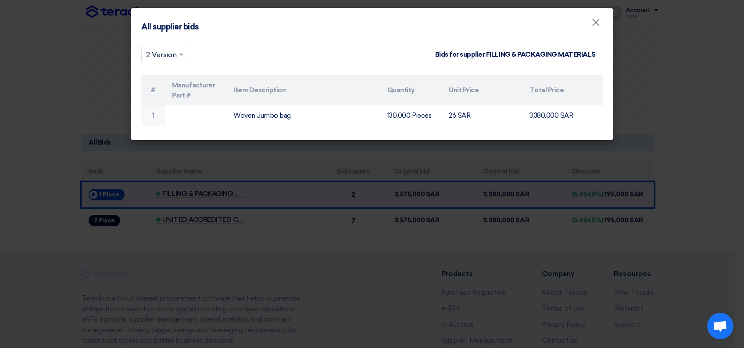
click at [211, 212] on modal-container "All supplier bids × × 2 Version Bids for supplier FILLING & PACKAGING MATERIALS…" at bounding box center [372, 174] width 744 height 348
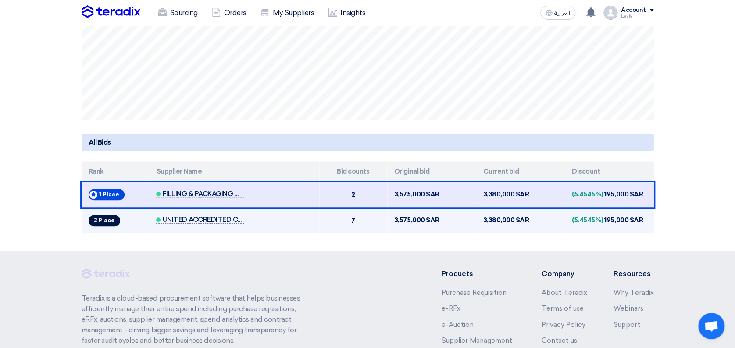
click at [209, 222] on span "UNITED ACCREDITED COMPANY" at bounding box center [200, 219] width 88 height 7
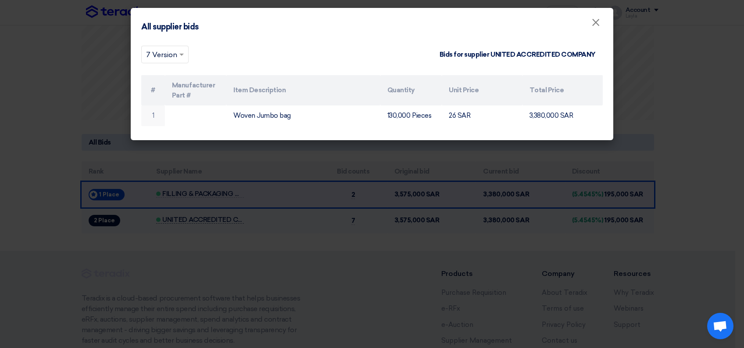
click at [209, 222] on modal-container "All supplier bids × × 7 Version Bids for supplier UNITED ACCREDITED COMPANY # M…" at bounding box center [372, 174] width 744 height 348
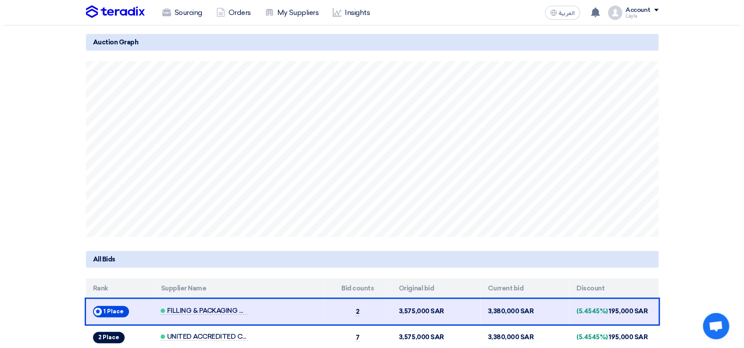
scroll to position [234, 0]
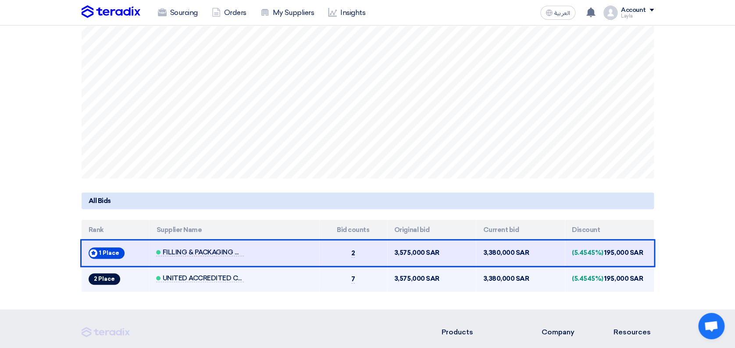
click at [172, 270] on td "UNITED ACCREDITED COMPANY" at bounding box center [234, 278] width 170 height 26
click at [174, 273] on td "UNITED ACCREDITED COMPANY" at bounding box center [234, 278] width 170 height 26
click at [176, 274] on span "UNITED ACCREDITED COMPANY" at bounding box center [200, 277] width 88 height 7
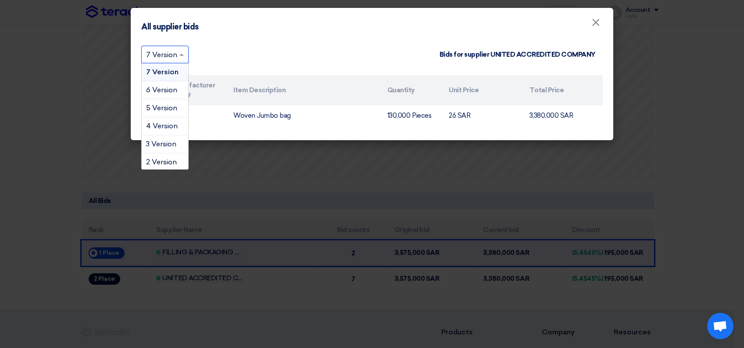
click at [169, 56] on input "text" at bounding box center [160, 55] width 29 height 14
click at [165, 162] on span "2 Version" at bounding box center [161, 162] width 31 height 8
click at [159, 52] on input "text" at bounding box center [160, 55] width 29 height 14
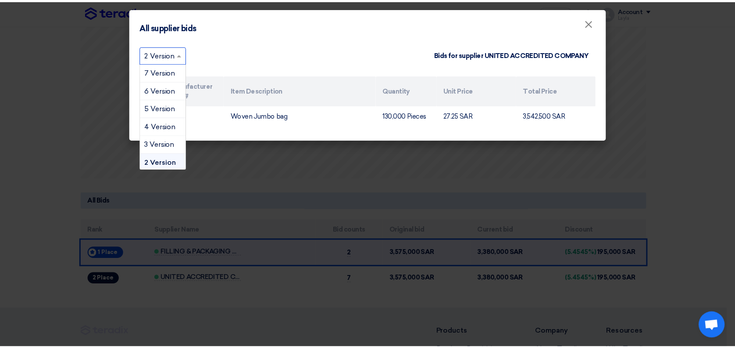
scroll to position [16, 0]
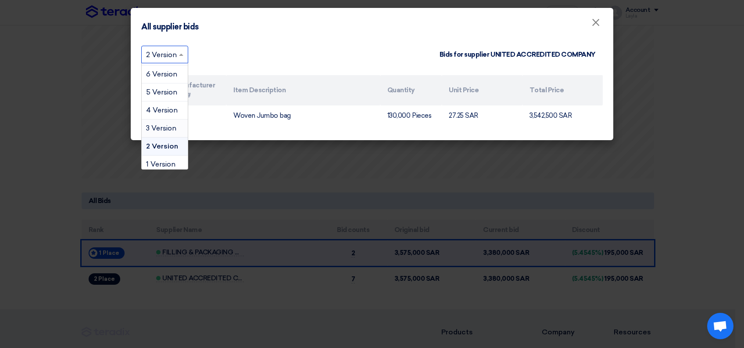
click at [156, 132] on div "3 Version" at bounding box center [165, 128] width 46 height 18
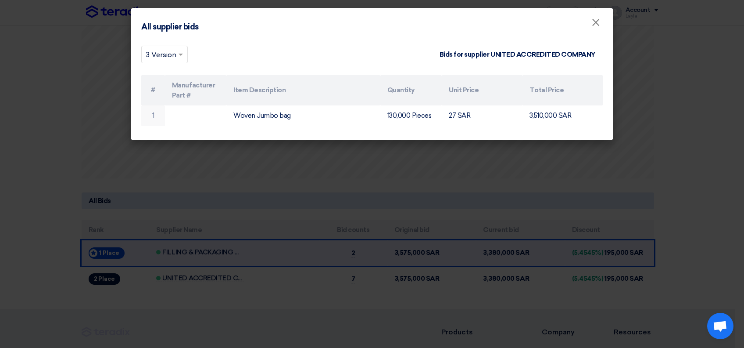
click at [164, 56] on input "text" at bounding box center [160, 55] width 28 height 14
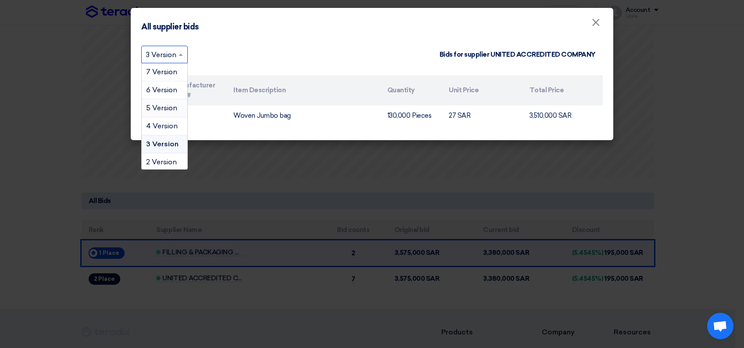
click at [165, 111] on span "5 Version" at bounding box center [161, 108] width 31 height 8
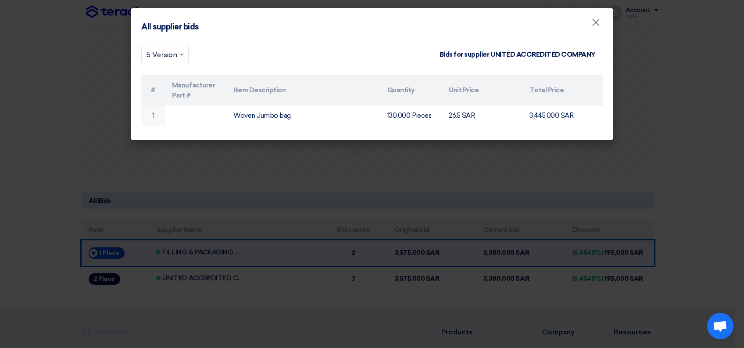
click at [162, 51] on input "text" at bounding box center [160, 55] width 29 height 14
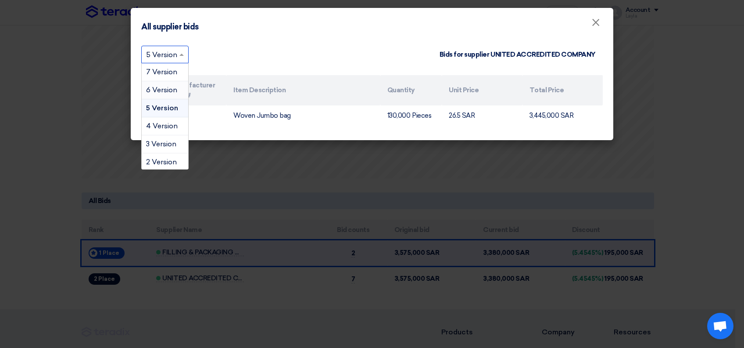
click at [158, 90] on span "6 Version" at bounding box center [161, 90] width 31 height 8
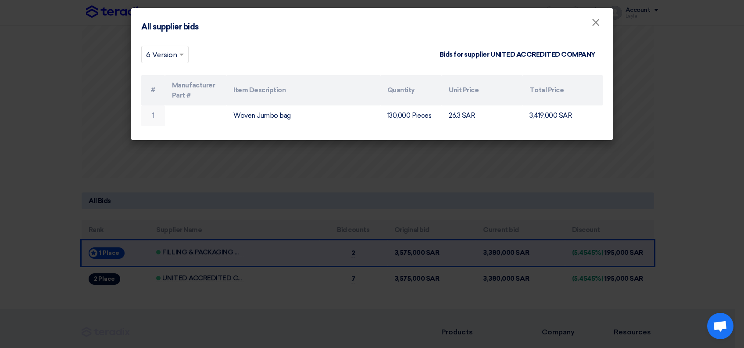
click at [159, 58] on input "text" at bounding box center [160, 55] width 29 height 14
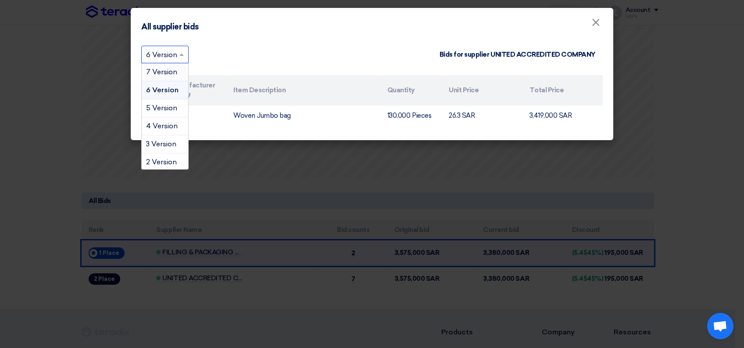
click at [156, 76] on div "7 Version" at bounding box center [165, 72] width 47 height 18
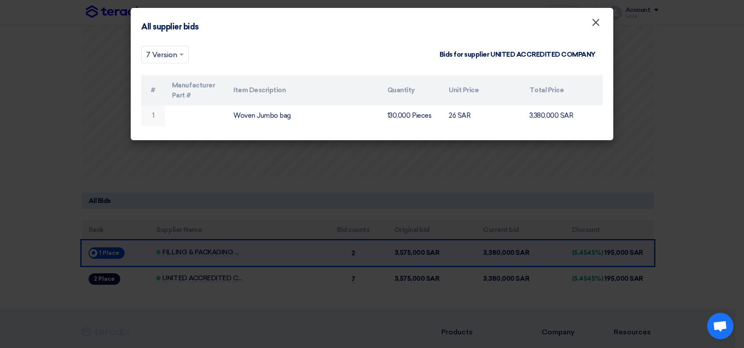
click at [596, 22] on span "×" at bounding box center [596, 25] width 9 height 18
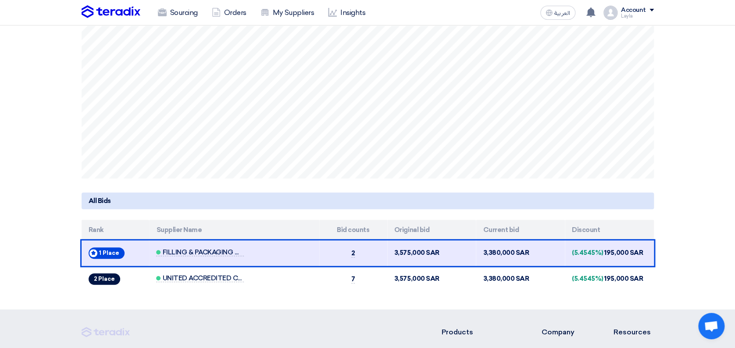
click at [695, 201] on section "Auction Lot Lot Name: Woven Bag White 50 kg and Jumbo bag 2 Currently active su…" at bounding box center [367, 92] width 735 height 433
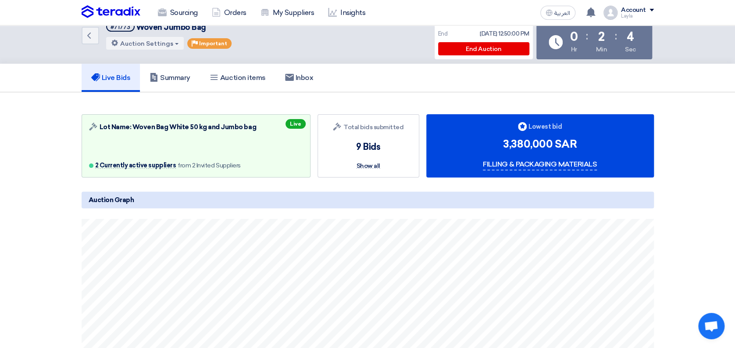
scroll to position [0, 0]
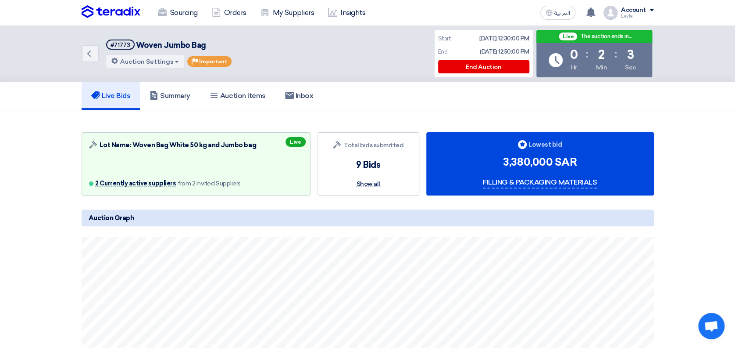
click at [706, 219] on section "Auction Lot Lot Name: Woven Bag White 50 kg and Jumbo bag 2 Currently active su…" at bounding box center [367, 326] width 735 height 433
click at [175, 61] on span at bounding box center [177, 62] width 4 height 2
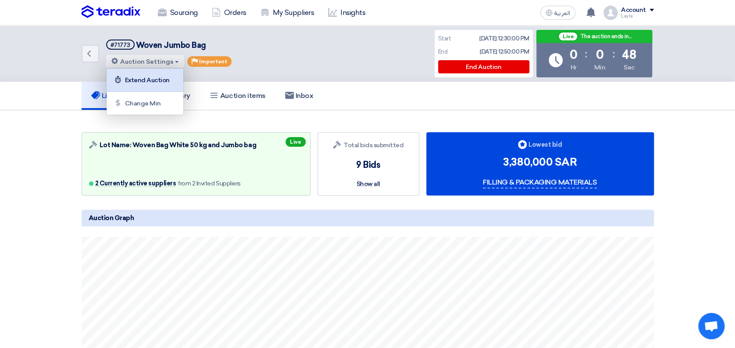
click at [150, 82] on div "Extend Auction" at bounding box center [145, 80] width 68 height 14
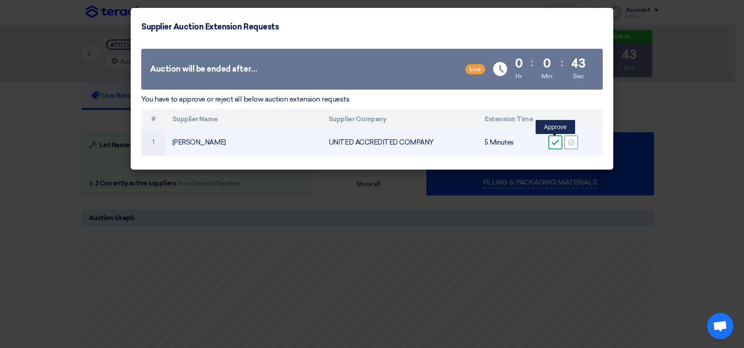
click at [553, 144] on icon "Accept" at bounding box center [556, 142] width 8 height 8
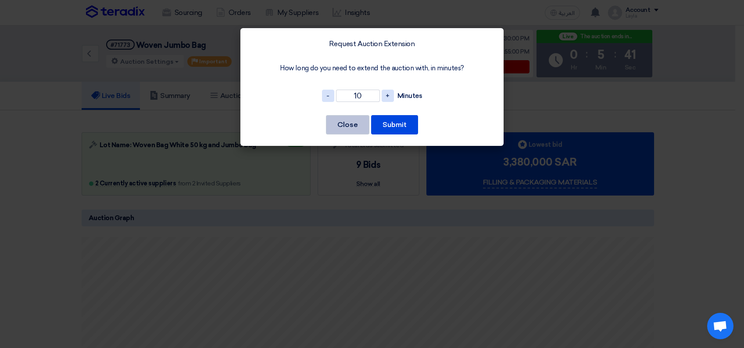
click at [354, 129] on button "Close" at bounding box center [347, 124] width 43 height 19
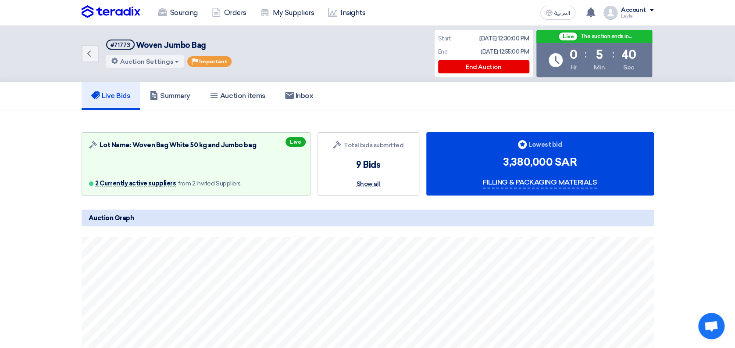
click at [713, 155] on section "Auction Lot Lot Name: Woven Bag White 50 kg and Jumbo bag 2 Currently active su…" at bounding box center [367, 326] width 735 height 433
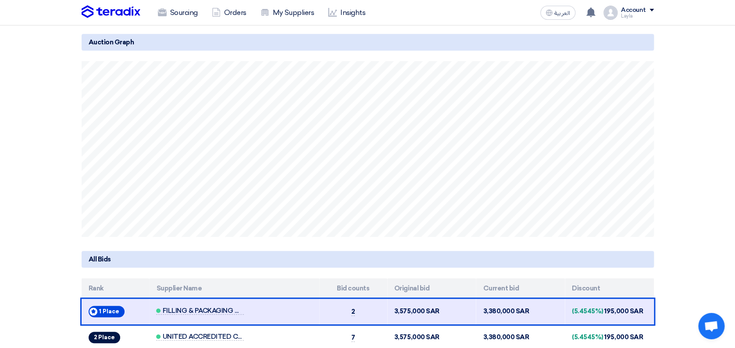
scroll to position [234, 0]
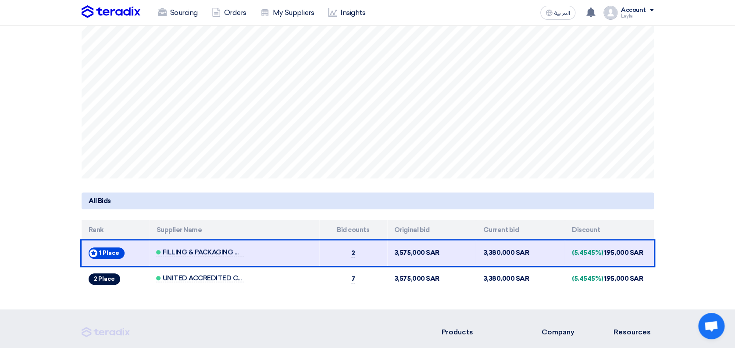
click at [716, 219] on section "Auction Lot Lot Name: Woven Bag White 50 kg and Jumbo bag 2 Currently active su…" at bounding box center [367, 92] width 735 height 433
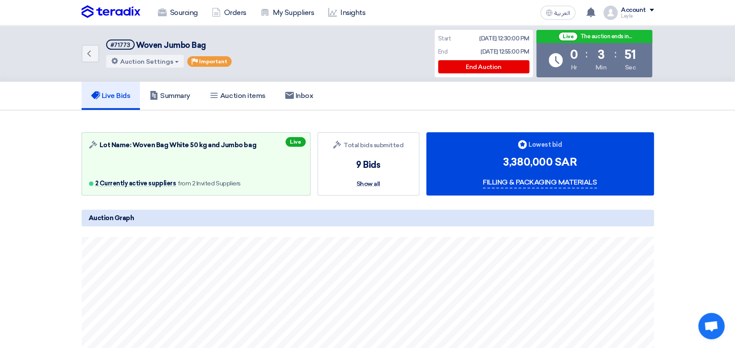
click at [32, 172] on section "Auction Lot Lot Name: Woven Bag White 50 kg and Jumbo bag 2 Currently active su…" at bounding box center [367, 326] width 735 height 433
click at [30, 211] on section "Auction Lot Lot Name: Woven Bag White 50 kg and Jumbo bag 2 Currently active su…" at bounding box center [367, 326] width 735 height 433
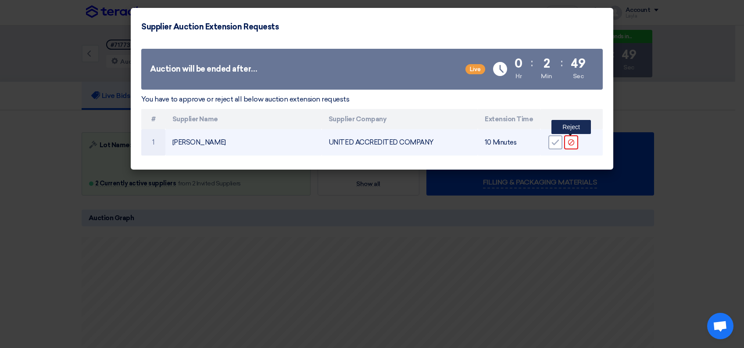
click at [570, 140] on icon "Reject" at bounding box center [571, 142] width 8 height 8
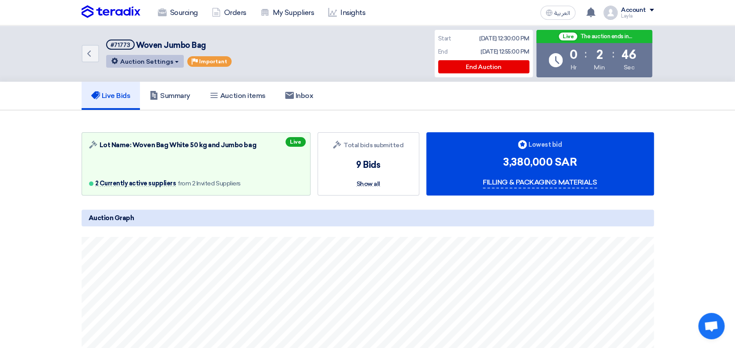
click at [133, 60] on button "Auction Settings" at bounding box center [145, 61] width 78 height 13
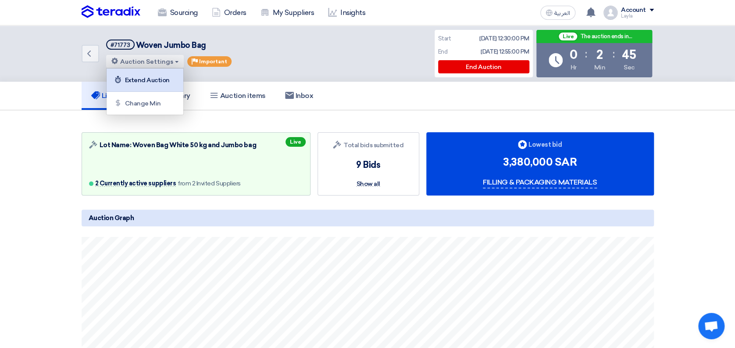
click at [140, 74] on div "Extend Auction" at bounding box center [145, 80] width 68 height 14
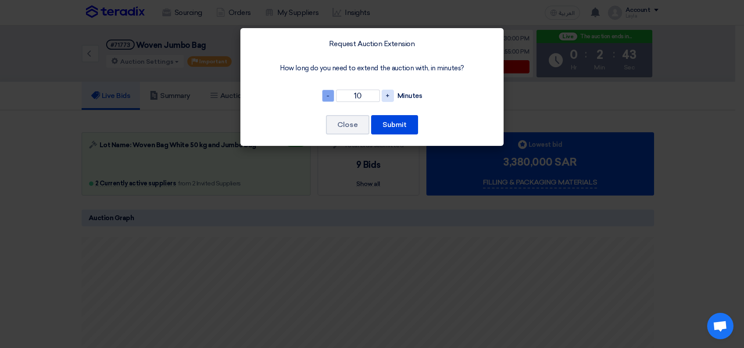
click at [330, 95] on span "-" at bounding box center [328, 96] width 12 height 12
click at [327, 96] on span "-" at bounding box center [328, 96] width 12 height 12
click at [329, 96] on span "-" at bounding box center [328, 96] width 12 height 12
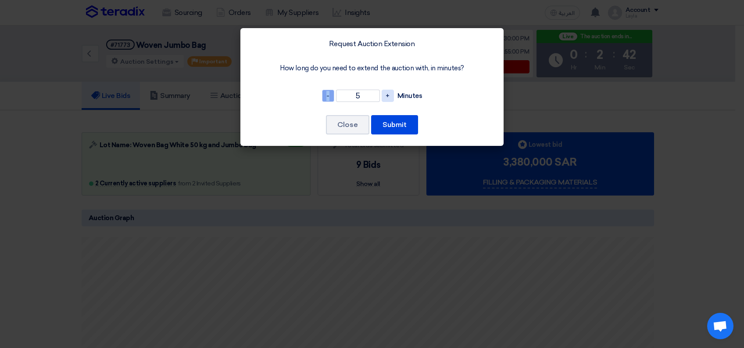
click at [329, 96] on span "-" at bounding box center [328, 96] width 12 height 12
type input "4"
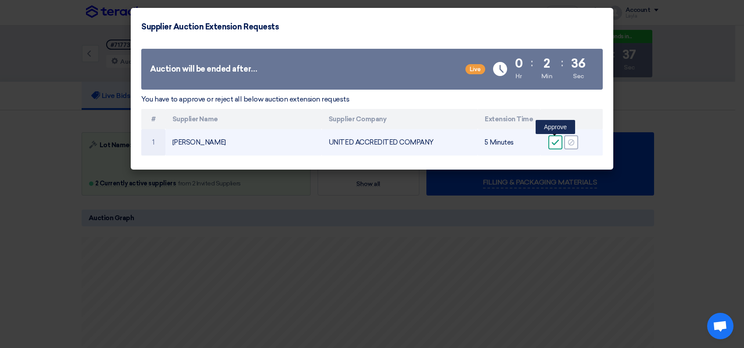
click at [555, 143] on use at bounding box center [555, 143] width 7 height 6
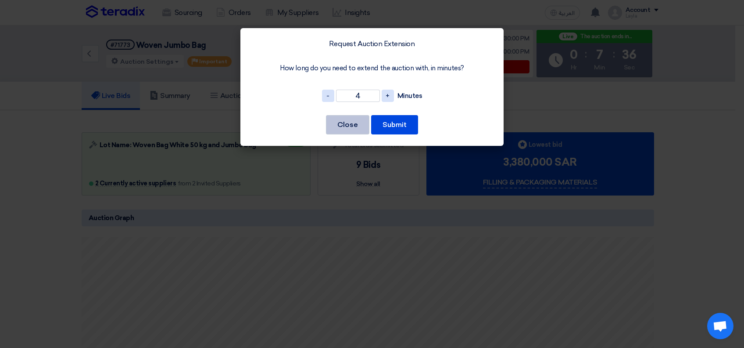
click at [364, 125] on button "Close" at bounding box center [347, 124] width 43 height 19
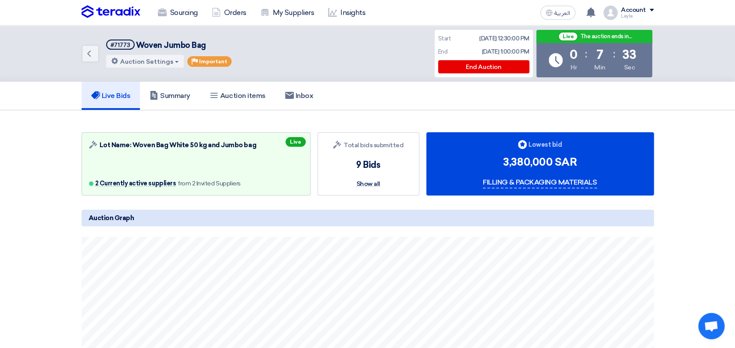
click at [692, 151] on section "Auction Lot Lot Name: Woven Bag White 50 kg and Jumbo bag 2 Currently active su…" at bounding box center [367, 326] width 735 height 433
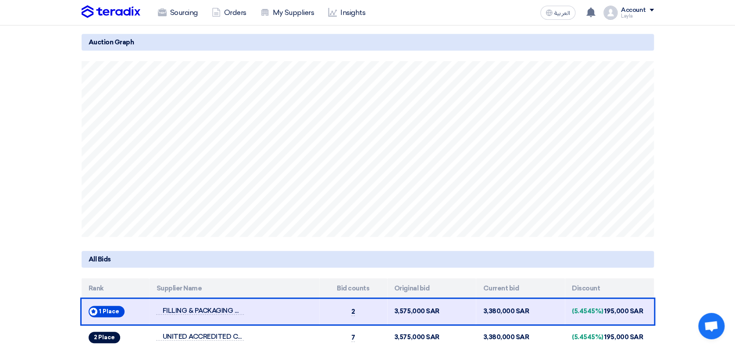
scroll to position [234, 0]
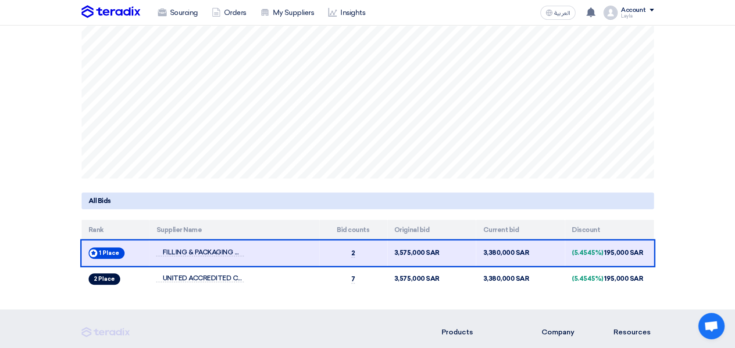
click at [720, 151] on section "Auction Lot Lot Name: Woven Bag White 50 kg and Jumbo bag 2 Currently active su…" at bounding box center [367, 92] width 735 height 433
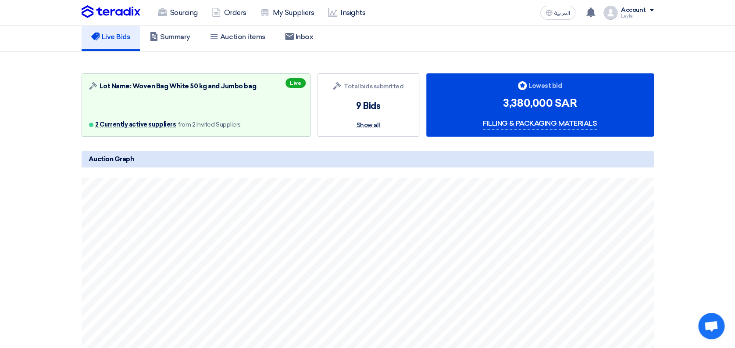
scroll to position [58, 0]
click at [721, 158] on section "Auction Lot Lot Name: Woven Bag White 50 kg and Jumbo bag 2 Currently active su…" at bounding box center [367, 268] width 735 height 433
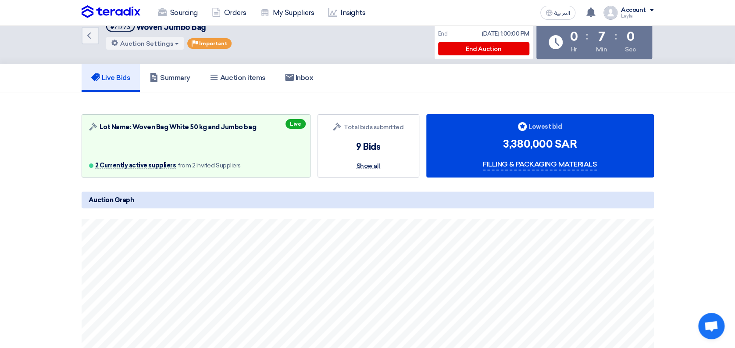
scroll to position [0, 0]
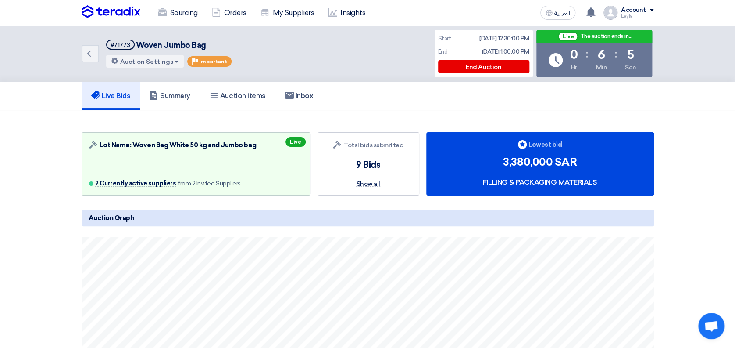
click at [3, 158] on section "Auction Lot Lot Name: Woven Bag White 50 kg and Jumbo bag 2 Currently active su…" at bounding box center [367, 326] width 735 height 433
click at [714, 180] on section "Auction Lot Lot Name: Woven Bag White 50 kg and Jumbo bag 2 Currently active su…" at bounding box center [367, 326] width 735 height 433
click at [733, 169] on section "Auction Lot Lot Name: Woven Bag White 50 kg and Jumbo bag 2 Currently active su…" at bounding box center [367, 326] width 735 height 433
click at [727, 184] on section "Auction Lot Lot Name: Woven Bag White 50 kg and Jumbo bag 2 Currently active su…" at bounding box center [367, 326] width 735 height 433
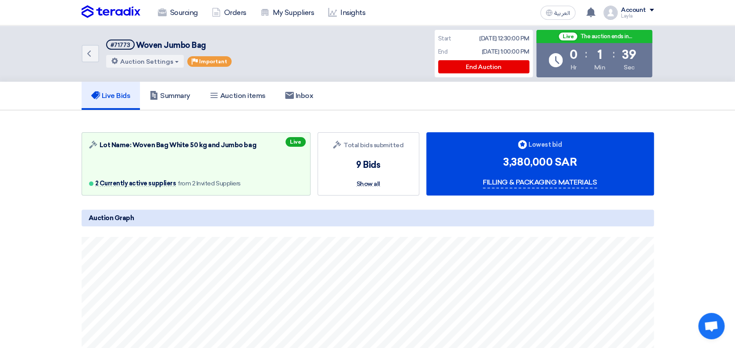
click at [727, 184] on section "Auction Lot Lot Name: Woven Bag White 50 kg and Jumbo bag 2 Currently active su…" at bounding box center [367, 326] width 735 height 433
click at [299, 101] on link "Inbox" at bounding box center [300, 96] width 48 height 28
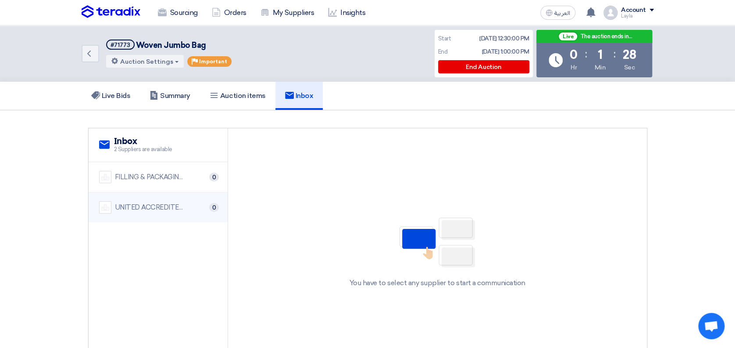
click at [126, 208] on div "UNITED ACCREDITED COMPANY" at bounding box center [150, 207] width 70 height 10
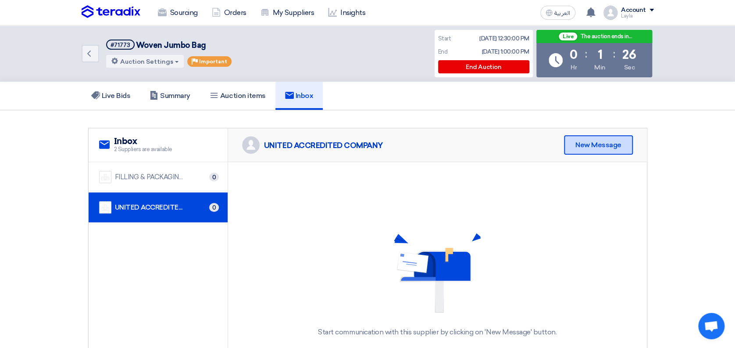
click at [616, 147] on div "New Message" at bounding box center [598, 144] width 69 height 19
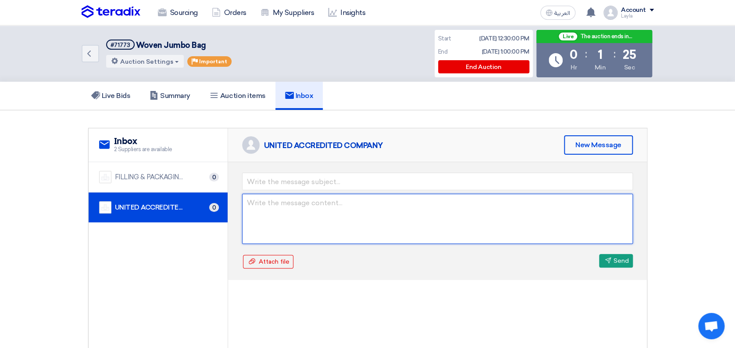
click at [360, 208] on textarea at bounding box center [437, 219] width 391 height 50
paste textarea ""أداءك قوي جدًا طول المزاد، ولو في أي خطوة صغيرة تقدر تاخدها دلوقتي، ممكن ترجّع…"
drag, startPoint x: 331, startPoint y: 201, endPoint x: 345, endPoint y: 201, distance: 13.6
click at [345, 201] on textarea ""أداءك قوي جدًا طول المزاد، ولو في أي خطوة صغيرة تقدر تاخدها دلوقتي، ممكن ترجّع…" at bounding box center [437, 219] width 391 height 50
click at [247, 200] on textarea ""أداءك قوي جدًا طول المزاد، ولو في أي خطوة صغيرة تقدر تاخدها الان، ممكن ترجّعك …" at bounding box center [437, 219] width 391 height 50
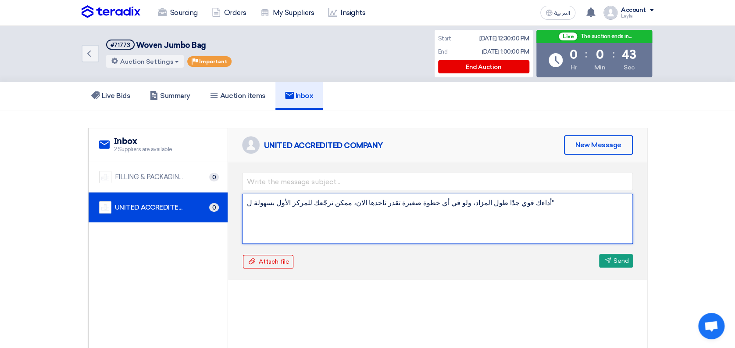
click at [250, 204] on textarea "أداءك قوي جدًا طول المزاد، ولو في أي خطوة صغيرة تقدر تاخدها الان، ممكن ترجّعك ل…" at bounding box center [437, 219] width 391 height 50
click at [506, 201] on textarea "أداءك قوي جدًا طول المزاد، ولو في أي خطوة صغيرة تقدر تاخدها الان، ممكن ترجّعك ل…" at bounding box center [437, 219] width 391 height 50
click at [248, 212] on textarea "أداءك قوي جدًا طول المزاد، ولو في أي خطوة صغيرة تقدر تاخدها الان، ممكن ترجّعك ل…" at bounding box center [437, 219] width 391 height 50
type textarea "أداءك قوي جدًا طول المزاد، ولو في أي خطوة صغيرة تقدر تاخدها الان، ممكن ترجّعك ل…"
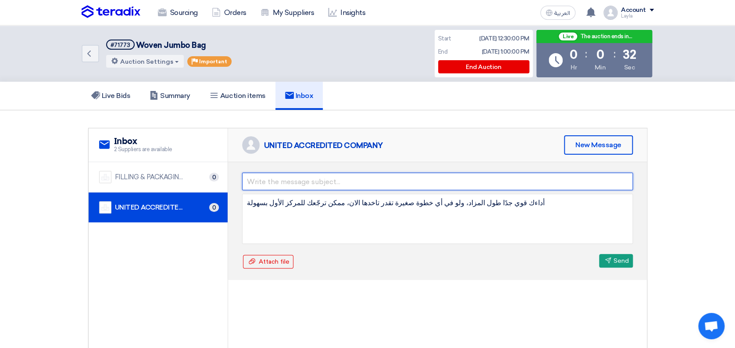
click at [302, 179] on input "text" at bounding box center [437, 181] width 391 height 18
type input "إلحق المزاد"
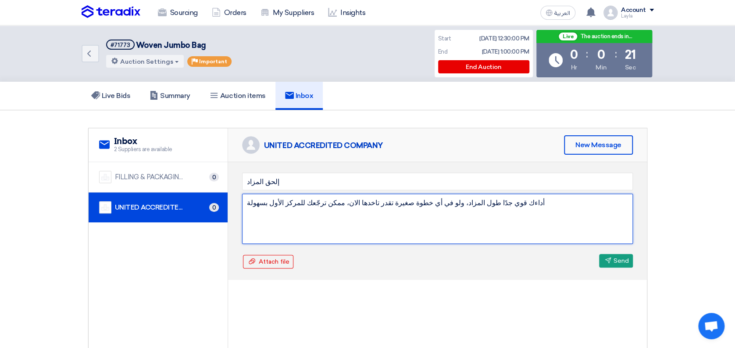
click at [244, 212] on textarea "أداءك قوي جدًا طول المزاد، ولو في أي خطوة صغيرة تقدر تاخدها الان، ممكن ترجّعك ل…" at bounding box center [437, 219] width 391 height 50
type textarea "أداءك قوي جدًا طول المزاد، ولو في أي خطوة صغيرة تقدر تاخدها الان، ممكن ترجّعك ل…"
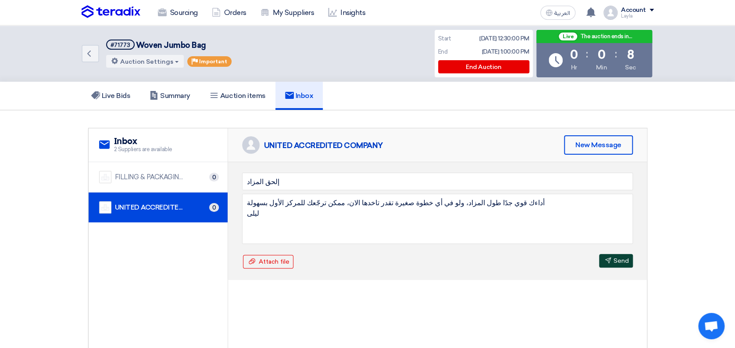
click at [617, 259] on button "Send Send" at bounding box center [616, 261] width 34 height 14
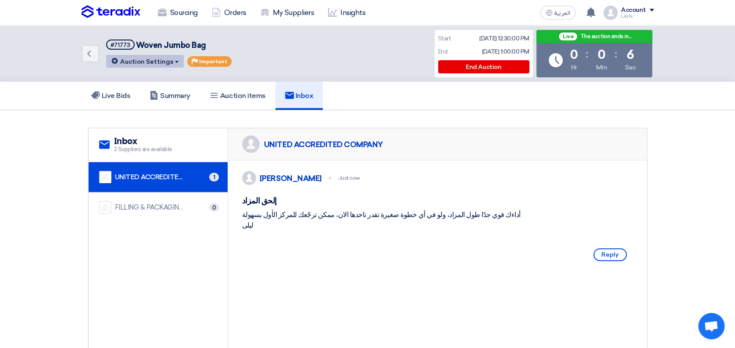
click at [138, 63] on button "Auction Settings" at bounding box center [145, 61] width 78 height 13
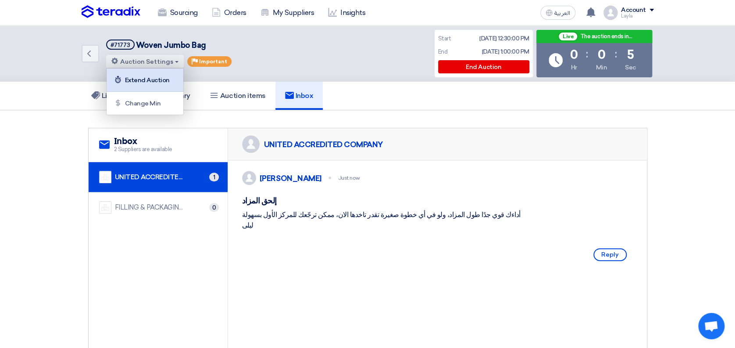
click at [153, 82] on div "Extend Auction" at bounding box center [145, 80] width 68 height 14
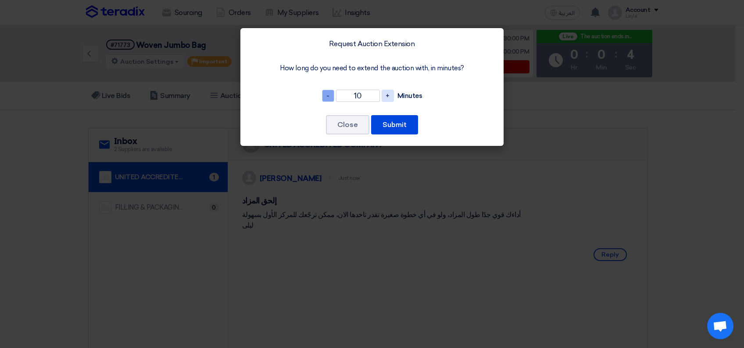
click at [330, 95] on span "-" at bounding box center [328, 96] width 12 height 12
type input "6"
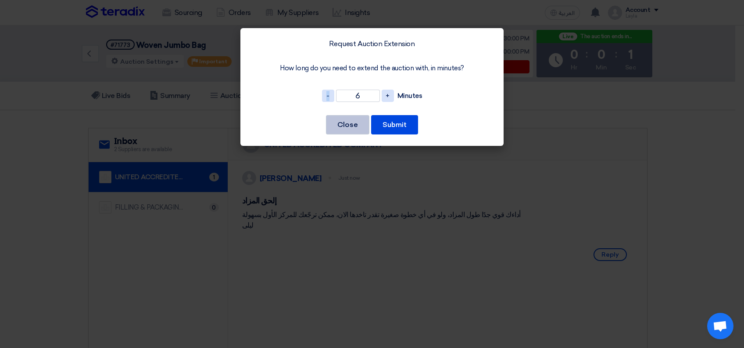
drag, startPoint x: 330, startPoint y: 95, endPoint x: 351, endPoint y: 123, distance: 34.8
click at [351, 123] on button "Close" at bounding box center [347, 124] width 43 height 19
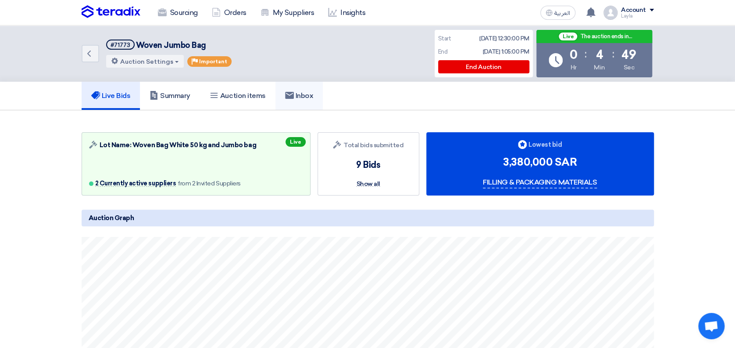
click at [289, 94] on use at bounding box center [289, 95] width 9 height 7
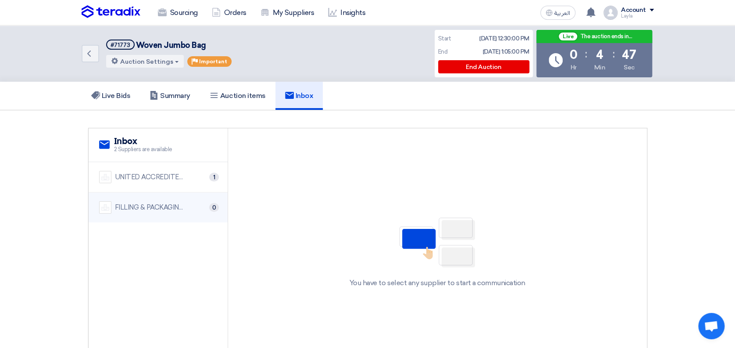
click at [156, 208] on div "FILLING & PACKAGING MATERIALS" at bounding box center [150, 207] width 70 height 10
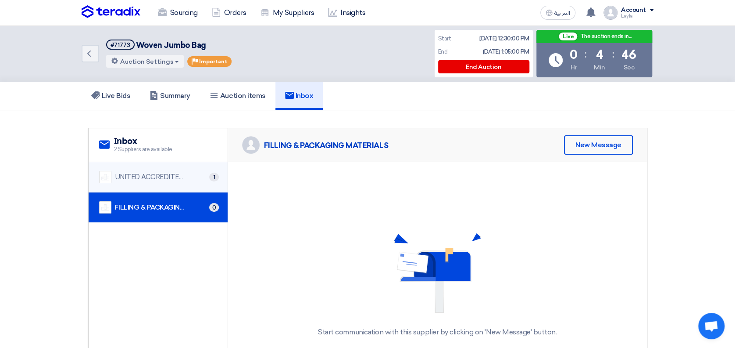
click at [162, 170] on li "UNITED ACCREDITED COMPANY 1" at bounding box center [158, 177] width 139 height 30
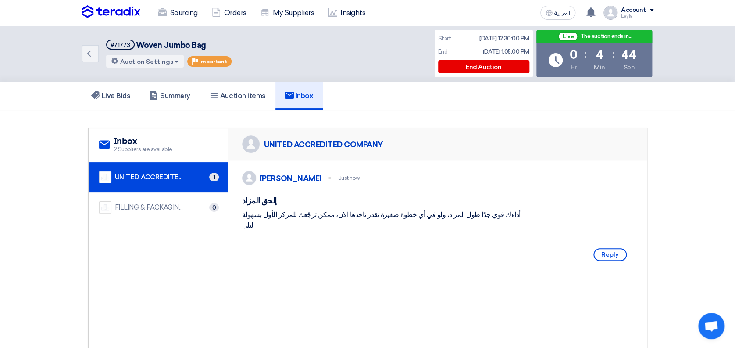
click at [713, 202] on section "service Inbox 2 Suppliers are available UNITED ACCREDITED COMPANY 1 FILLING & P…" at bounding box center [367, 251] width 735 height 282
click at [168, 181] on div "UNITED ACCREDITED COMPANY" at bounding box center [150, 177] width 70 height 10
click at [130, 99] on h5 "Live Bids" at bounding box center [110, 95] width 39 height 9
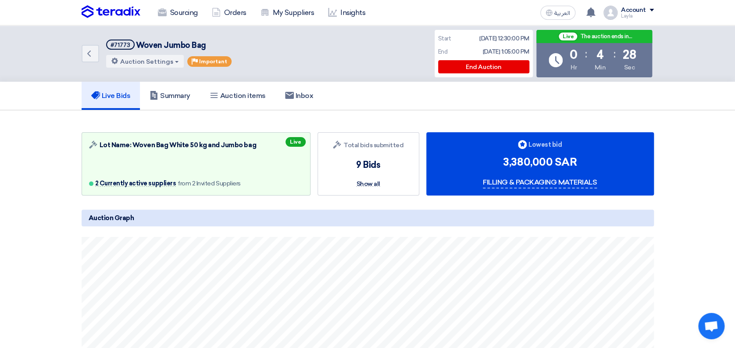
click at [719, 144] on section "Auction Lot Lot Name: Woven Bag White 50 kg and Jumbo bag 2 Currently active su…" at bounding box center [367, 326] width 735 height 433
click at [729, 129] on section "Auction Lot Lot Name: Woven Bag White 50 kg and Jumbo bag 2 Currently active su…" at bounding box center [367, 326] width 735 height 433
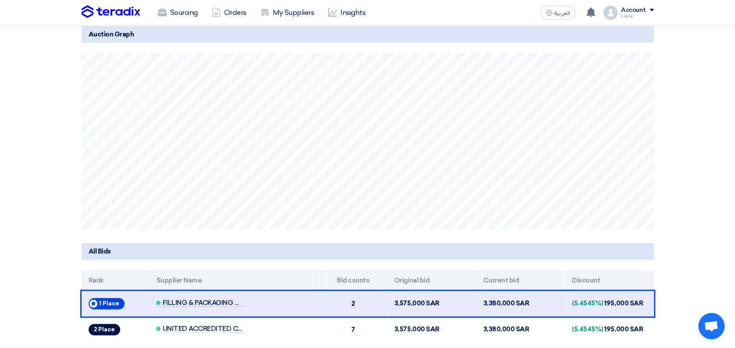
scroll to position [234, 0]
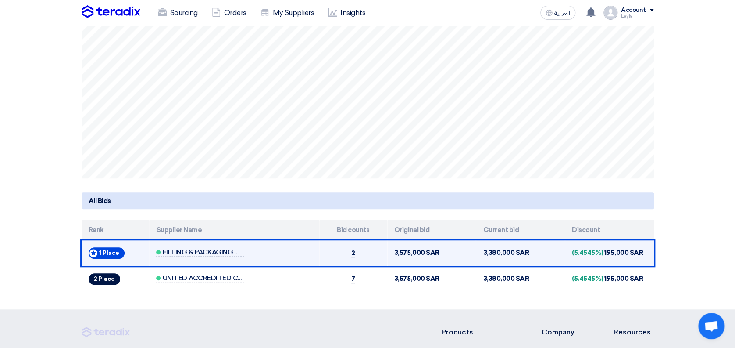
click at [194, 253] on span "FILLING & PACKAGING MATERIALS" at bounding box center [200, 251] width 88 height 7
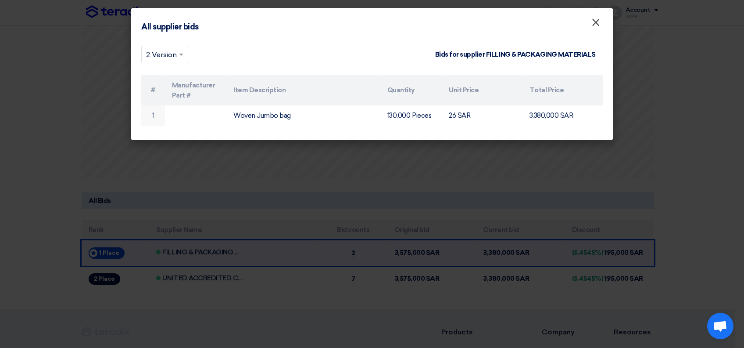
click at [598, 22] on span "×" at bounding box center [596, 25] width 9 height 18
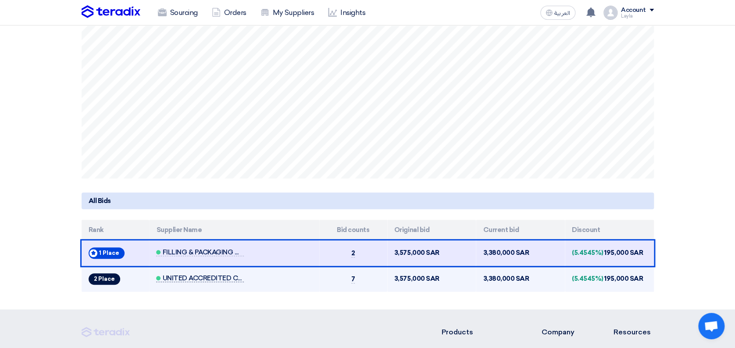
click at [197, 280] on span "UNITED ACCREDITED COMPANY" at bounding box center [200, 277] width 88 height 7
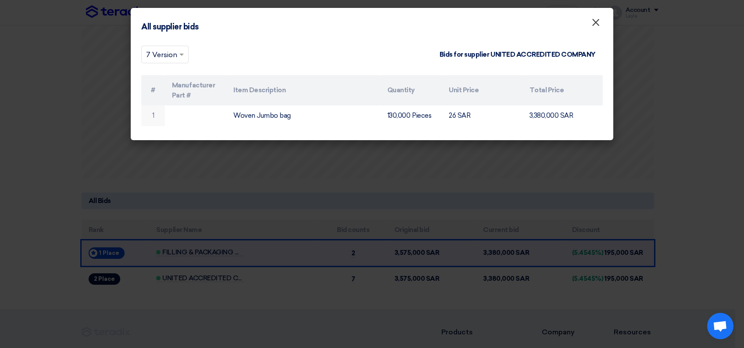
click at [592, 28] on span "×" at bounding box center [596, 25] width 9 height 18
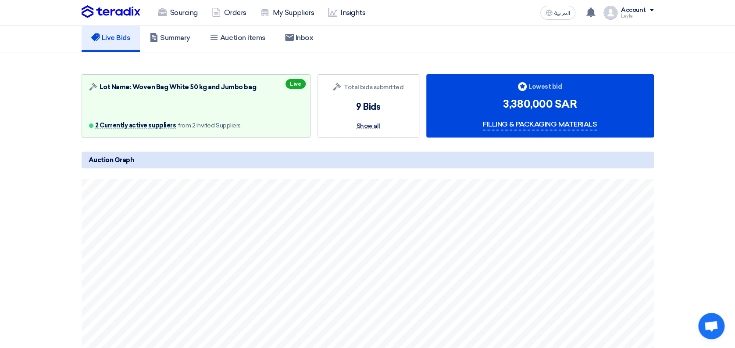
scroll to position [0, 0]
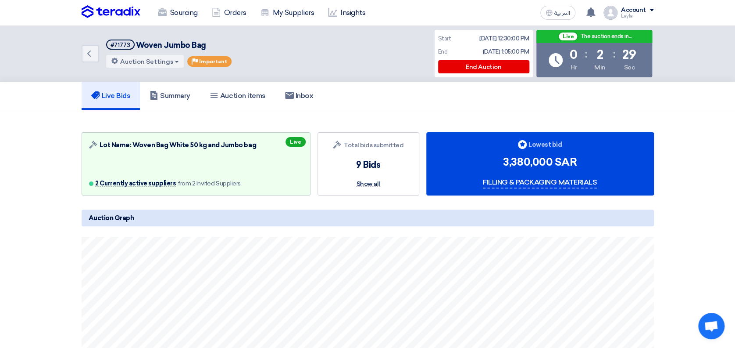
click at [687, 267] on section "Auction Lot Lot Name: Woven Bag White 50 kg and Jumbo bag 2 Currently active su…" at bounding box center [367, 326] width 735 height 433
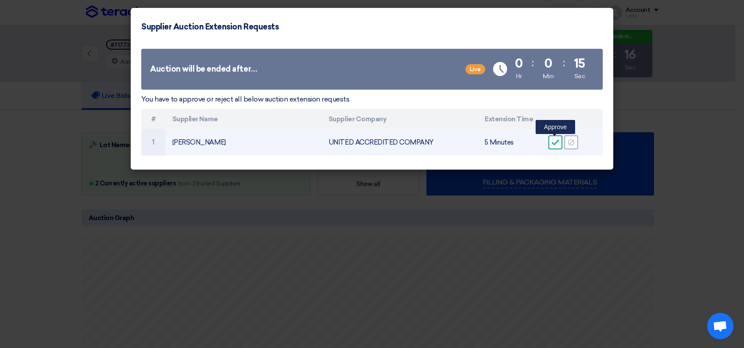
click at [557, 142] on use at bounding box center [555, 143] width 7 height 6
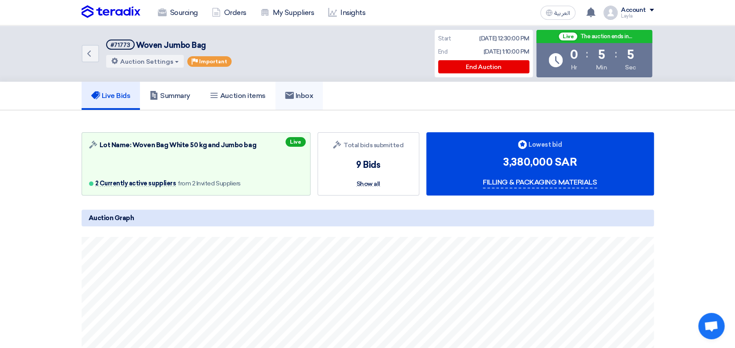
click at [312, 100] on h5 "Inbox" at bounding box center [299, 95] width 29 height 9
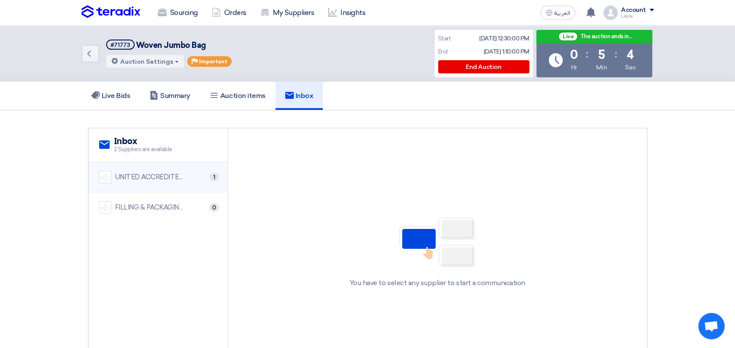
click at [156, 181] on div "UNITED ACCREDITED COMPANY" at bounding box center [150, 177] width 70 height 10
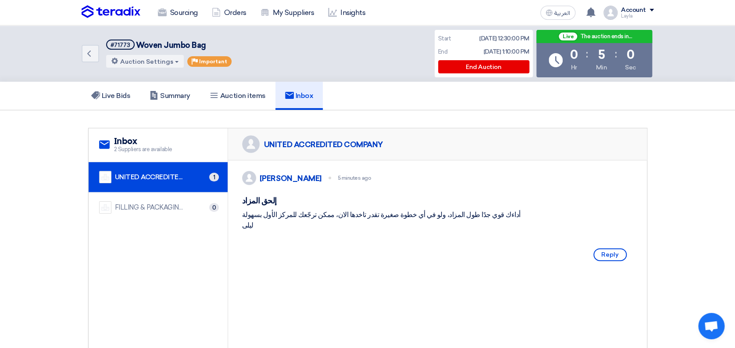
click at [168, 175] on div "UNITED ACCREDITED COMPANY" at bounding box center [150, 177] width 70 height 10
click at [155, 149] on span "2 Suppliers are available" at bounding box center [143, 149] width 58 height 9
click at [150, 172] on div "UNITED ACCREDITED COMPANY" at bounding box center [150, 177] width 70 height 10
click at [587, 130] on div "UNITED ACCREDITED COMPANY" at bounding box center [437, 144] width 419 height 32
click at [607, 261] on span "Reply" at bounding box center [610, 254] width 33 height 13
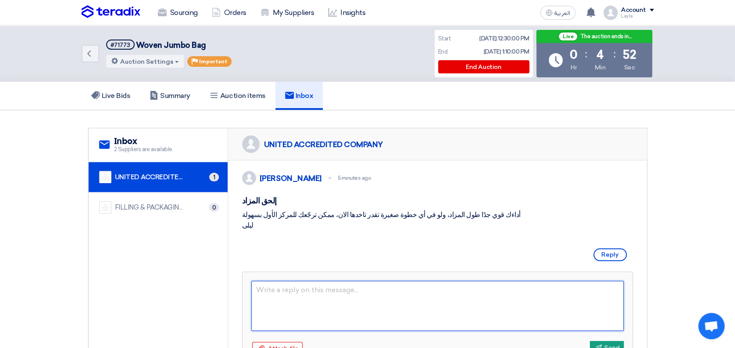
click at [487, 311] on textarea at bounding box center [437, 305] width 373 height 50
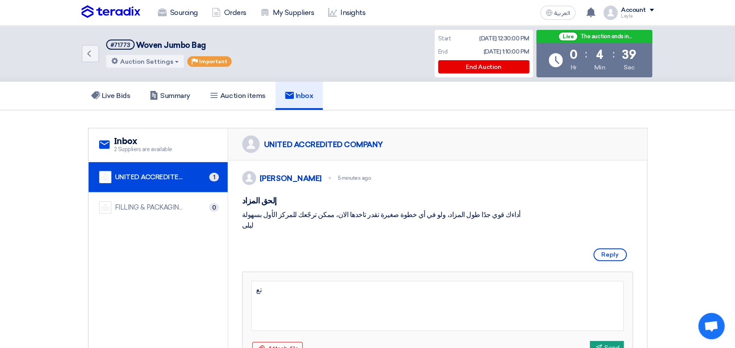
type textarea "ت"
type textarea "ا"
type textarea "هذي تعبتر المرة الثالثة لكم في طلب التمد"
type textarea "هذي تعبتر المرة الثالثة لكم في طلب التمديد والمرة الجاية للاسف حنرفض الطلب"
type textarea "هذي تعبتر المرة الثالثة لكم في طلب التمديد والمرة الجاية للاسف حنرفض الطلب طالم…"
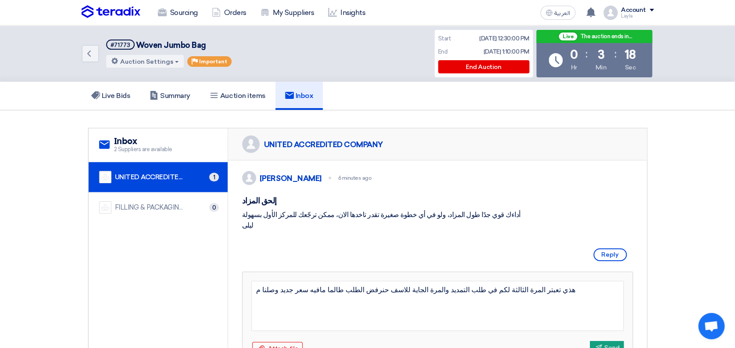
type textarea "هذي تعبتر المرة الثالثة لكم في طلب التمديد والمرة الجاية للاسف حنرفض الطلب طالم…"
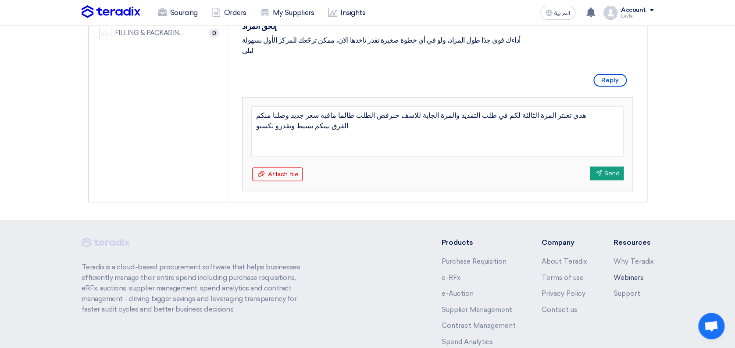
scroll to position [176, 0]
type textarea "هذي تعبتر المرة الثالثة لكم في طلب التمديد والمرة الجاية للاسف حنرفض الطلب طالم…"
click at [613, 179] on button "Send Send" at bounding box center [607, 172] width 34 height 14
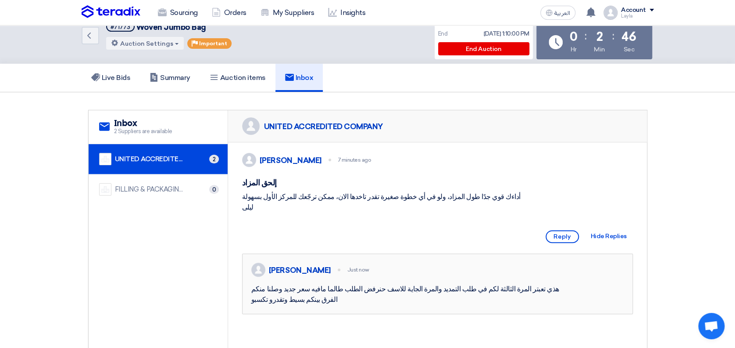
scroll to position [0, 0]
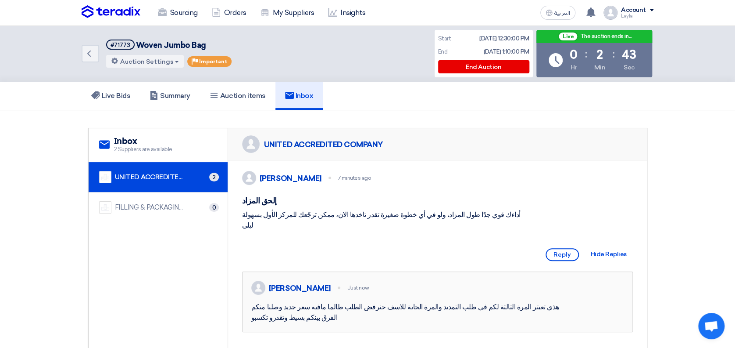
click at [158, 175] on div "UNITED ACCREDITED COMPANY" at bounding box center [150, 177] width 70 height 10
click at [362, 139] on div "UNITED ACCREDITED COMPANY" at bounding box center [312, 144] width 141 height 18
click at [392, 148] on div "UNITED ACCREDITED COMPANY" at bounding box center [437, 144] width 419 height 32
click at [117, 93] on h5 "Live Bids" at bounding box center [110, 95] width 39 height 9
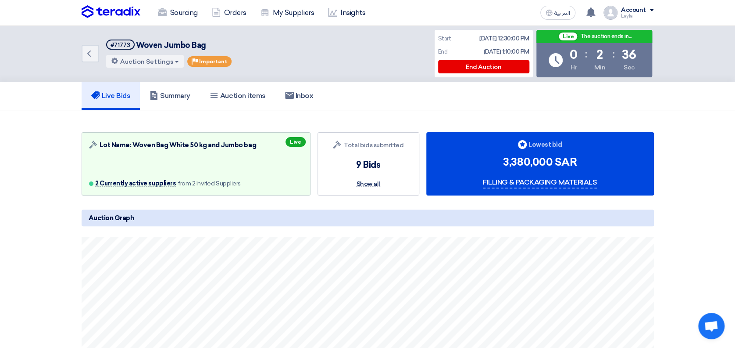
drag, startPoint x: 692, startPoint y: 207, endPoint x: 699, endPoint y: 215, distance: 11.2
click at [692, 208] on section "Auction Lot Lot Name: Woven Bag White 50 kg and Jumbo bag 2 Currently active su…" at bounding box center [367, 326] width 735 height 433
click at [706, 237] on section "Auction Lot Lot Name: Woven Bag White 50 kg and Jumbo bag 2 Currently active su…" at bounding box center [367, 326] width 735 height 433
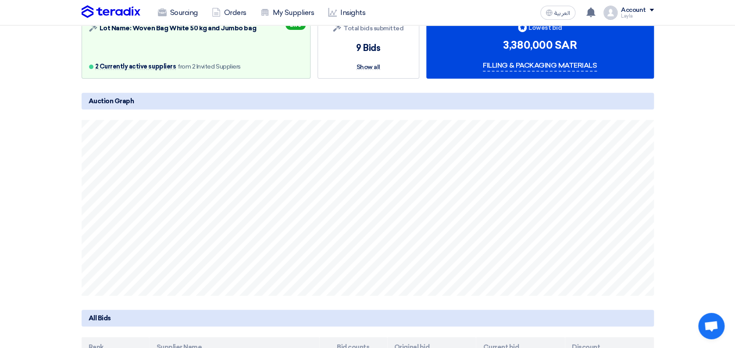
scroll to position [176, 0]
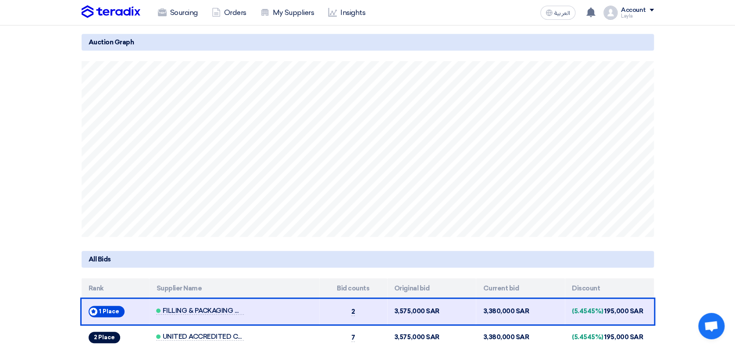
click at [706, 237] on section "Auction Lot Lot Name: Woven Bag White 50 kg and Jumbo bag 2 Currently active su…" at bounding box center [367, 151] width 735 height 433
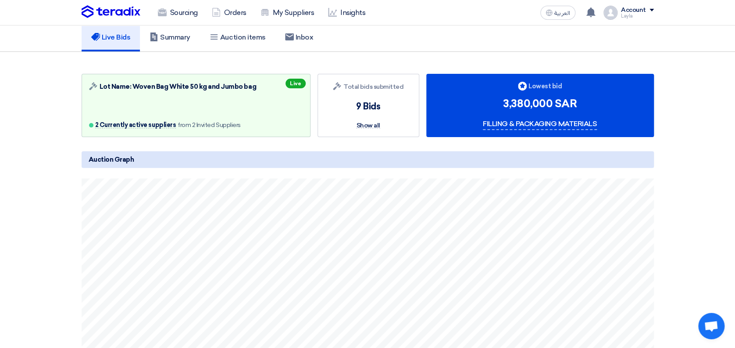
scroll to position [0, 0]
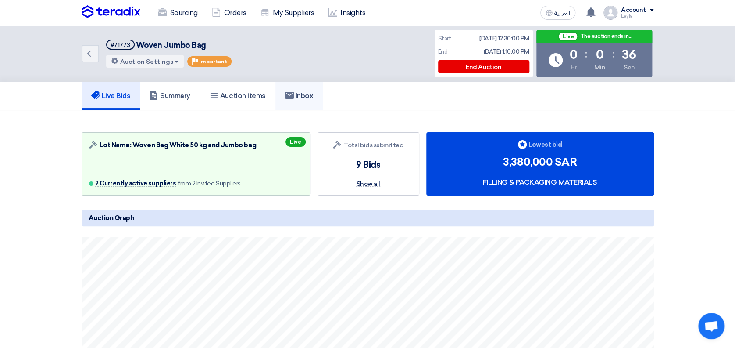
click at [294, 98] on use at bounding box center [289, 95] width 9 height 7
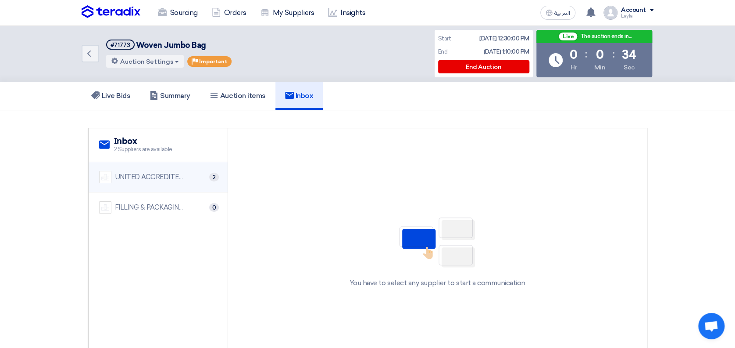
click at [145, 178] on div "UNITED ACCREDITED COMPANY" at bounding box center [150, 177] width 70 height 10
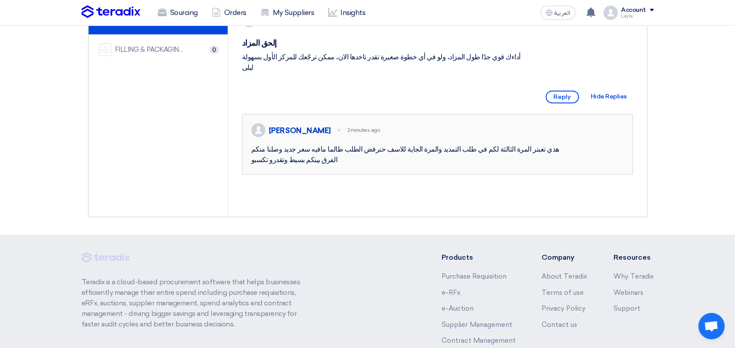
scroll to position [176, 0]
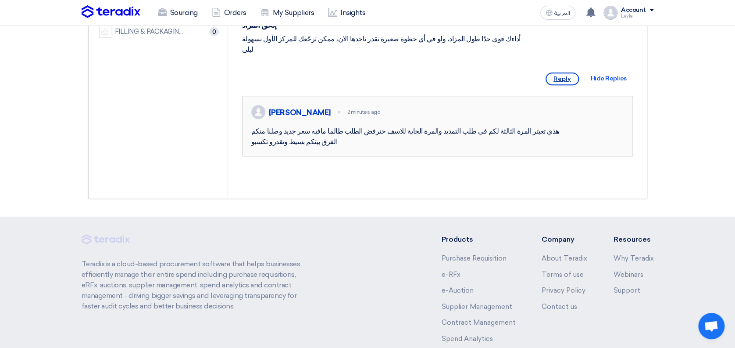
click at [562, 85] on span "Reply" at bounding box center [562, 78] width 33 height 13
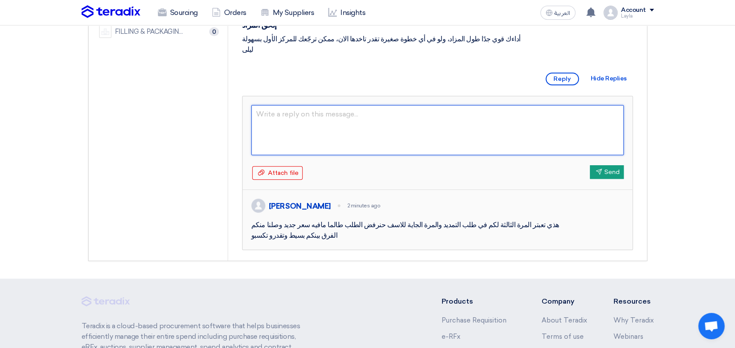
click at [336, 148] on textarea at bounding box center [437, 130] width 373 height 50
paste textarea "هيبقى فعلاً خسارة توصل لحد هنا وتسيب الفرصة تفلت منك بفارق بسيط"
drag, startPoint x: 409, startPoint y: 134, endPoint x: 420, endPoint y: 136, distance: 11.7
click at [420, 136] on textarea "هيبقى فعلاً خسارة توصل لحد هنا وتسيب الفرصة تفلت منك بفارق بسيط" at bounding box center [437, 130] width 373 height 50
type textarea "حيكون فعلاً خسارة توصل لحد هنا وتسيب الفرصة تفلت منك بفارق بسيط"
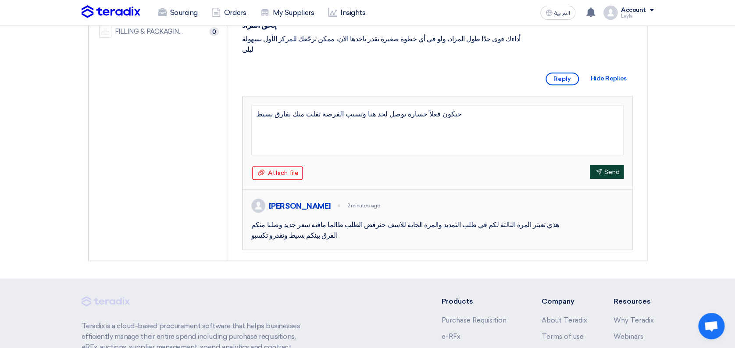
click at [596, 175] on icon "Send" at bounding box center [599, 171] width 7 height 7
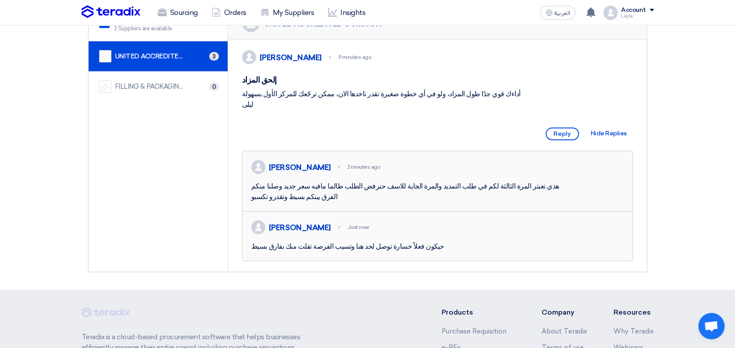
scroll to position [0, 0]
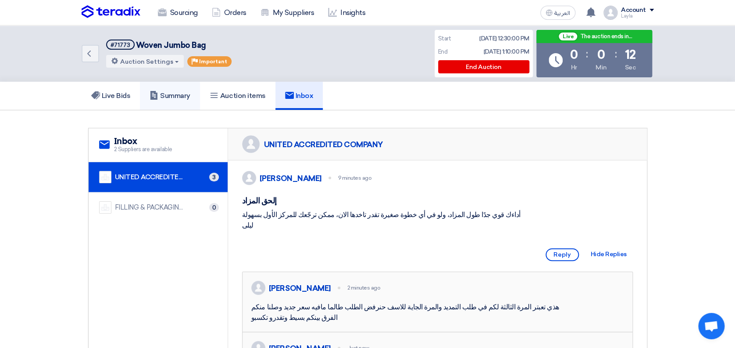
click at [162, 100] on h5 "Summary" at bounding box center [170, 95] width 41 height 9
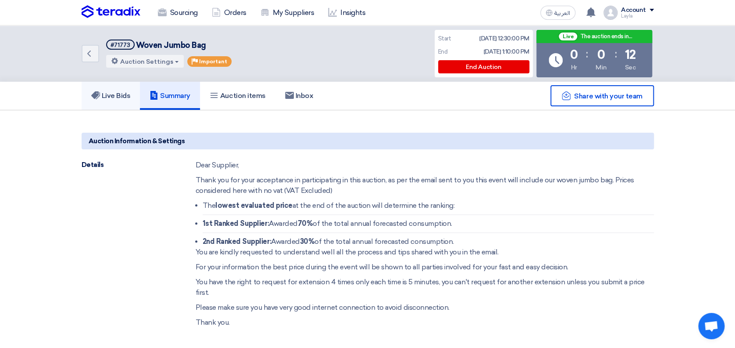
click at [130, 98] on h5 "Live Bids" at bounding box center [110, 95] width 39 height 9
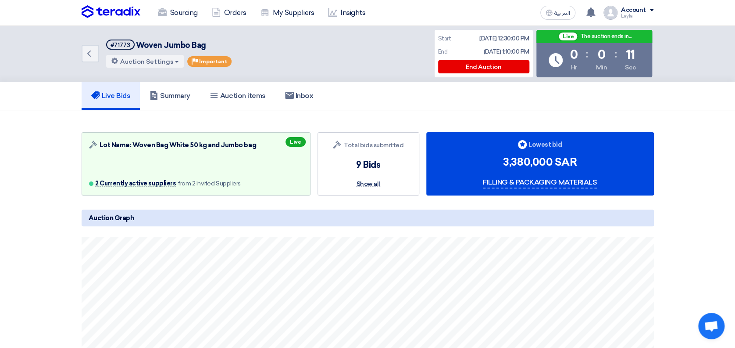
click at [710, 193] on section "Auction Lot Lot Name: Woven Bag White 50 kg and Jumbo bag 2 Currently active su…" at bounding box center [367, 326] width 735 height 433
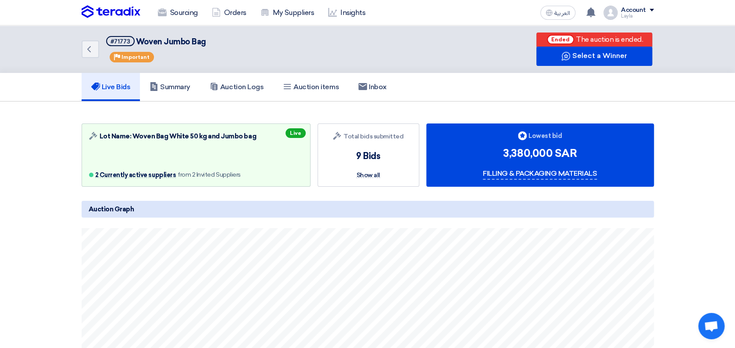
click at [713, 184] on section "Auction Lot Lot Name: Woven Bag White 50 kg and Jumbo bag 2 Currently active su…" at bounding box center [367, 317] width 735 height 433
click at [726, 192] on section "Auction Lot Lot Name: Woven Bag White 50 kg and Jumbo bag 2 Currently active su…" at bounding box center [367, 317] width 735 height 433
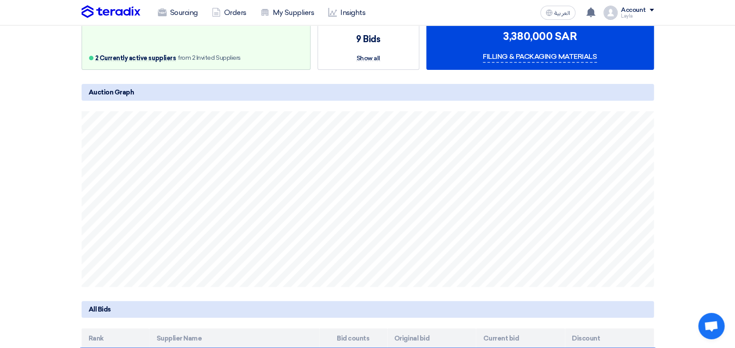
scroll to position [234, 0]
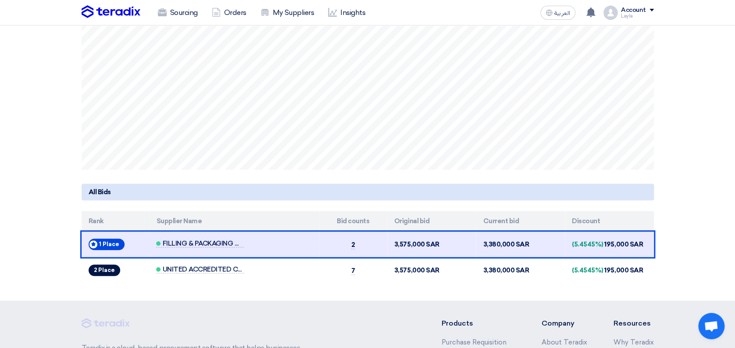
click at [726, 192] on section "Auction Lot Lot Name: Woven Bag White 50 kg and Jumbo bag 2 Currently active su…" at bounding box center [367, 83] width 735 height 433
click at [713, 241] on section "Auction Lot Lot Name: Woven Bag White 50 kg and Jumbo bag 2 Currently active su…" at bounding box center [367, 83] width 735 height 433
click at [682, 246] on section "Auction Lot Lot Name: Woven Bag White 50 kg and Jumbo bag 2 Currently active su…" at bounding box center [367, 83] width 735 height 433
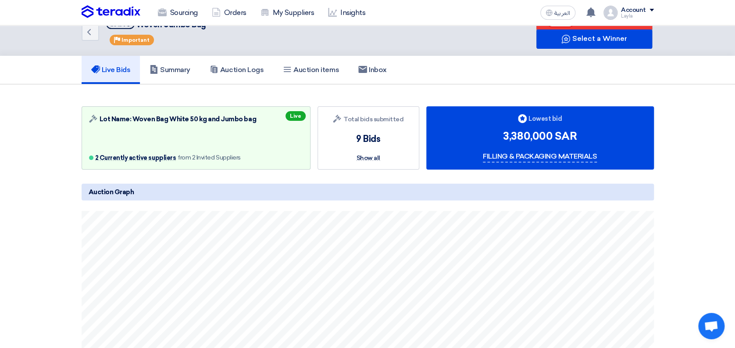
scroll to position [0, 0]
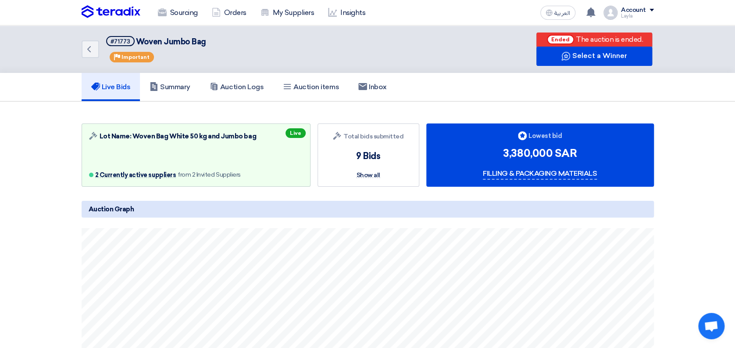
click at [702, 258] on section "Auction Lot Lot Name: Woven Bag White 50 kg and Jumbo bag 2 Currently active su…" at bounding box center [367, 317] width 735 height 433
click at [716, 194] on section "Auction Lot Lot Name: Woven Bag White 50 kg and Jumbo bag 2 Currently active su…" at bounding box center [367, 317] width 735 height 433
drag, startPoint x: 703, startPoint y: 193, endPoint x: 705, endPoint y: 189, distance: 4.5
click at [703, 193] on section "Auction Lot Lot Name: Woven Bag White 50 kg and Jumbo bag 2 Currently active su…" at bounding box center [367, 317] width 735 height 433
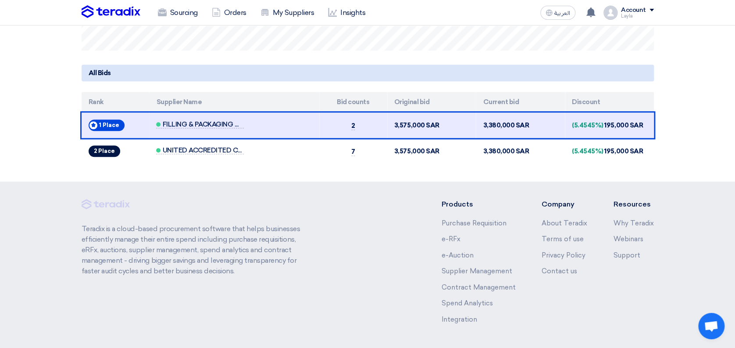
scroll to position [383, 0]
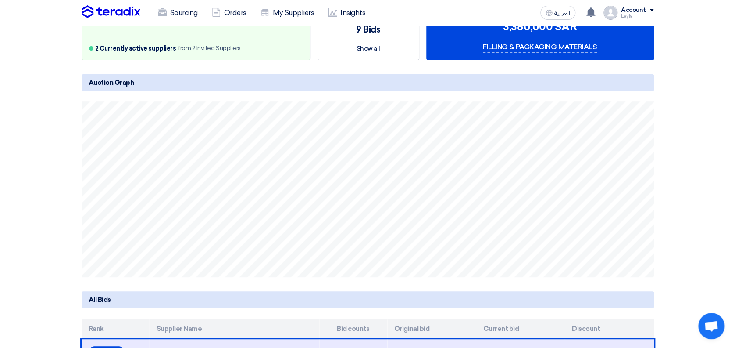
scroll to position [0, 0]
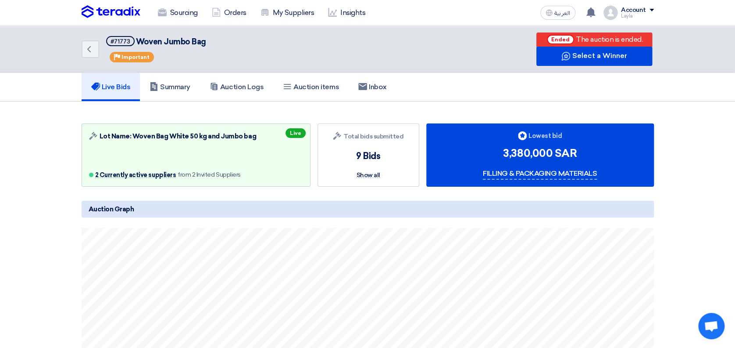
click at [692, 106] on section "Auction Lot Lot Name: Woven Bag White 50 kg and Jumbo bag 2 Currently active su…" at bounding box center [367, 317] width 735 height 433
